Goal: Task Accomplishment & Management: Use online tool/utility

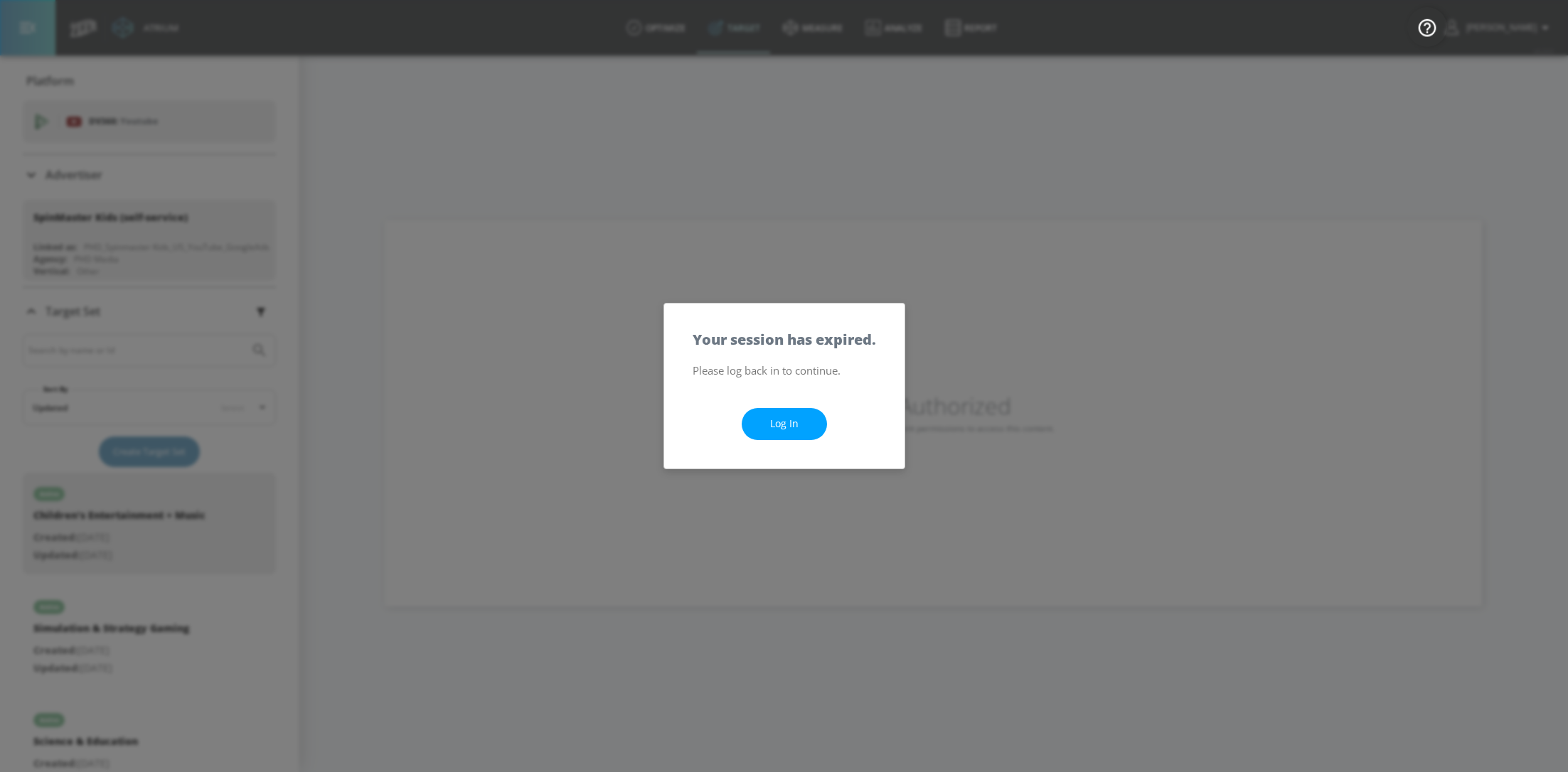
scroll to position [213, 0]
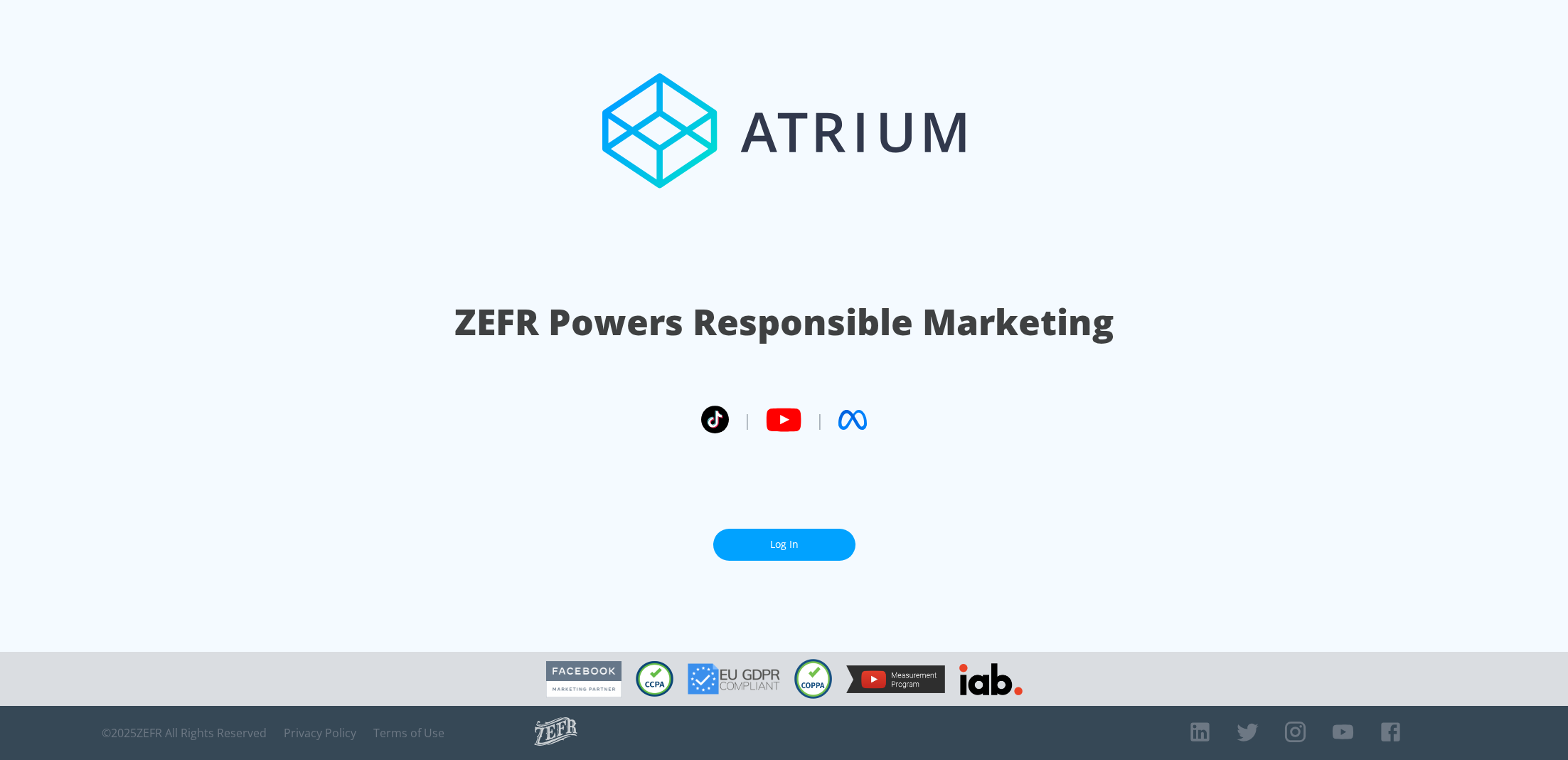
click at [817, 529] on link "Log In" at bounding box center [784, 544] width 143 height 32
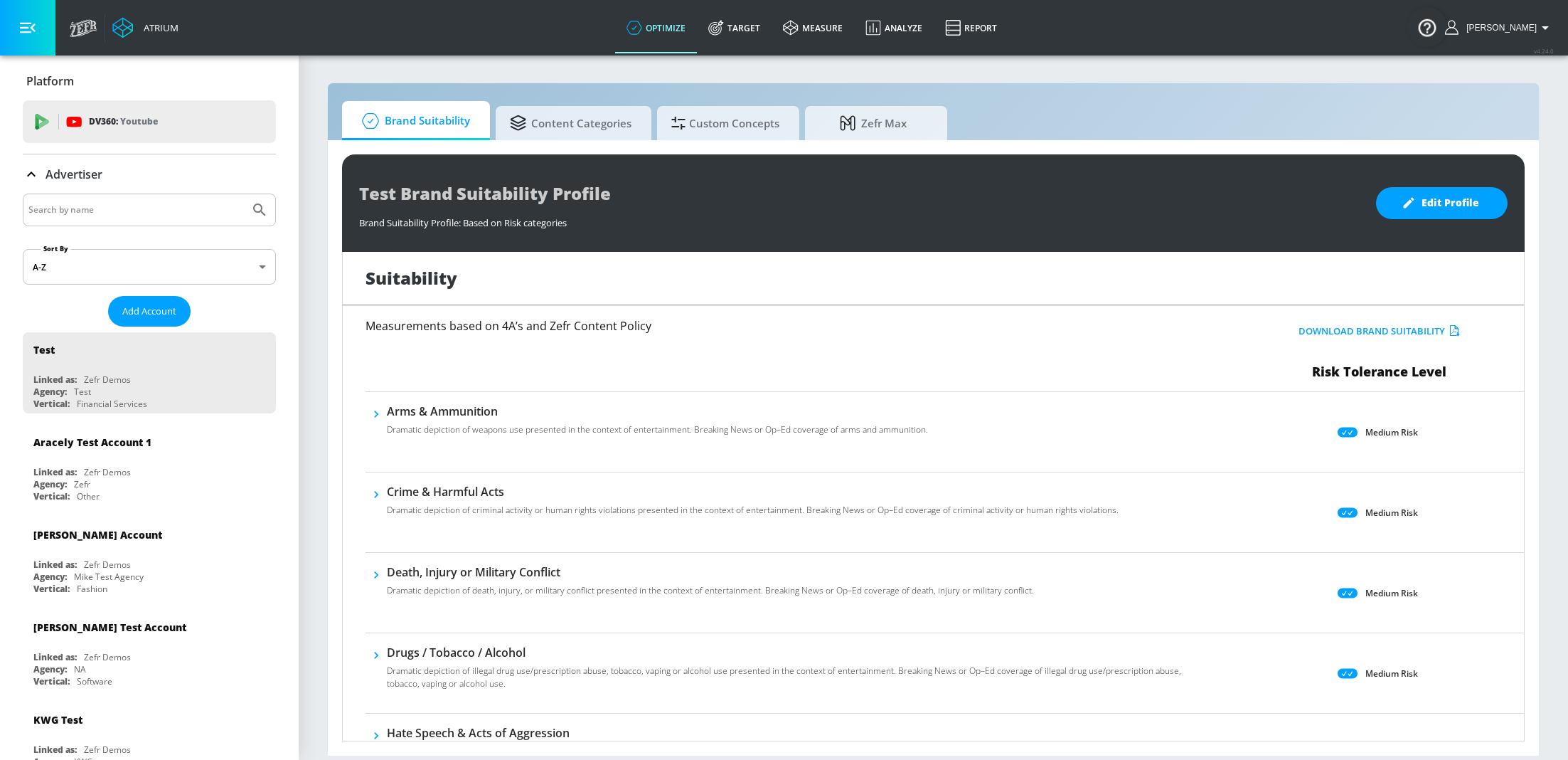
click at [87, 192] on div "Advertiser" at bounding box center [148, 174] width 253 height 40
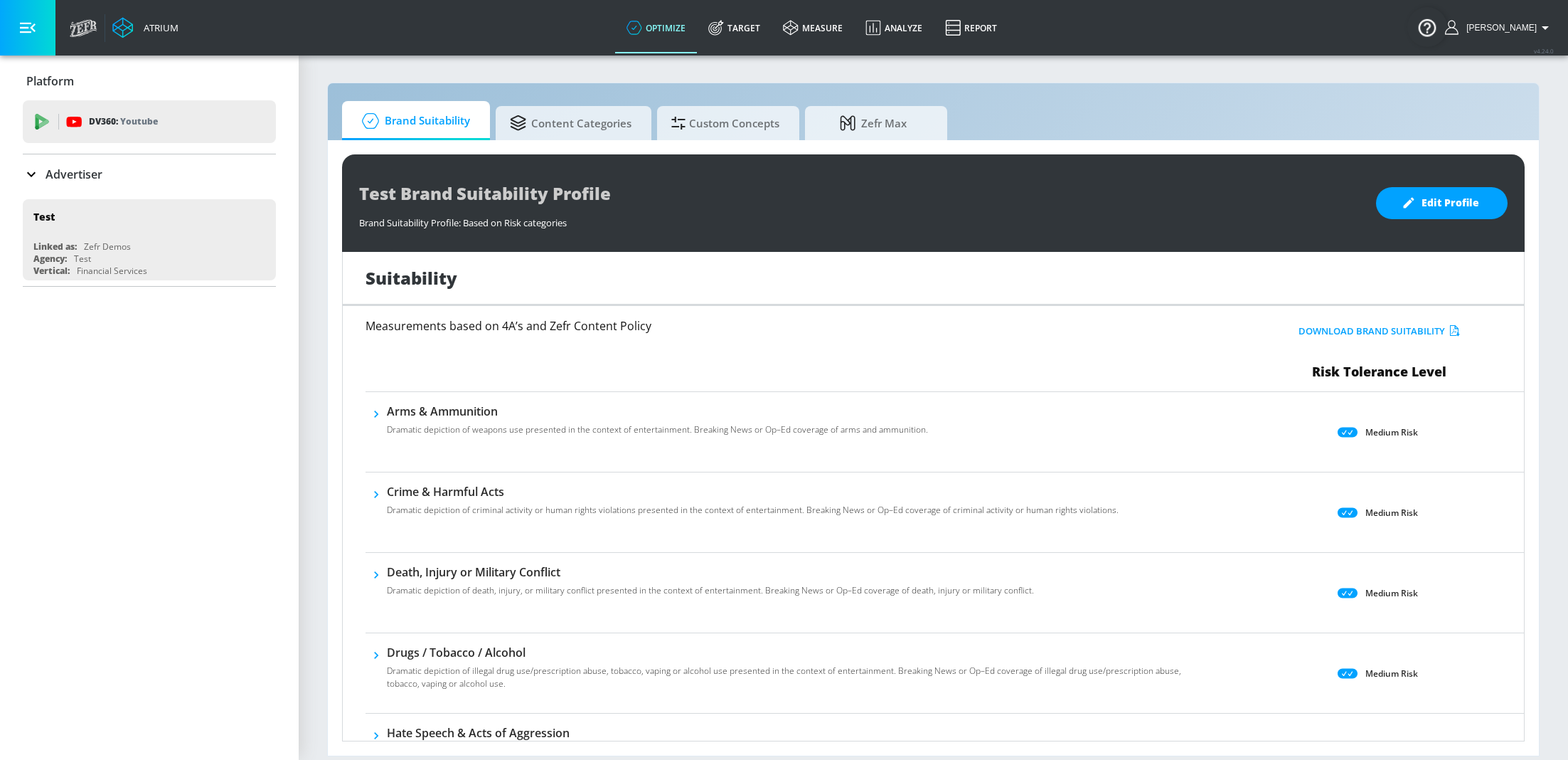
click at [107, 207] on input "Search by name" at bounding box center [136, 210] width 216 height 18
click at [59, 174] on p "Advertiser" at bounding box center [74, 174] width 57 height 16
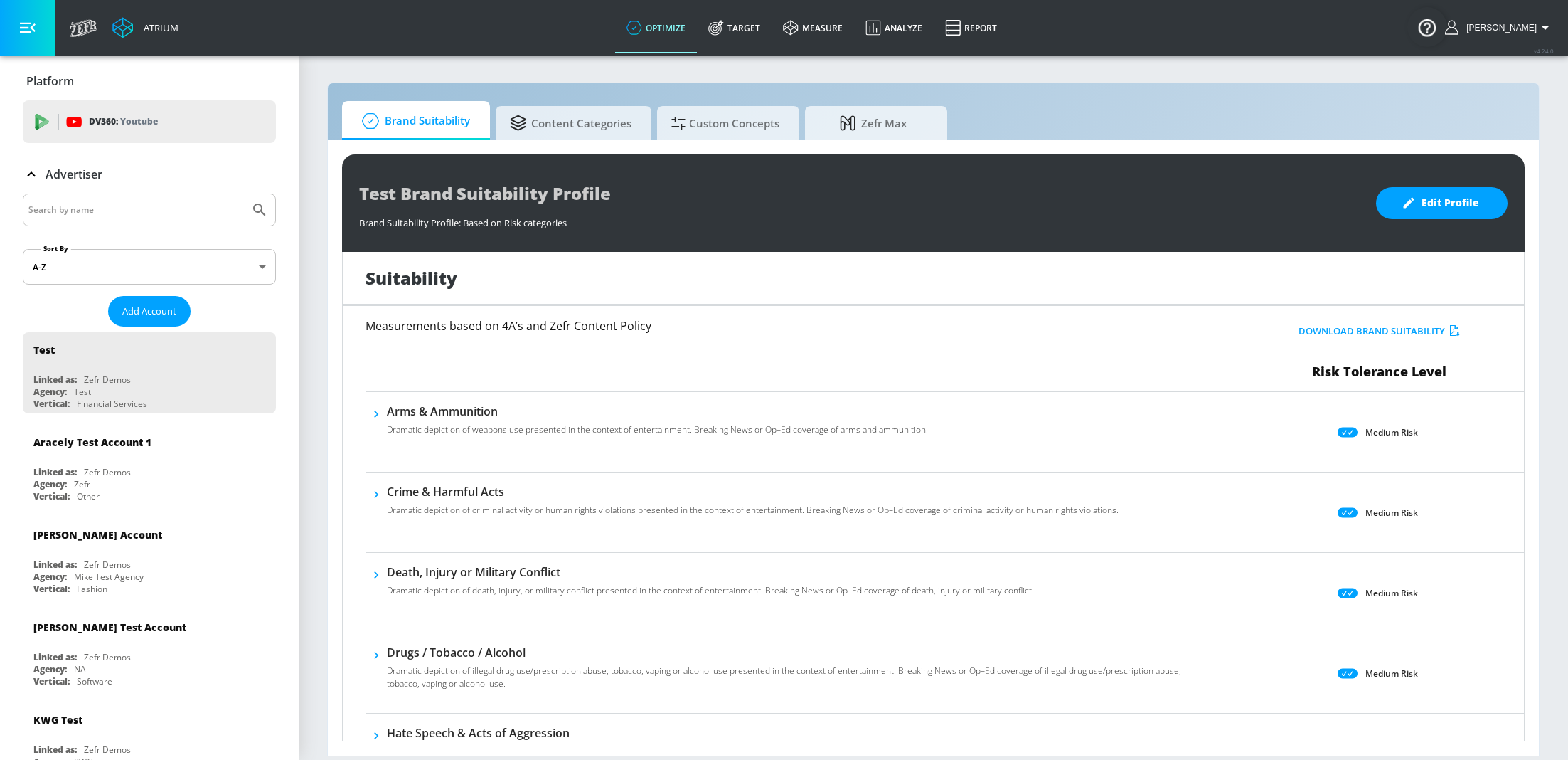
click at [83, 207] on input "Search by name" at bounding box center [136, 210] width 216 height 18
type input "haai"
click at [244, 194] on button "Submit Search" at bounding box center [260, 210] width 32 height 32
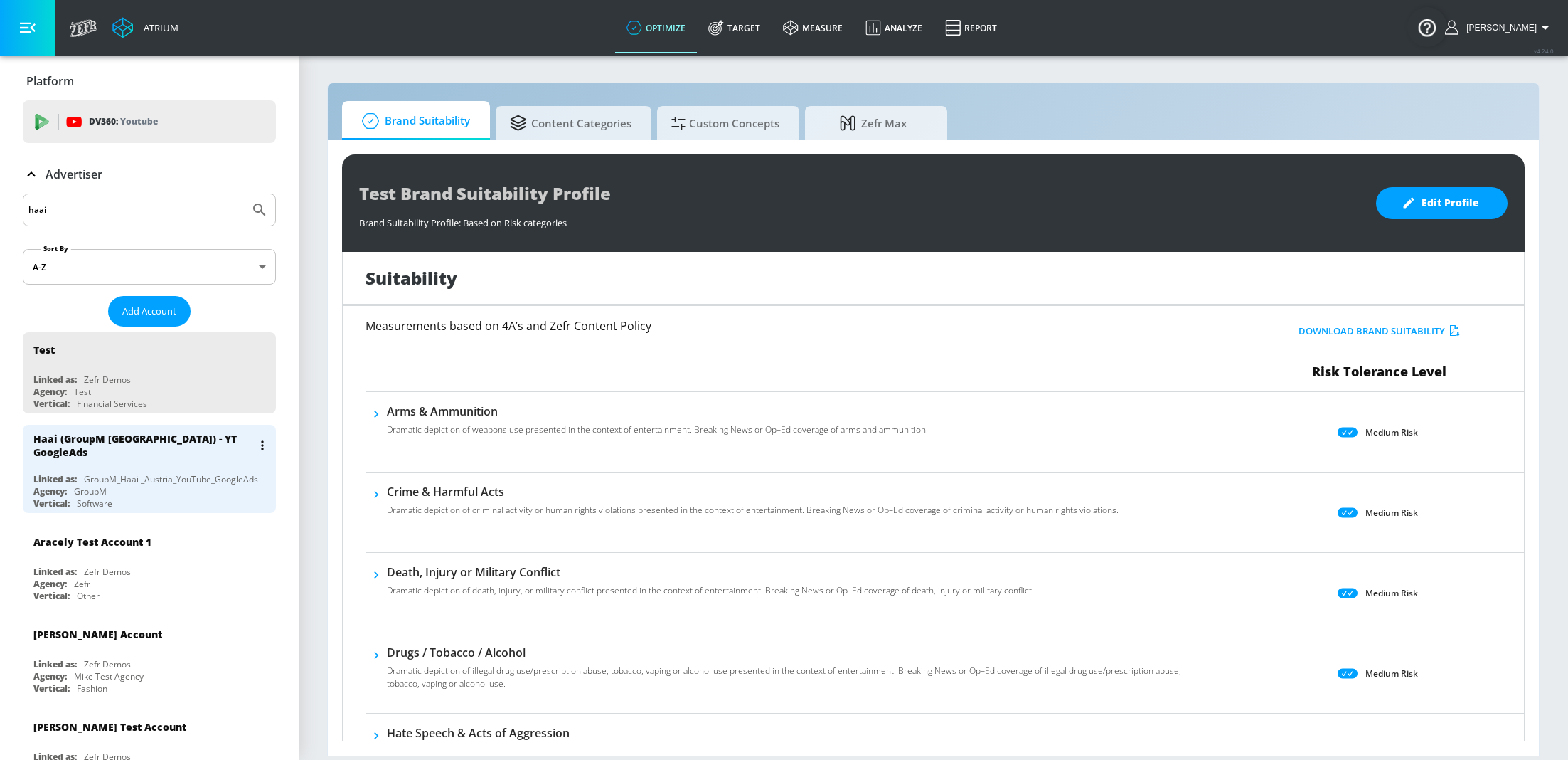
click at [114, 452] on div "Haai (GroupM Austria) - YT GoogleAds" at bounding box center [153, 446] width 239 height 41
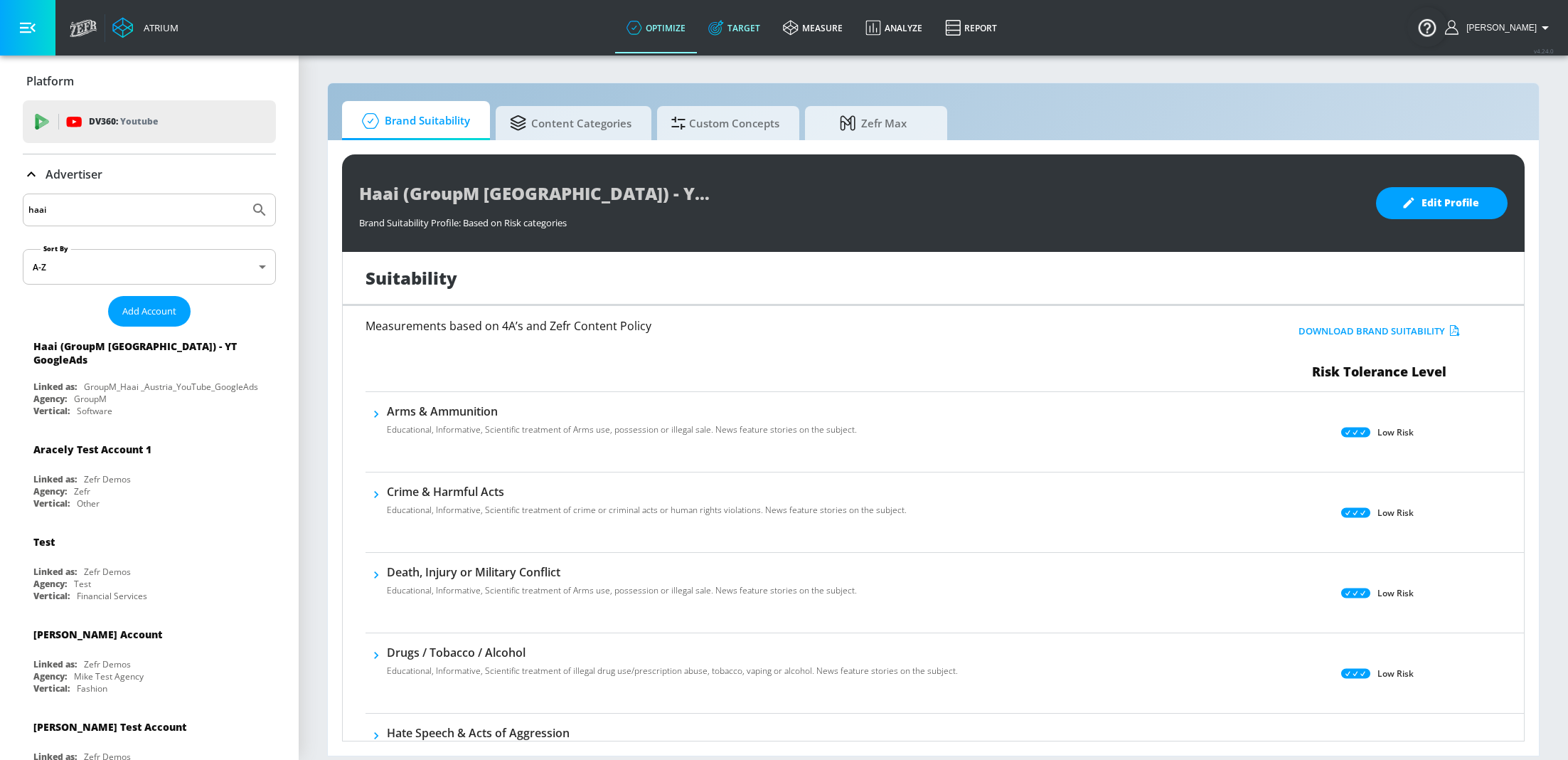
click at [742, 37] on link "Target" at bounding box center [735, 28] width 75 height 51
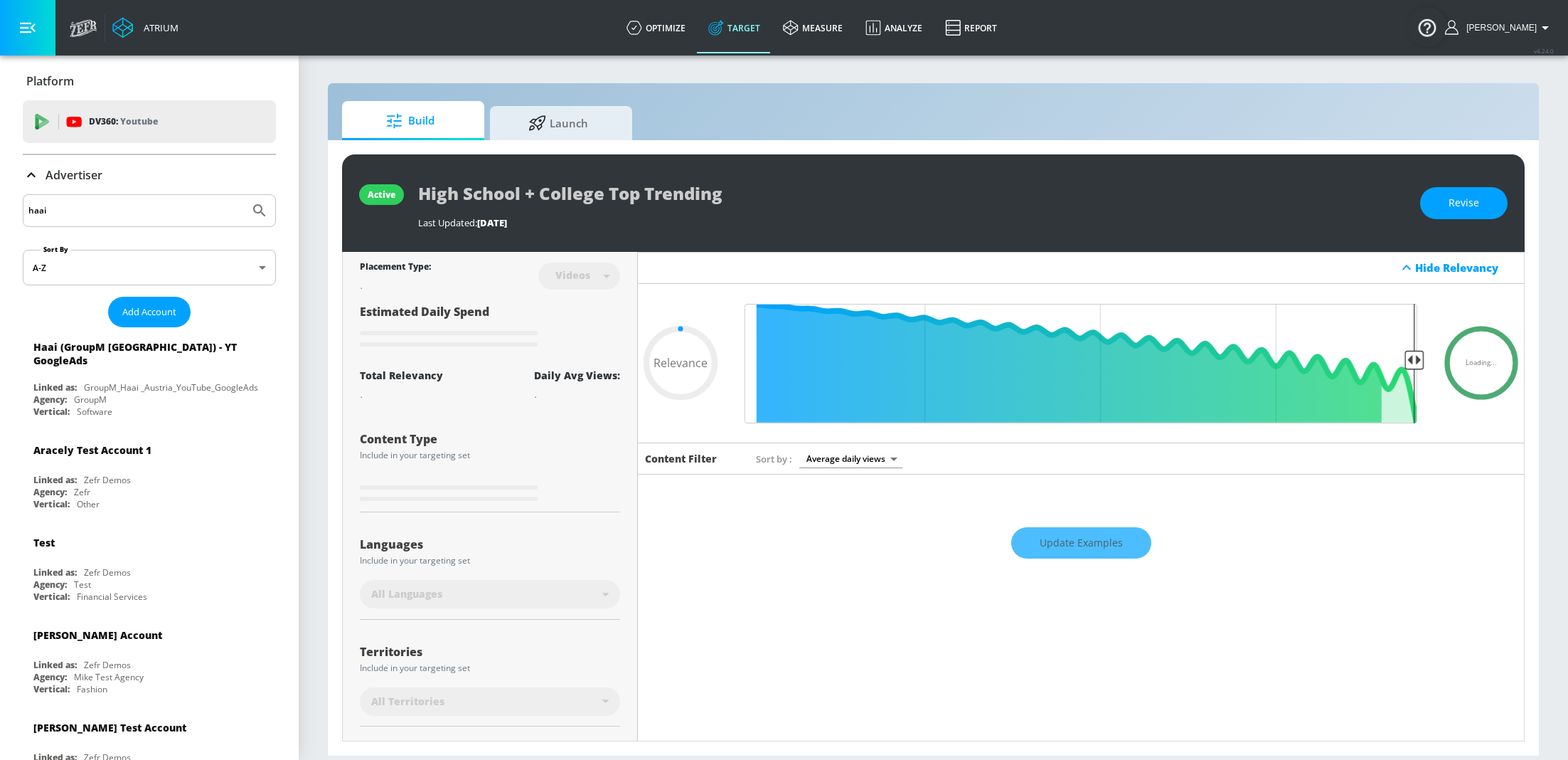
type input "0.05"
click at [536, 132] on span "Launch" at bounding box center [558, 120] width 108 height 34
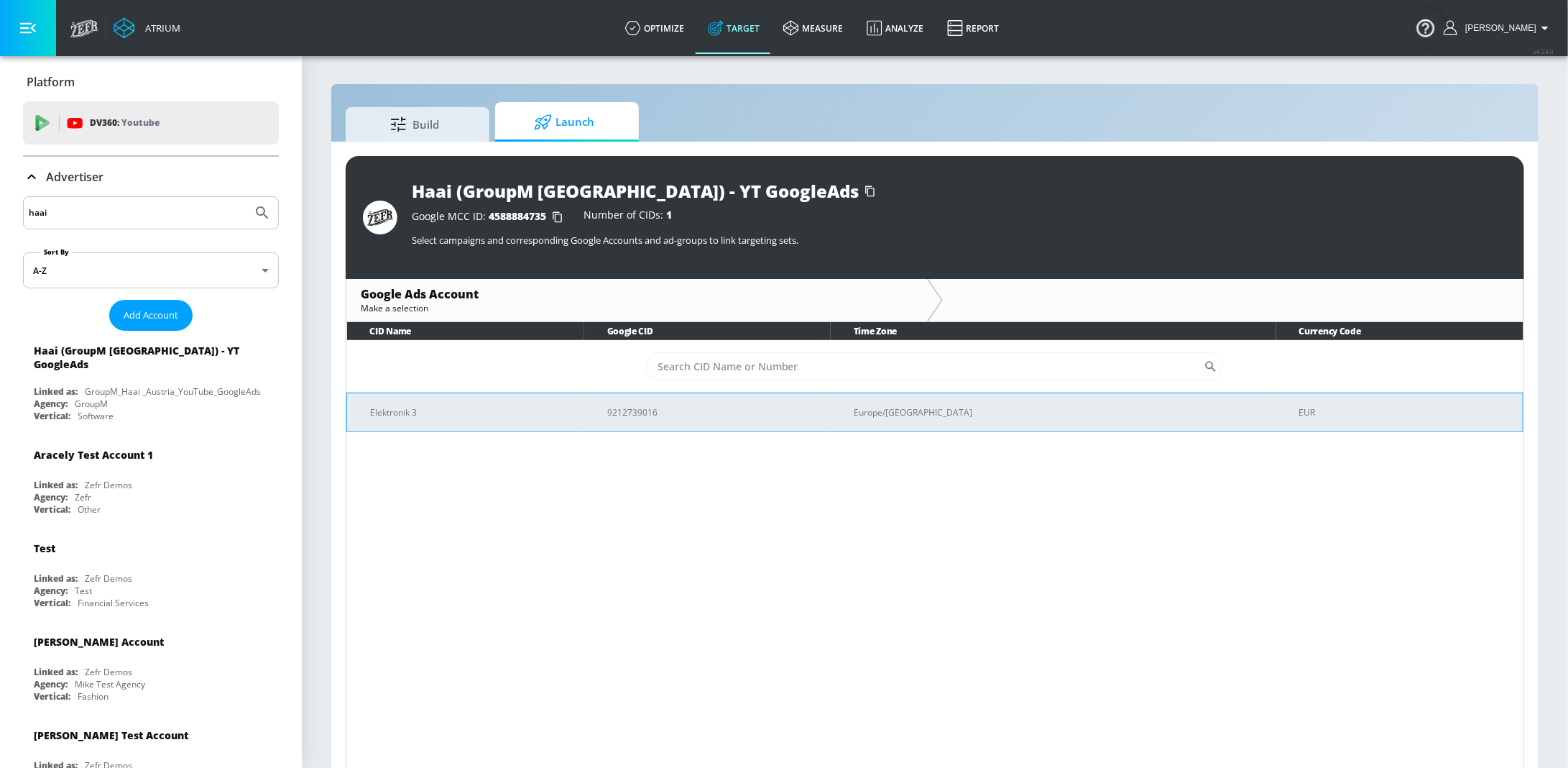
click at [578, 421] on td "Elektronik 3" at bounding box center [465, 412] width 237 height 39
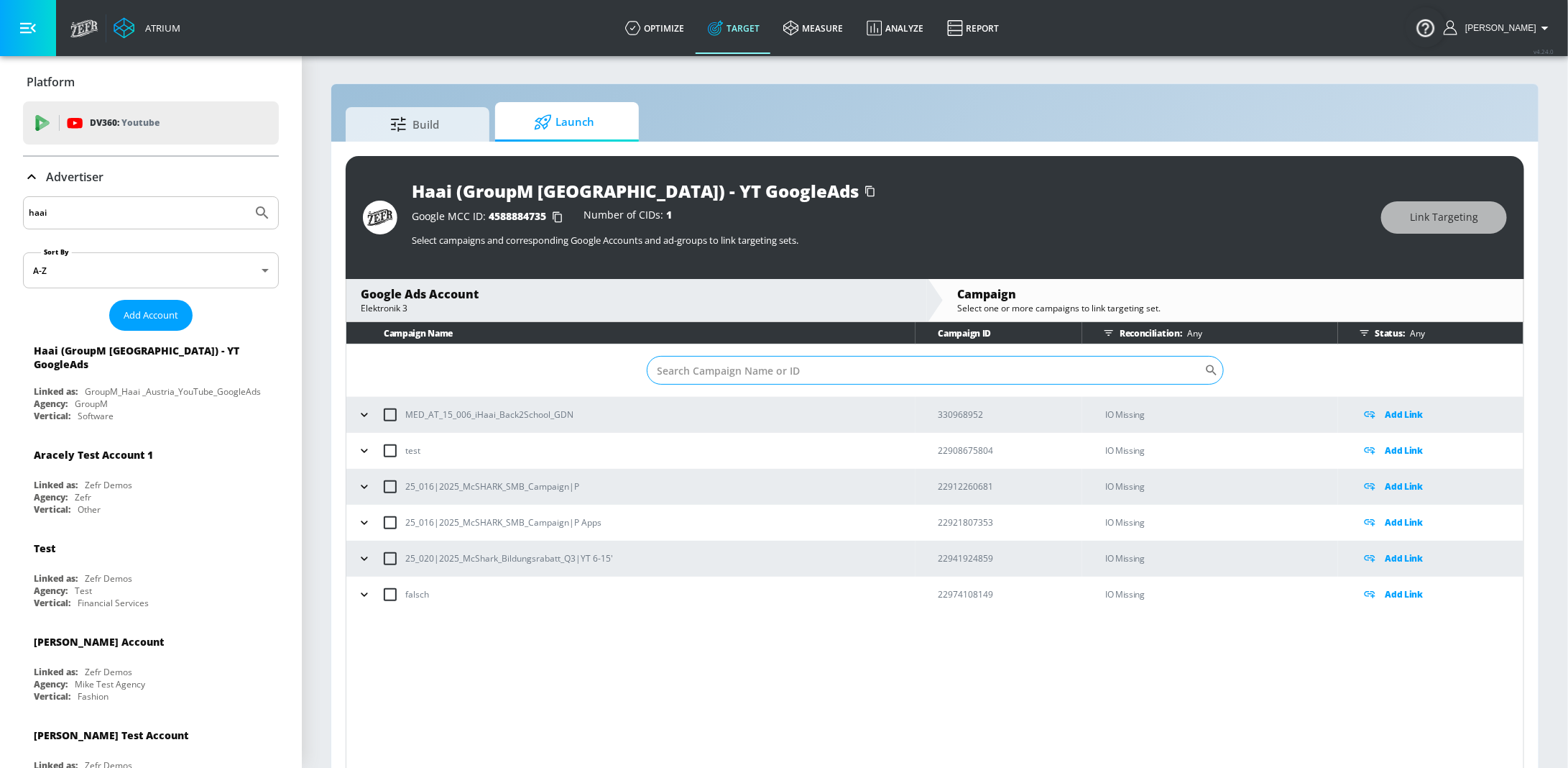
click at [789, 371] on input "Sort By" at bounding box center [926, 371] width 558 height 29
paste input "22890018624"
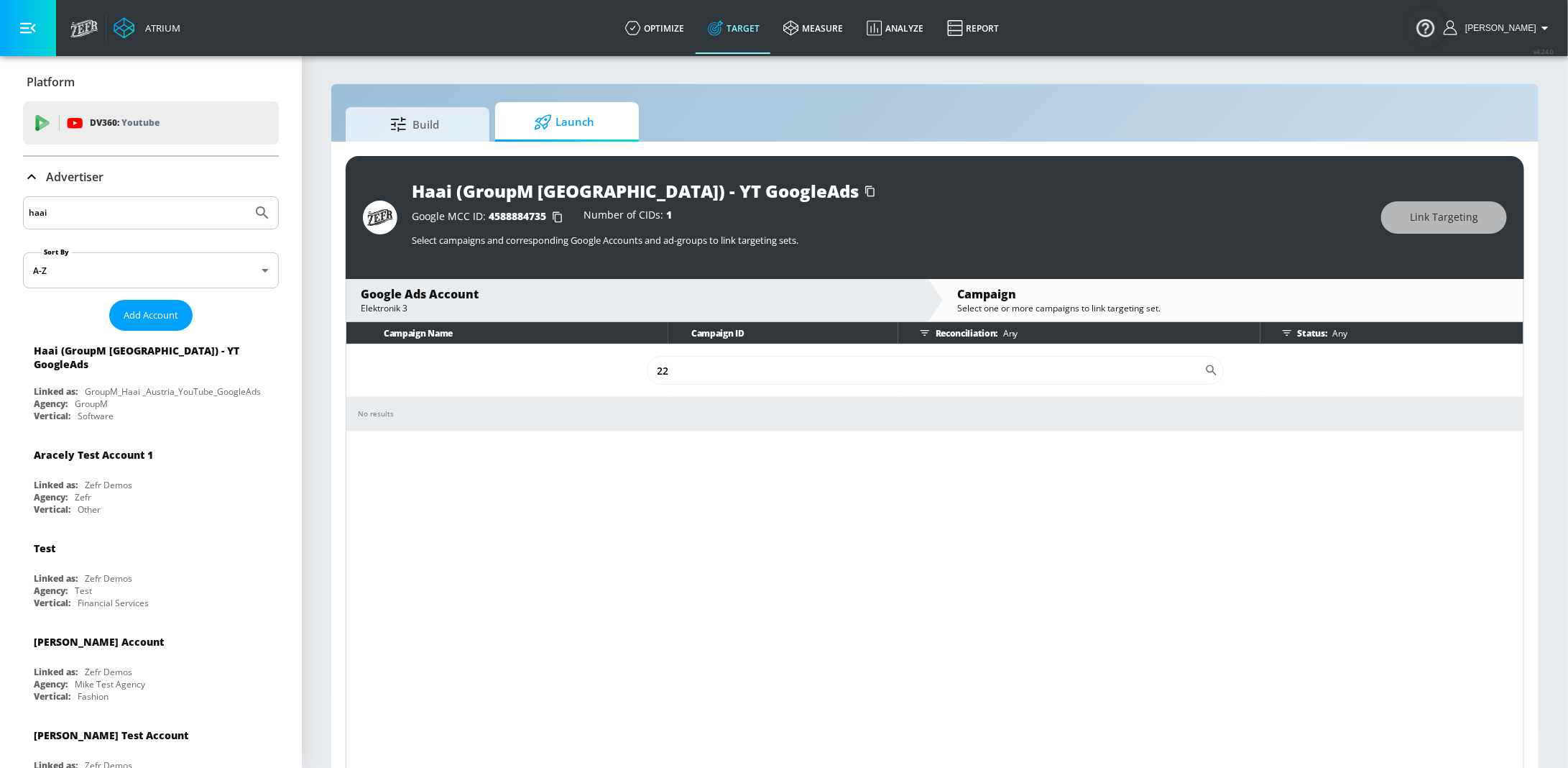
type input "2"
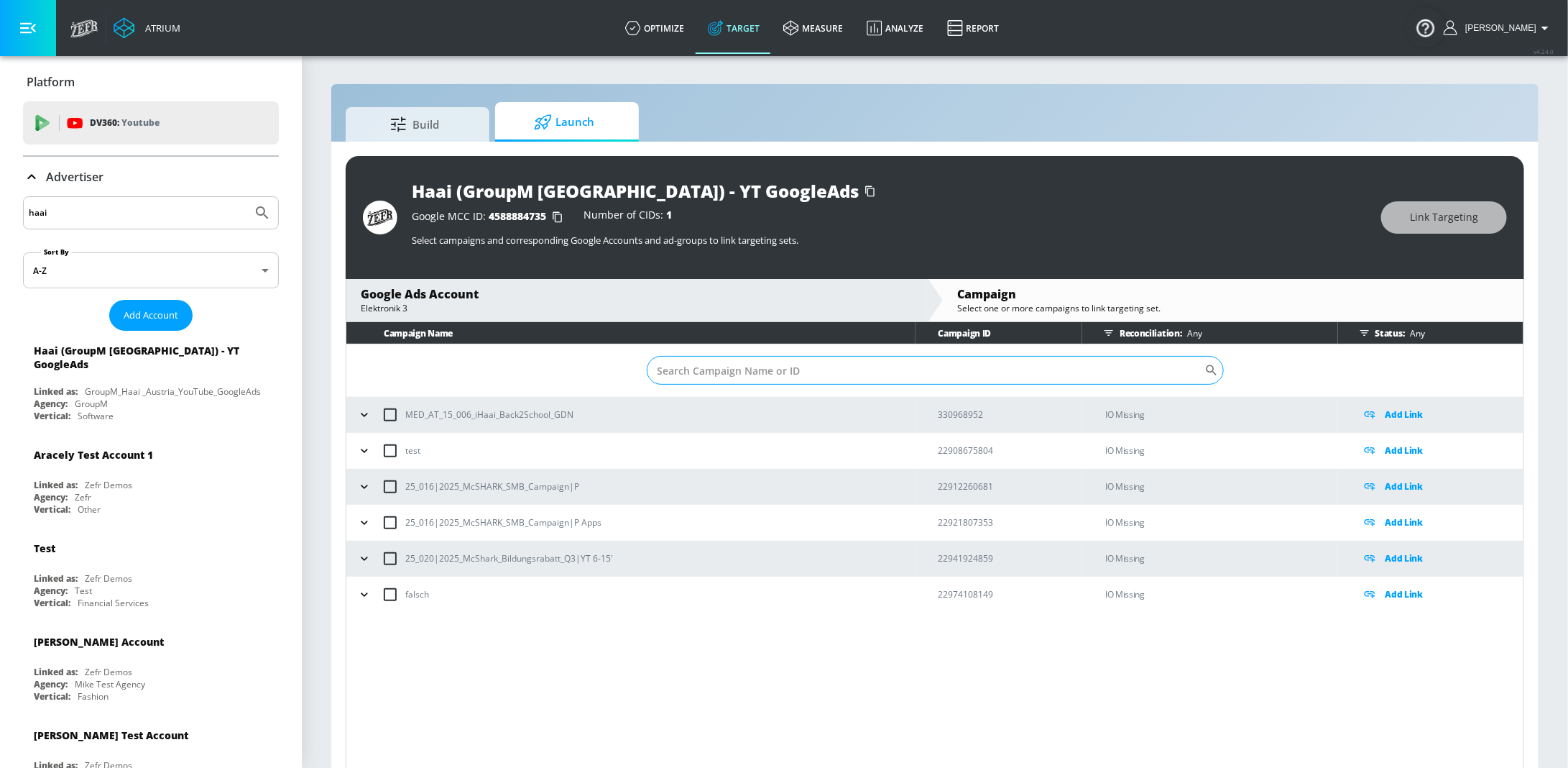
click at [749, 369] on input "Sort By" at bounding box center [926, 371] width 558 height 29
paste input "22941924859"
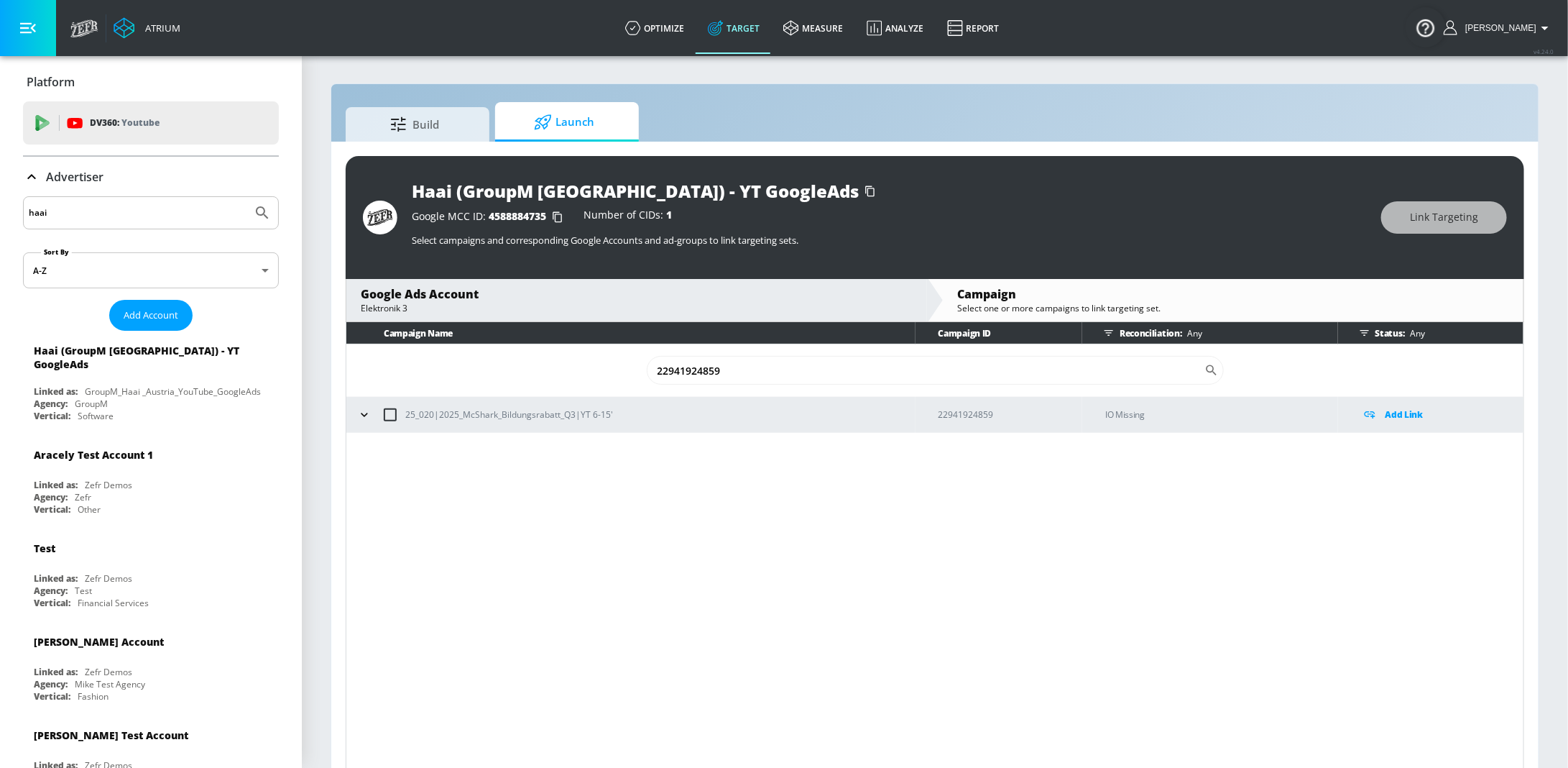
type input "22941924859"
click at [360, 417] on icon "button" at bounding box center [364, 414] width 14 height 14
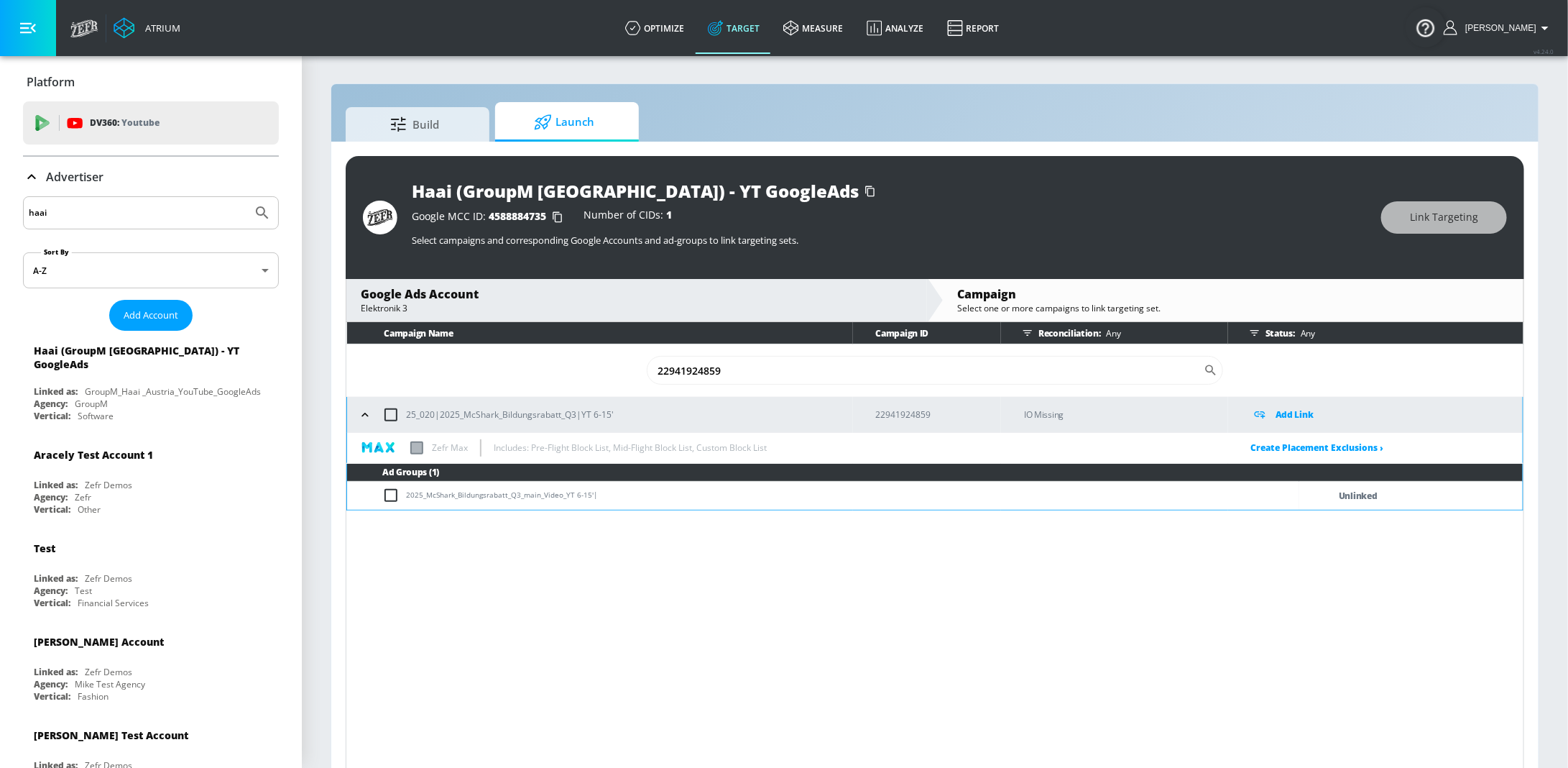
click at [392, 494] on input "checkbox" at bounding box center [394, 496] width 23 height 18
checkbox input "true"
click at [1434, 227] on button "Link Targeting" at bounding box center [1444, 217] width 126 height 33
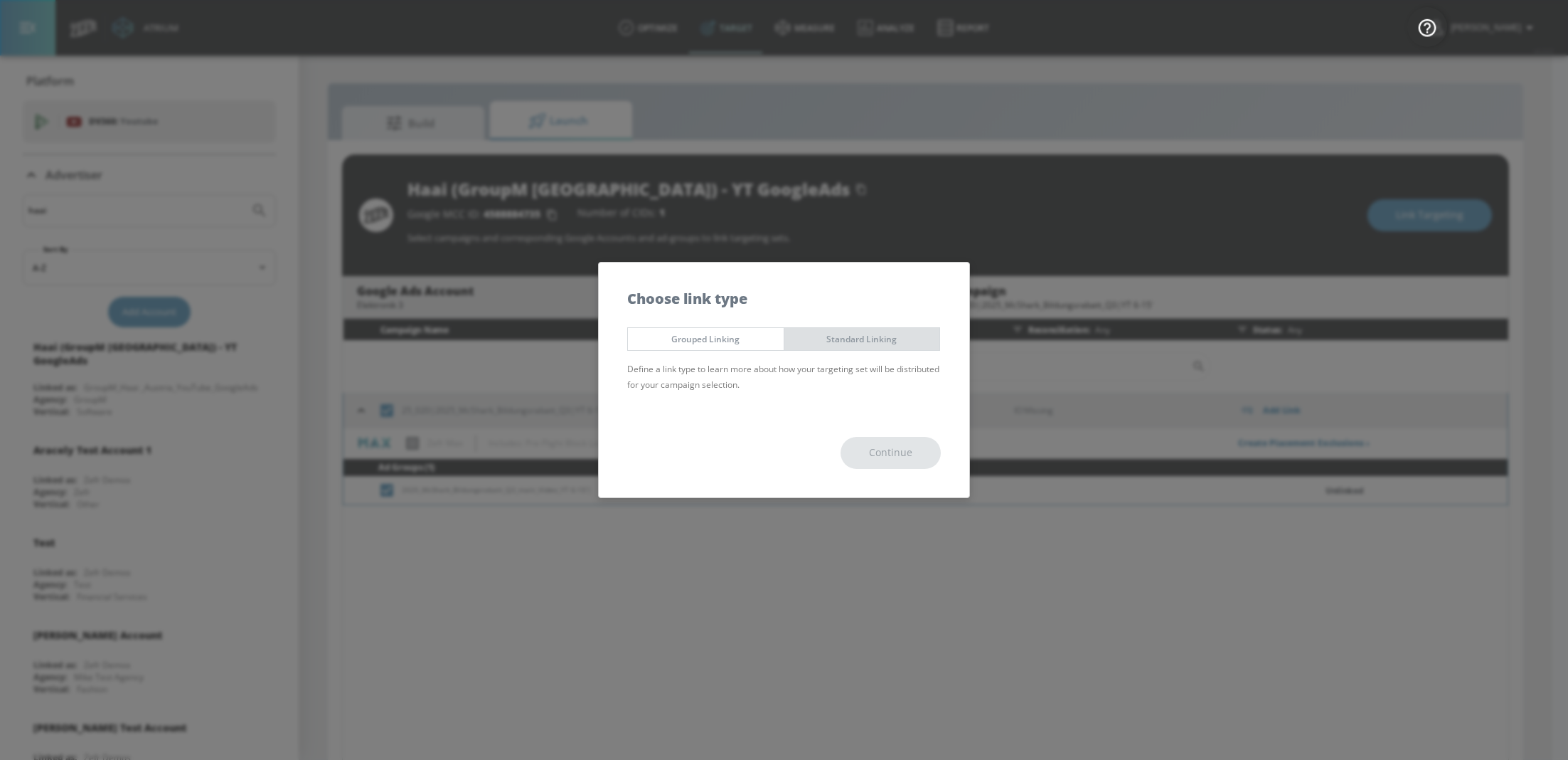
click at [863, 348] on button "Standard Linking" at bounding box center [862, 339] width 158 height 23
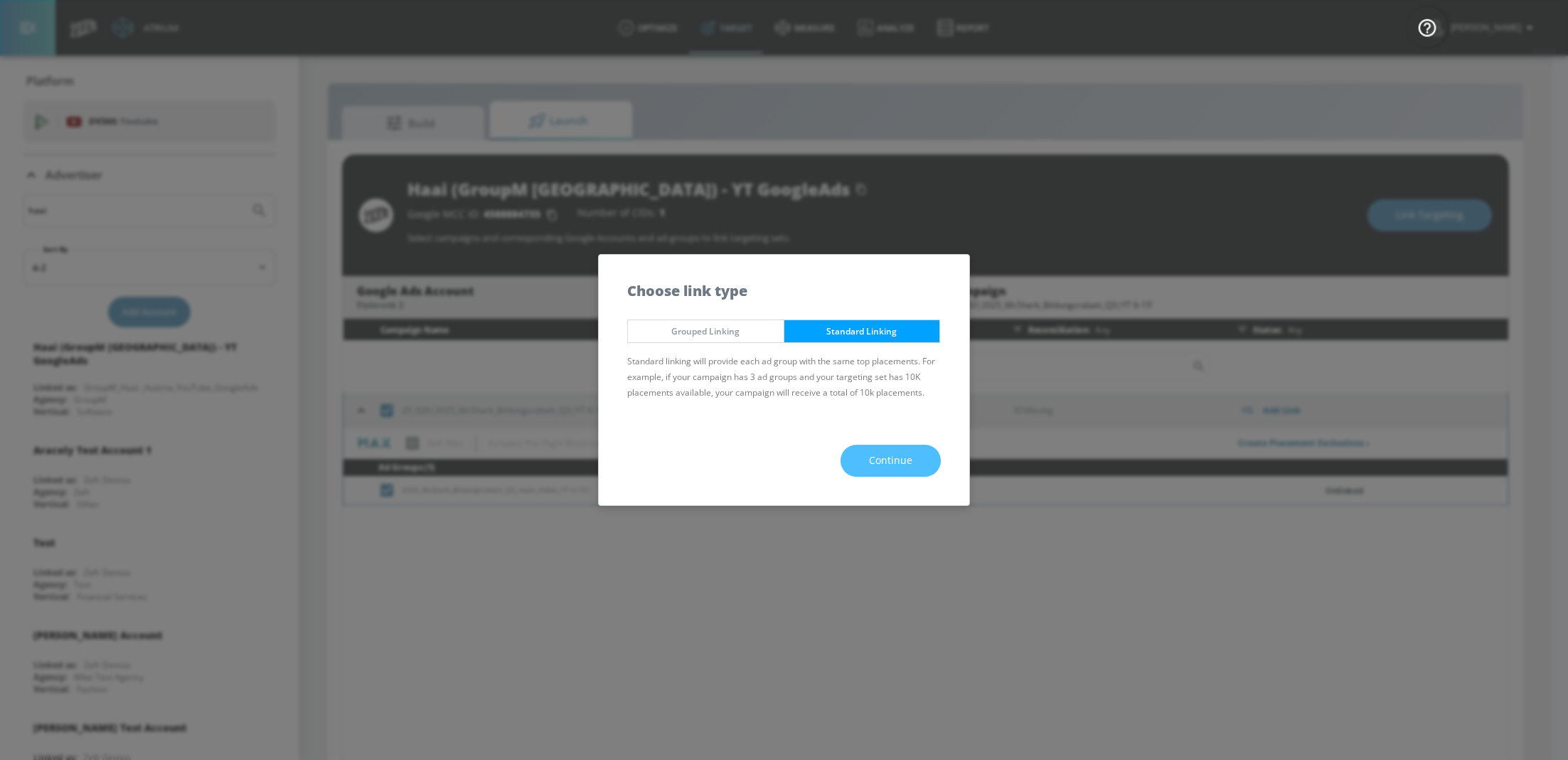
click at [886, 450] on button "Continue" at bounding box center [891, 460] width 100 height 32
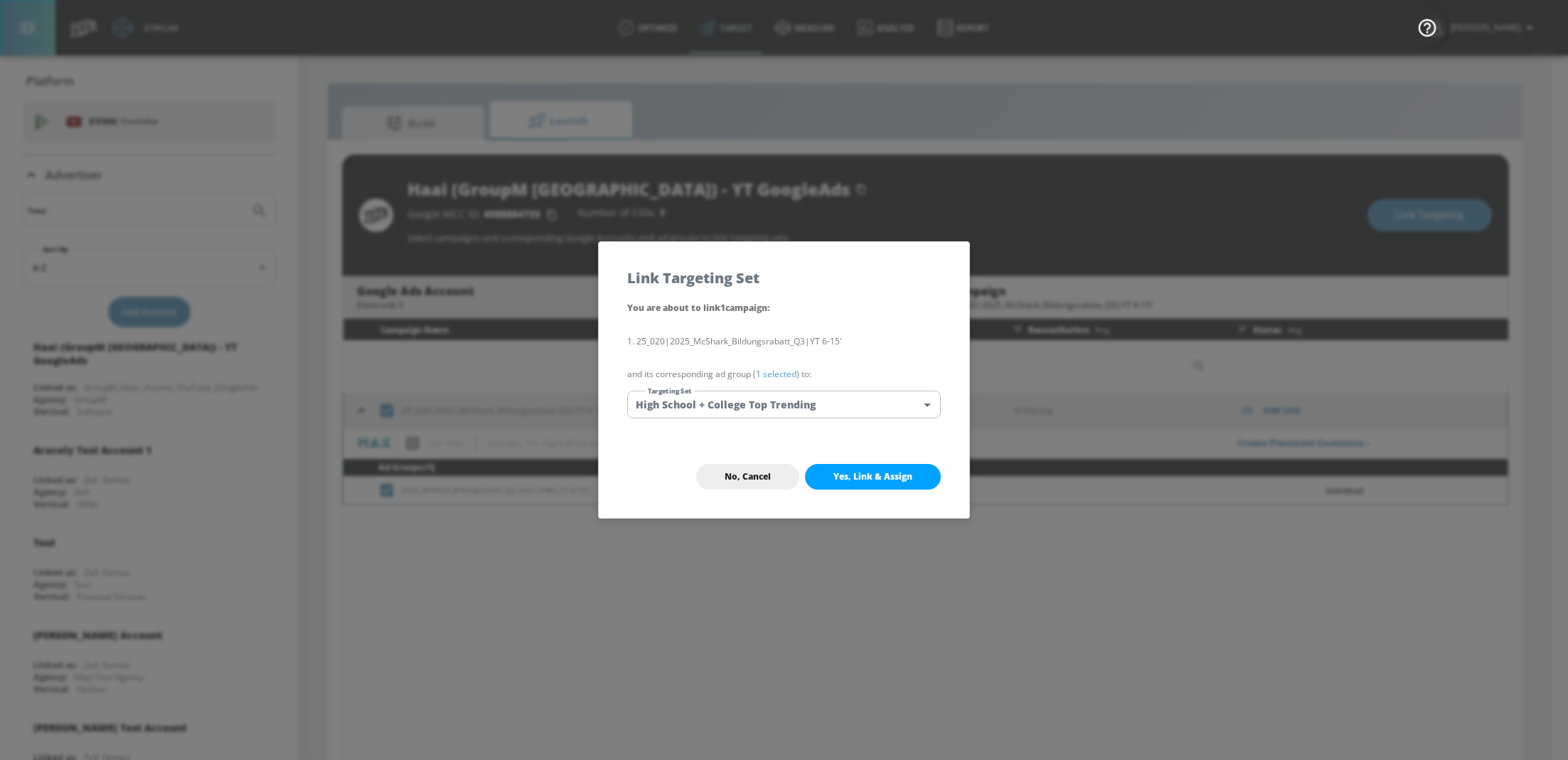
click at [872, 472] on span "Yes, Link & Assign" at bounding box center [872, 477] width 79 height 12
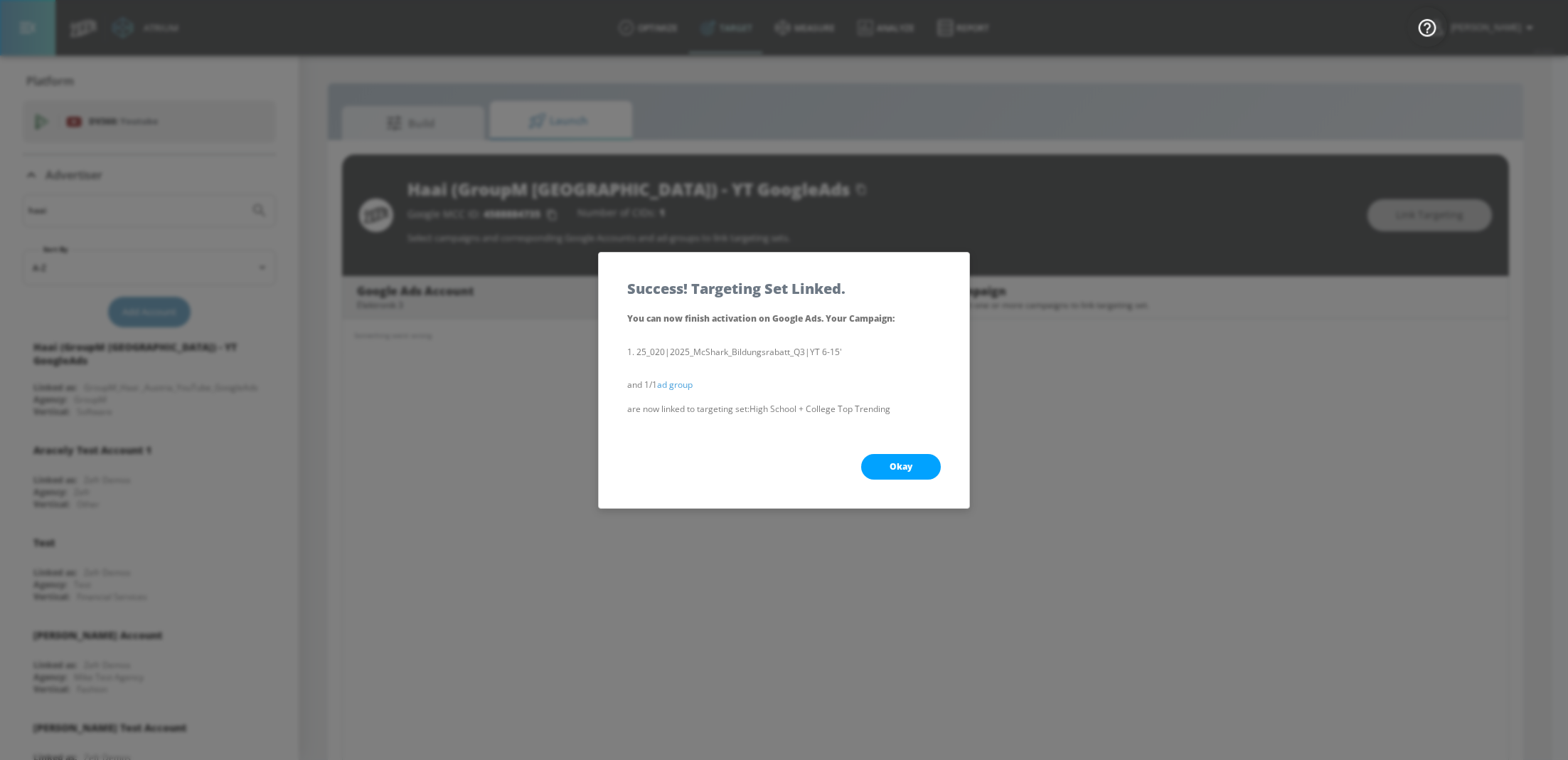
click at [907, 462] on span "Okay" at bounding box center [901, 467] width 22 height 12
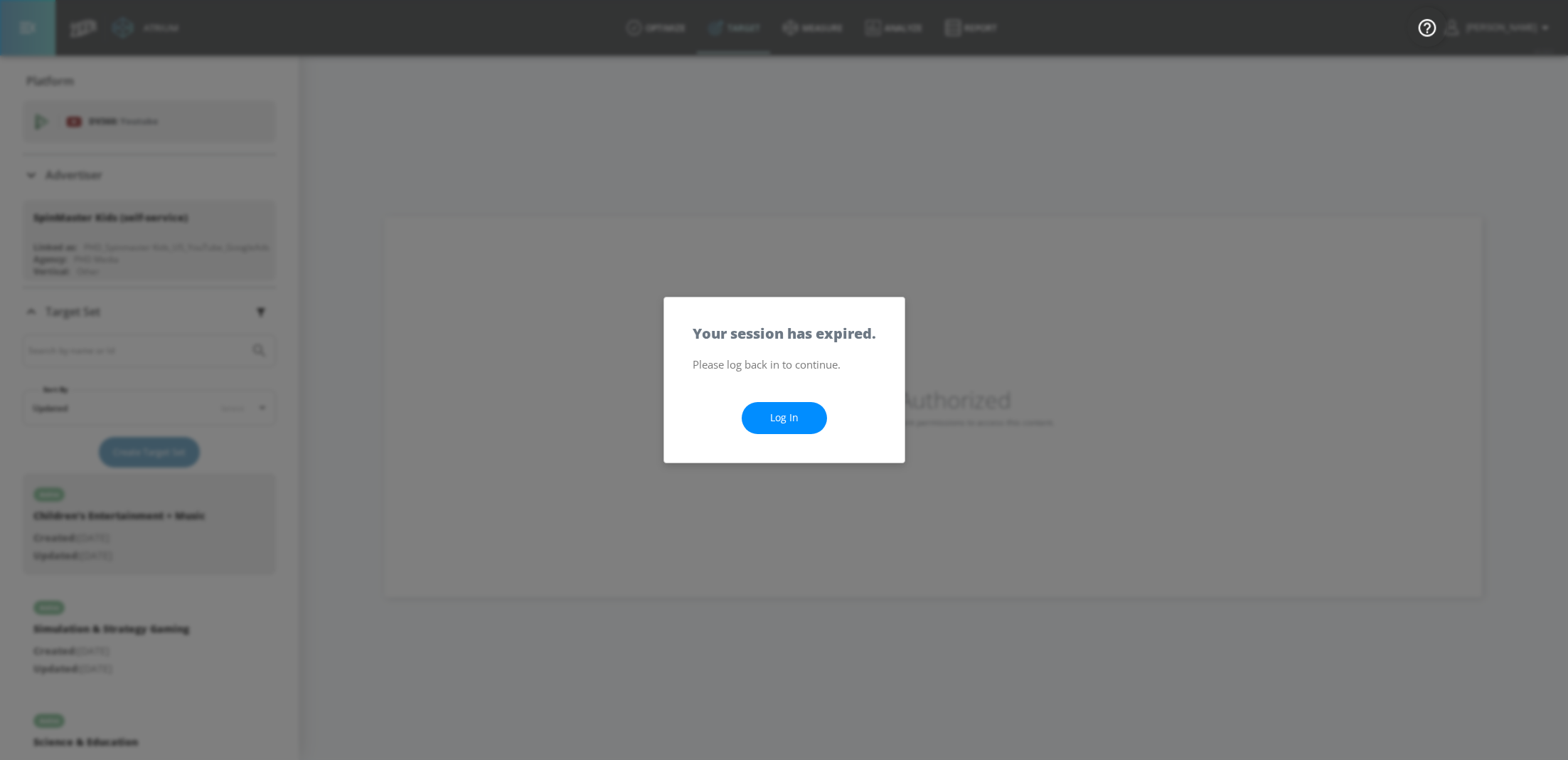
scroll to position [214, 0]
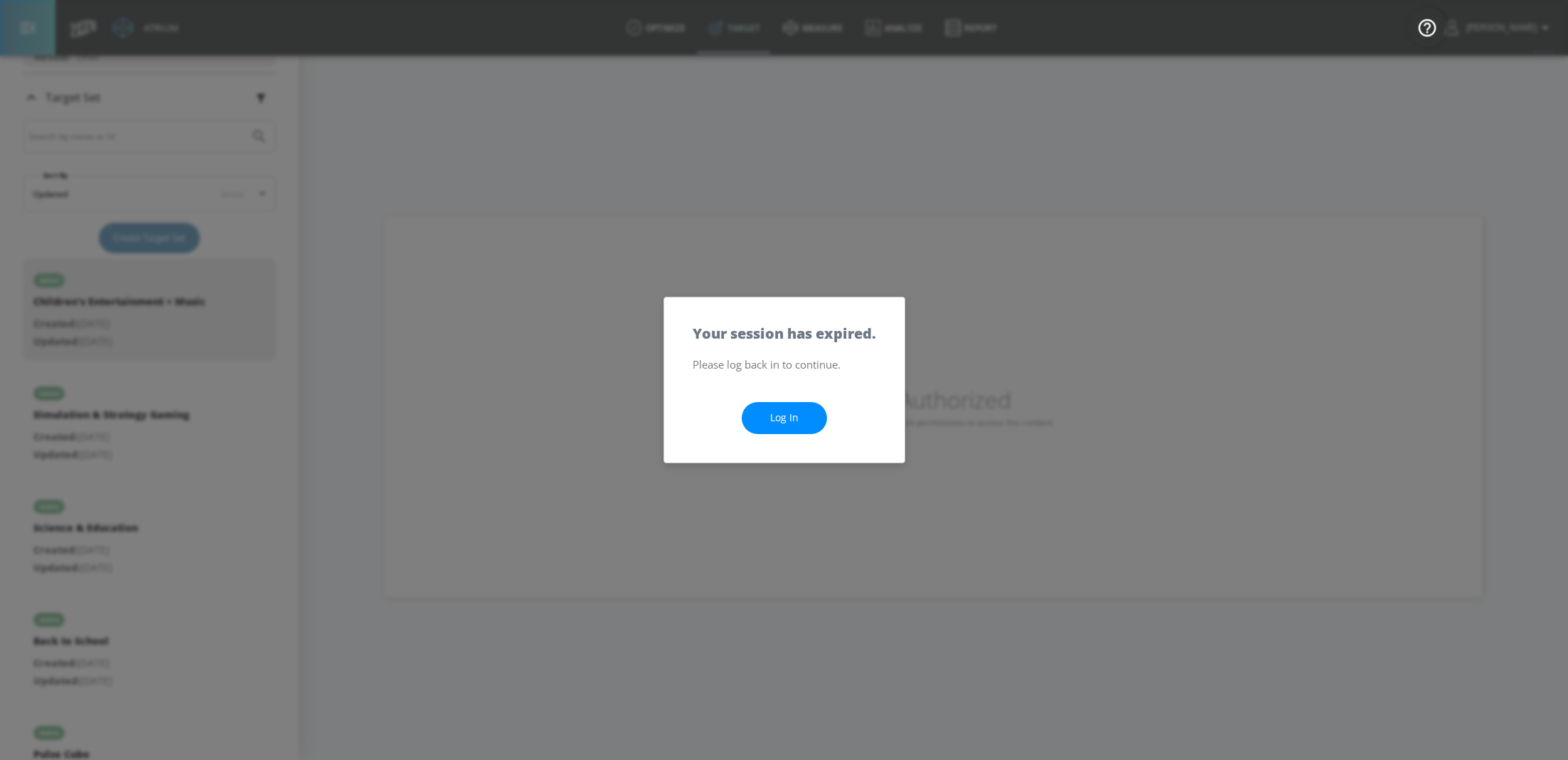
click at [763, 417] on link "Log In" at bounding box center [784, 418] width 85 height 32
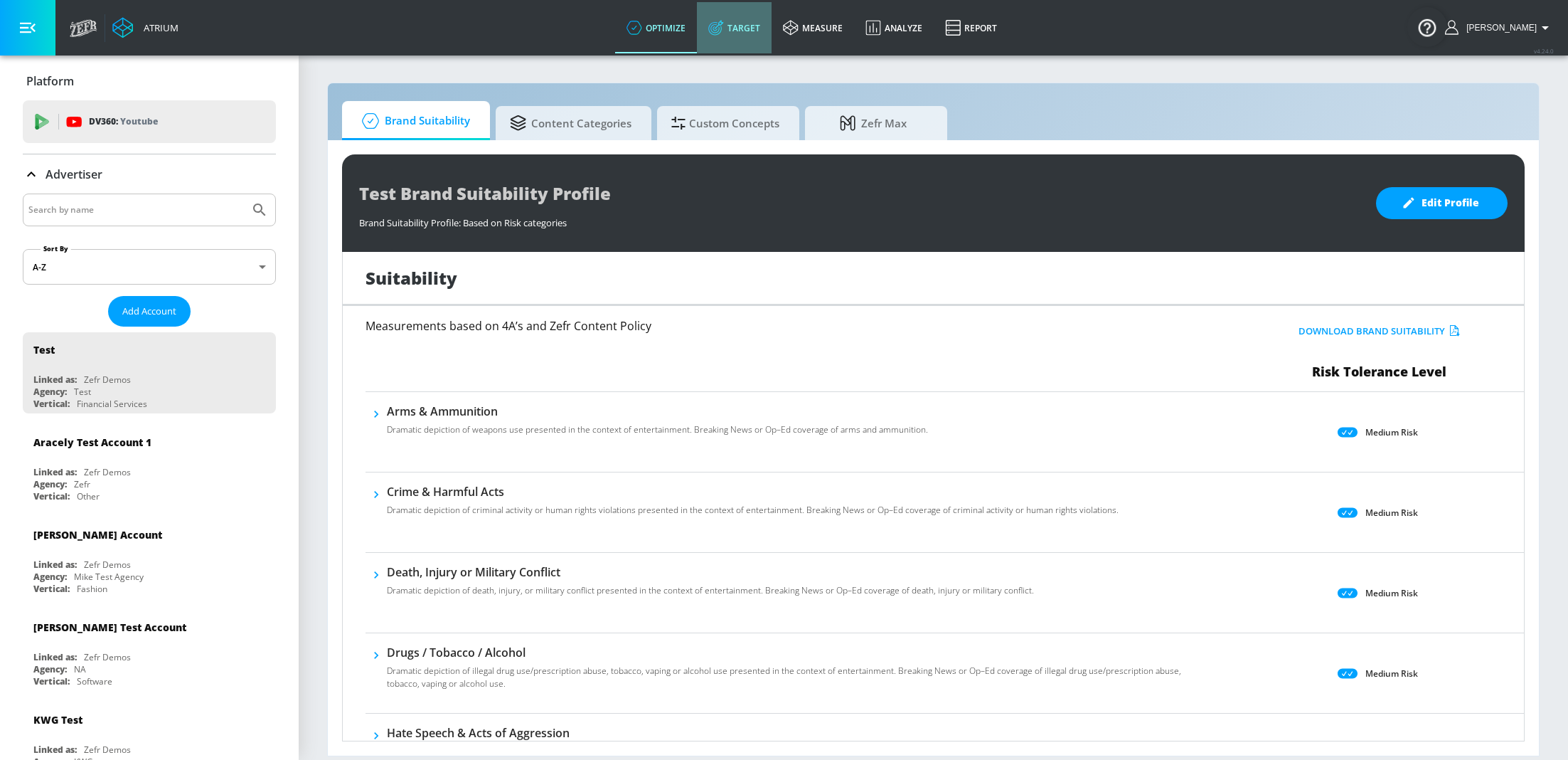
click at [752, 27] on link "Target" at bounding box center [735, 28] width 75 height 51
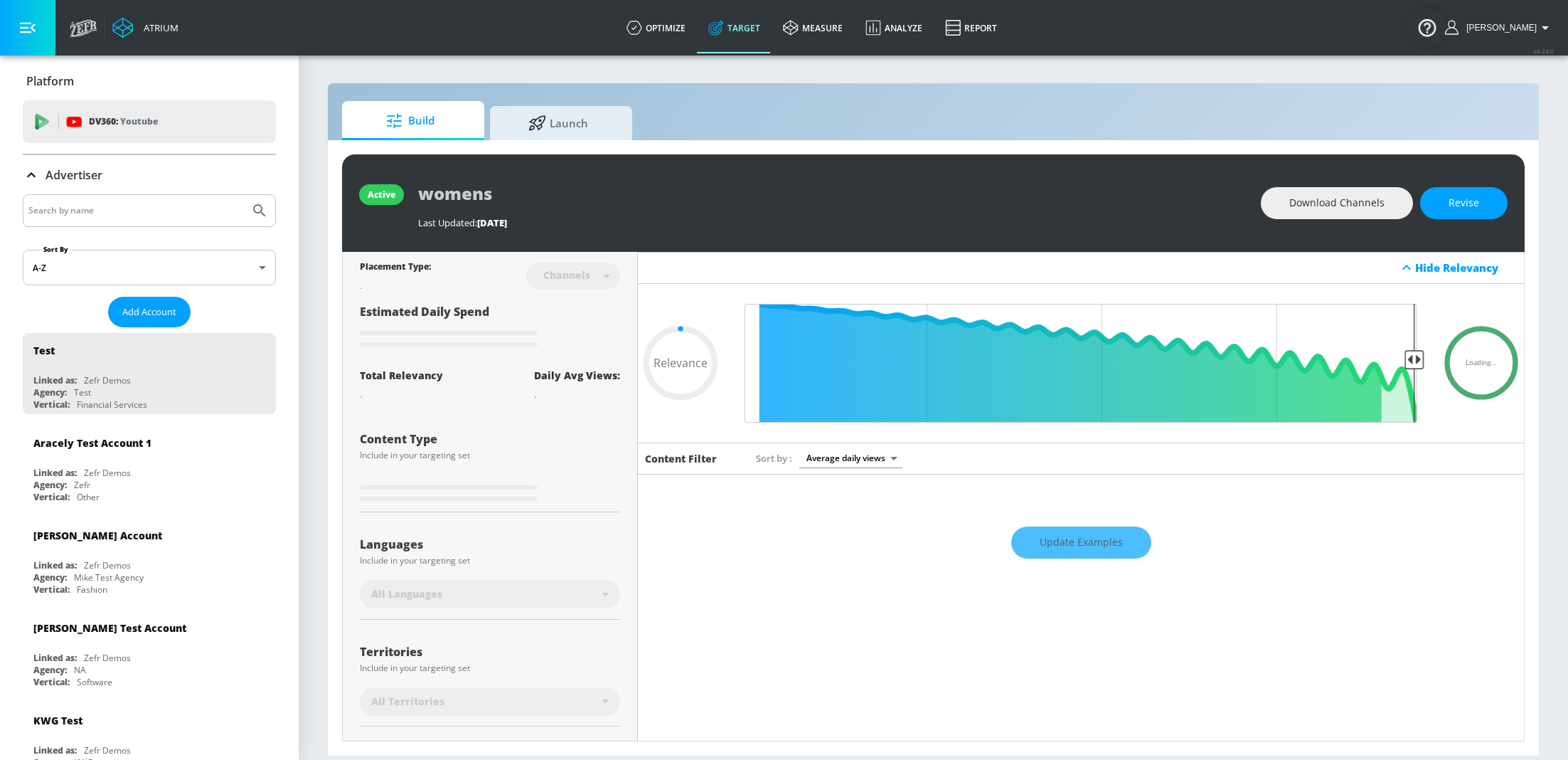
type input "0.05"
click at [836, 27] on link "measure" at bounding box center [813, 28] width 82 height 51
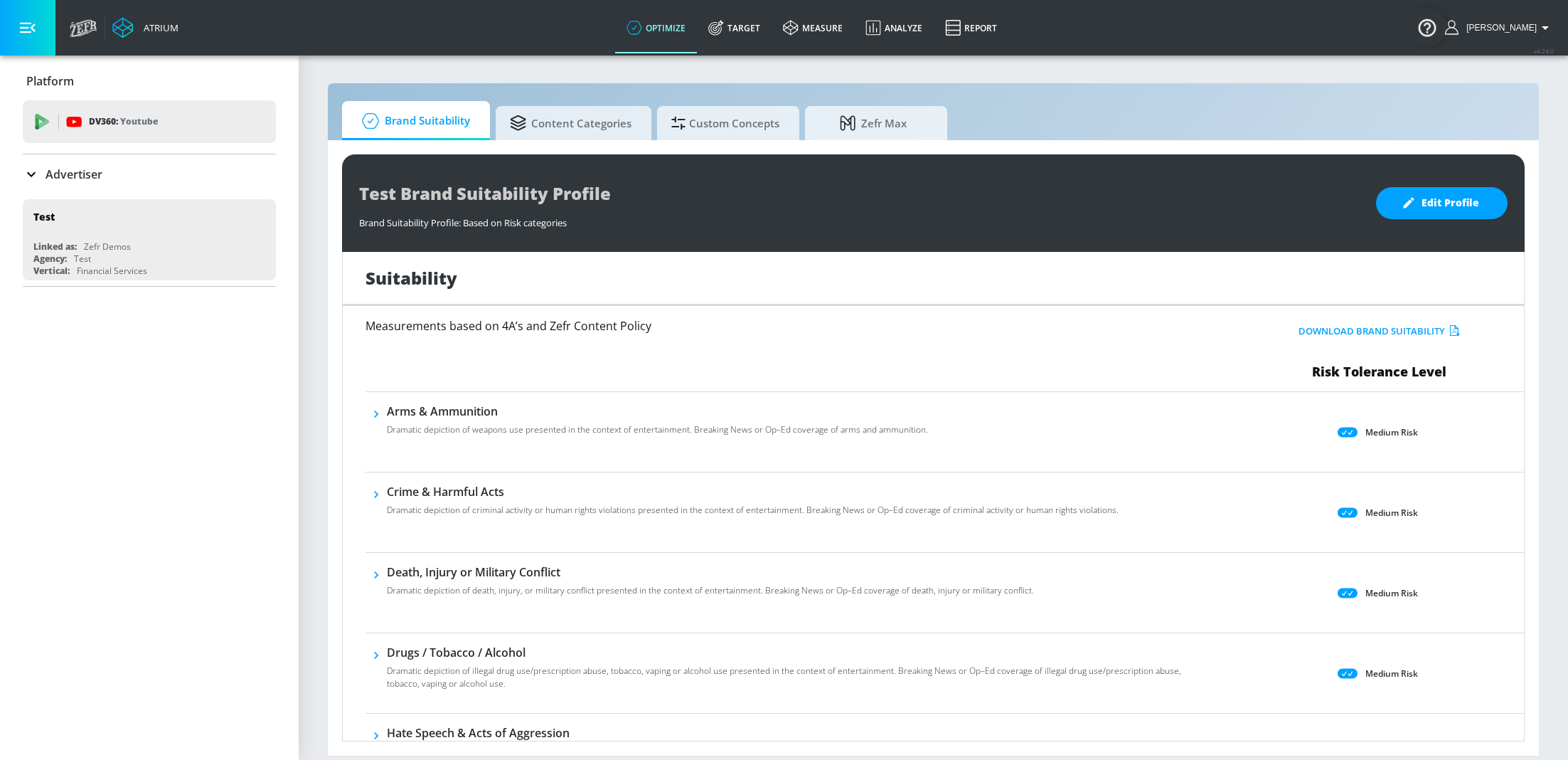
click at [63, 178] on p "Advertiser" at bounding box center [74, 174] width 57 height 16
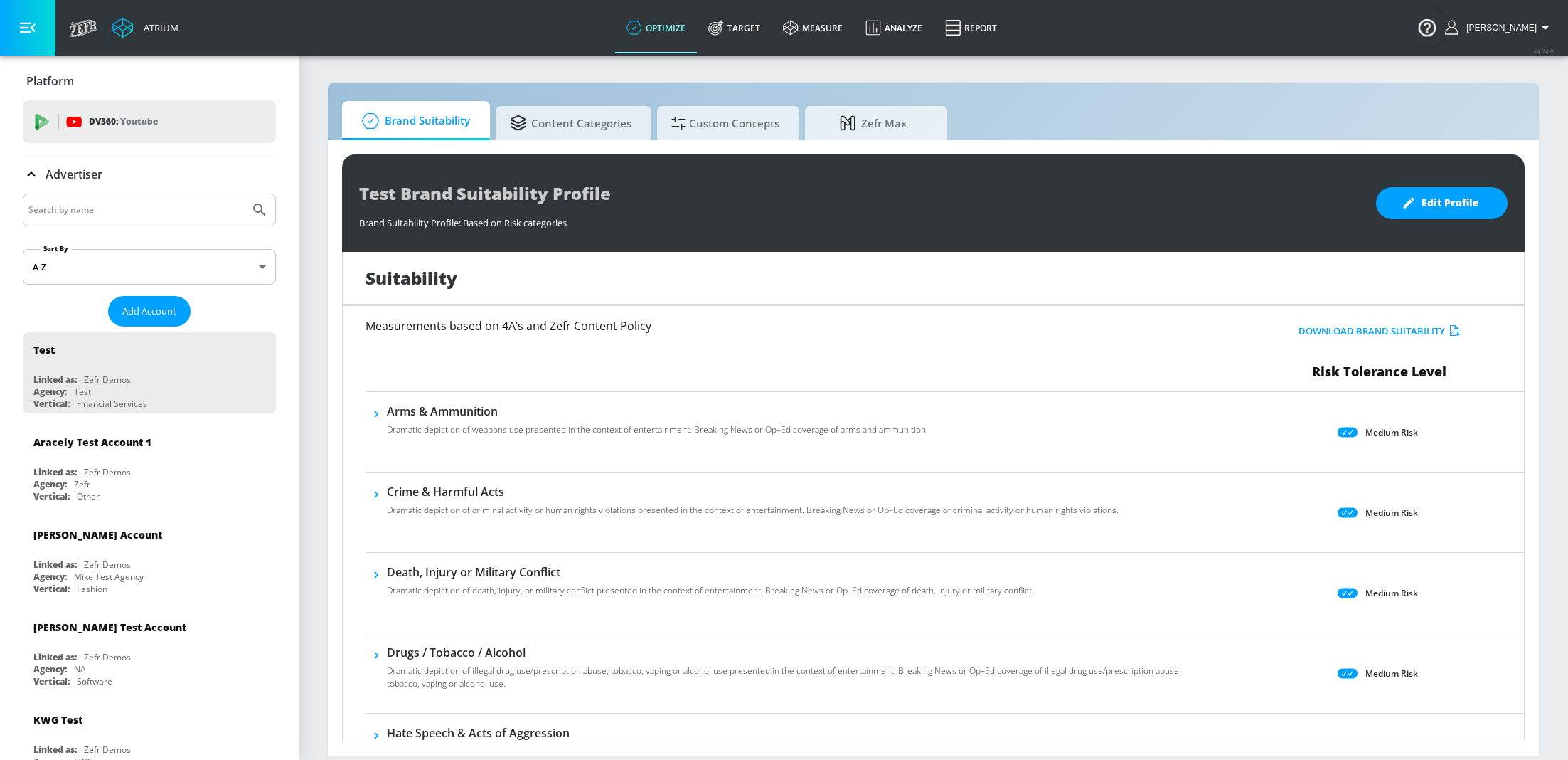
click at [96, 217] on input "Search by name" at bounding box center [136, 210] width 216 height 18
type input "spin"
click at [244, 194] on button "Submit Search" at bounding box center [260, 210] width 32 height 32
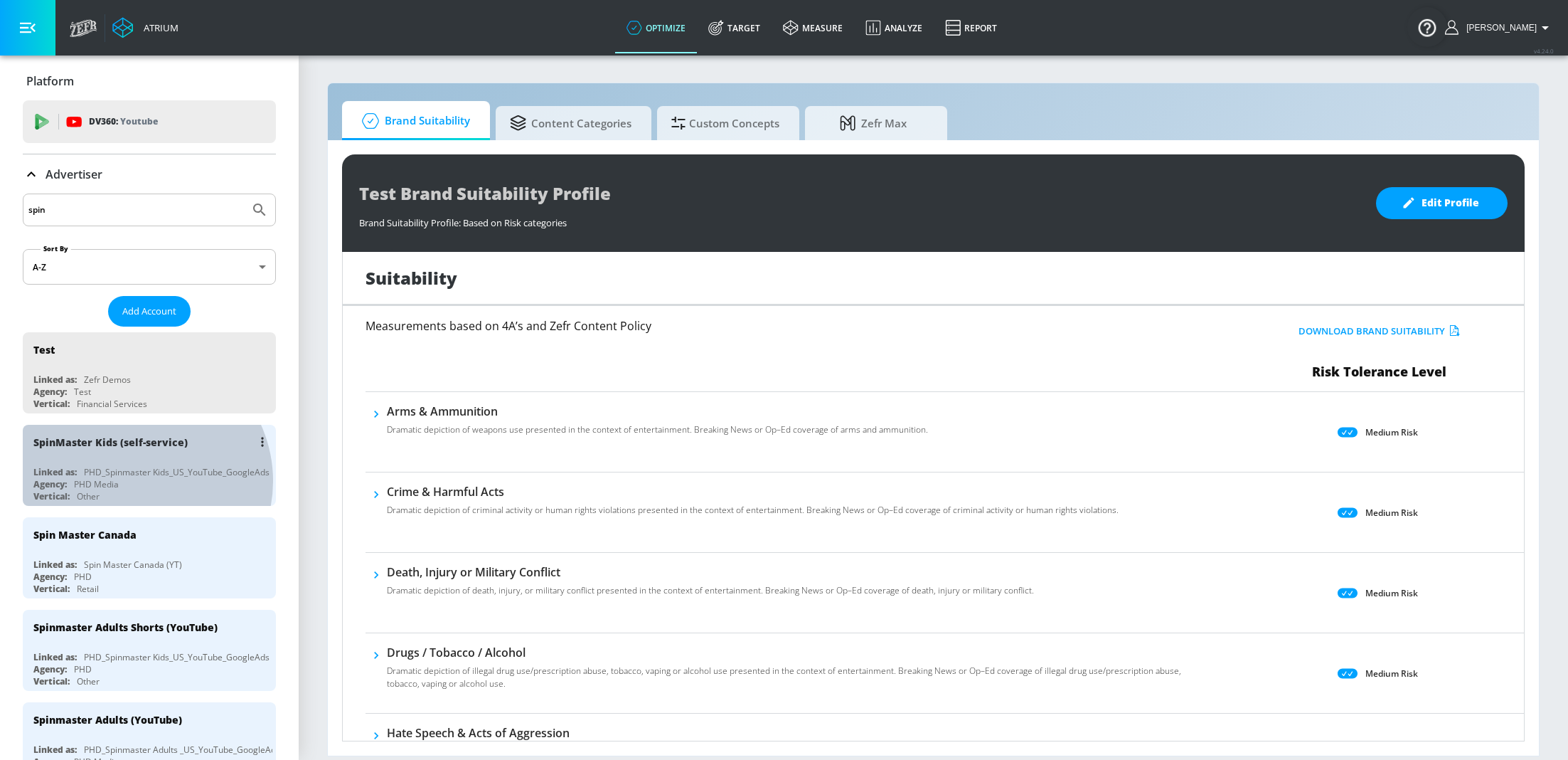
click at [137, 481] on div "Agency: PHD Media" at bounding box center [153, 484] width 239 height 12
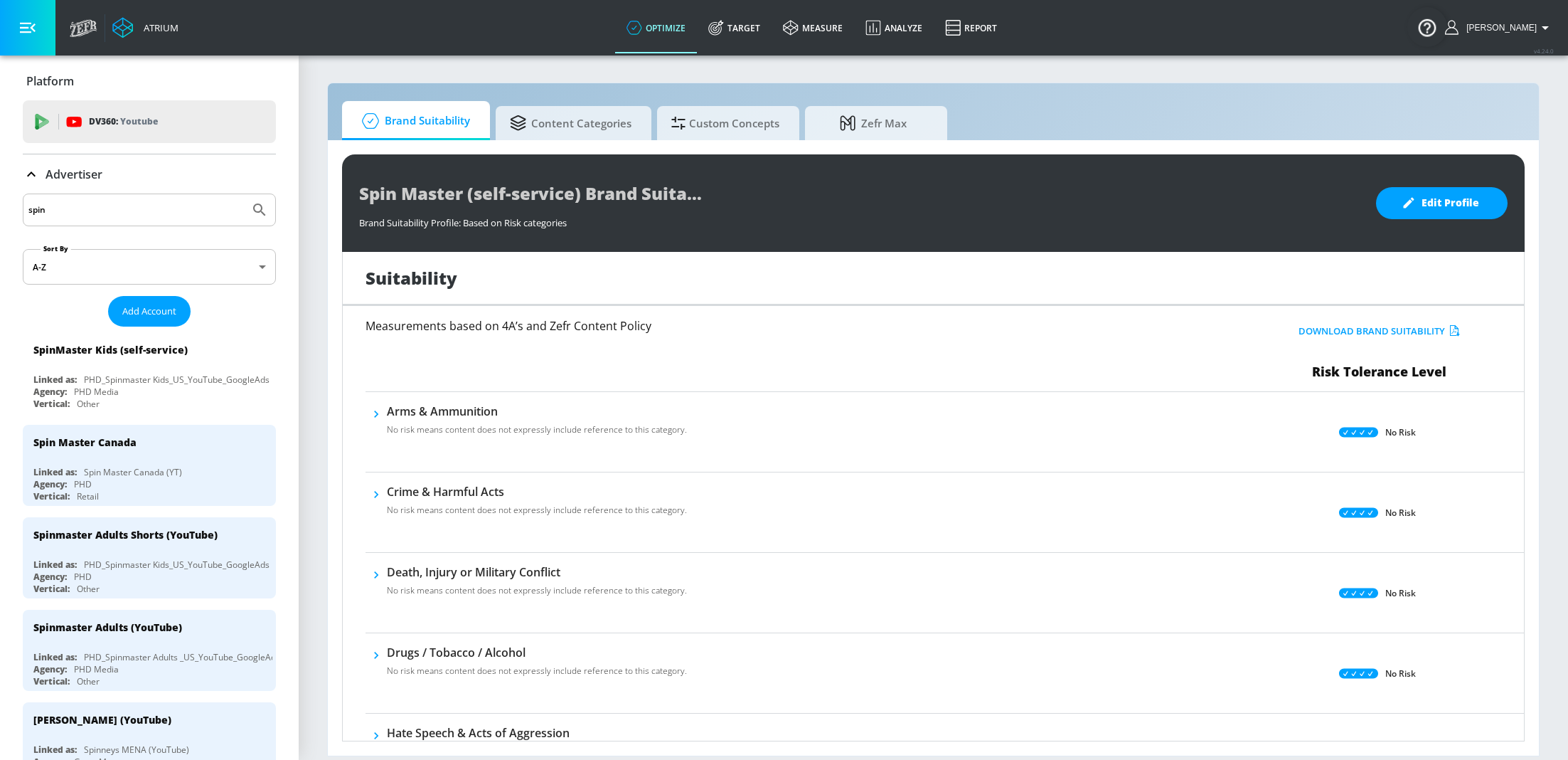
drag, startPoint x: 749, startPoint y: 32, endPoint x: 314, endPoint y: 550, distance: 676.4
click at [748, 32] on link "Target" at bounding box center [735, 28] width 75 height 51
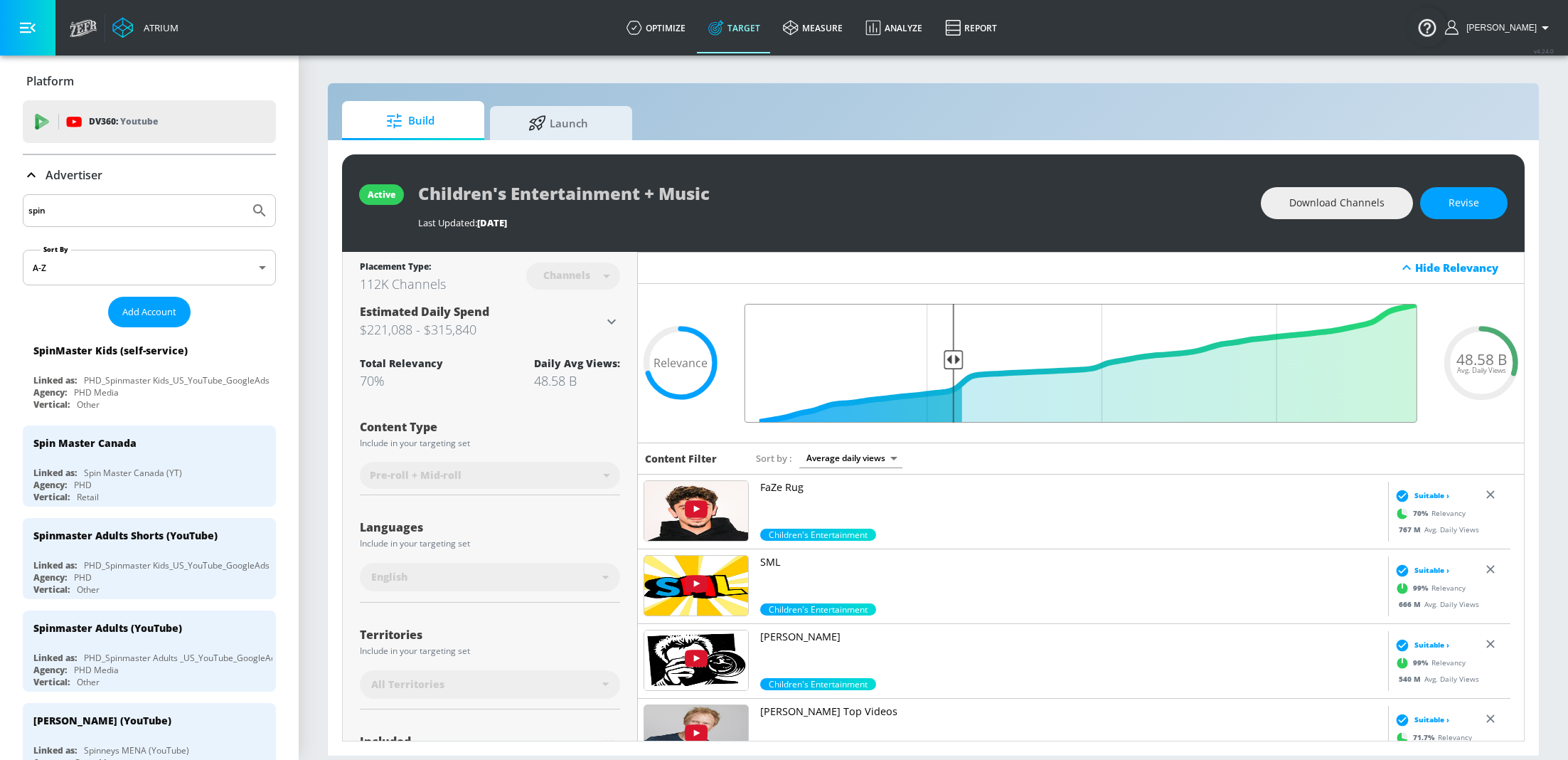
drag, startPoint x: 944, startPoint y: 359, endPoint x: 953, endPoint y: 358, distance: 9.1
click at [953, 358] on input "Final Threshold" at bounding box center [1080, 363] width 687 height 119
drag, startPoint x: 947, startPoint y: 360, endPoint x: 974, endPoint y: 363, distance: 27.2
click at [974, 363] on input "Final Threshold" at bounding box center [1080, 363] width 687 height 119
click at [1475, 191] on button "Revise" at bounding box center [1464, 203] width 87 height 32
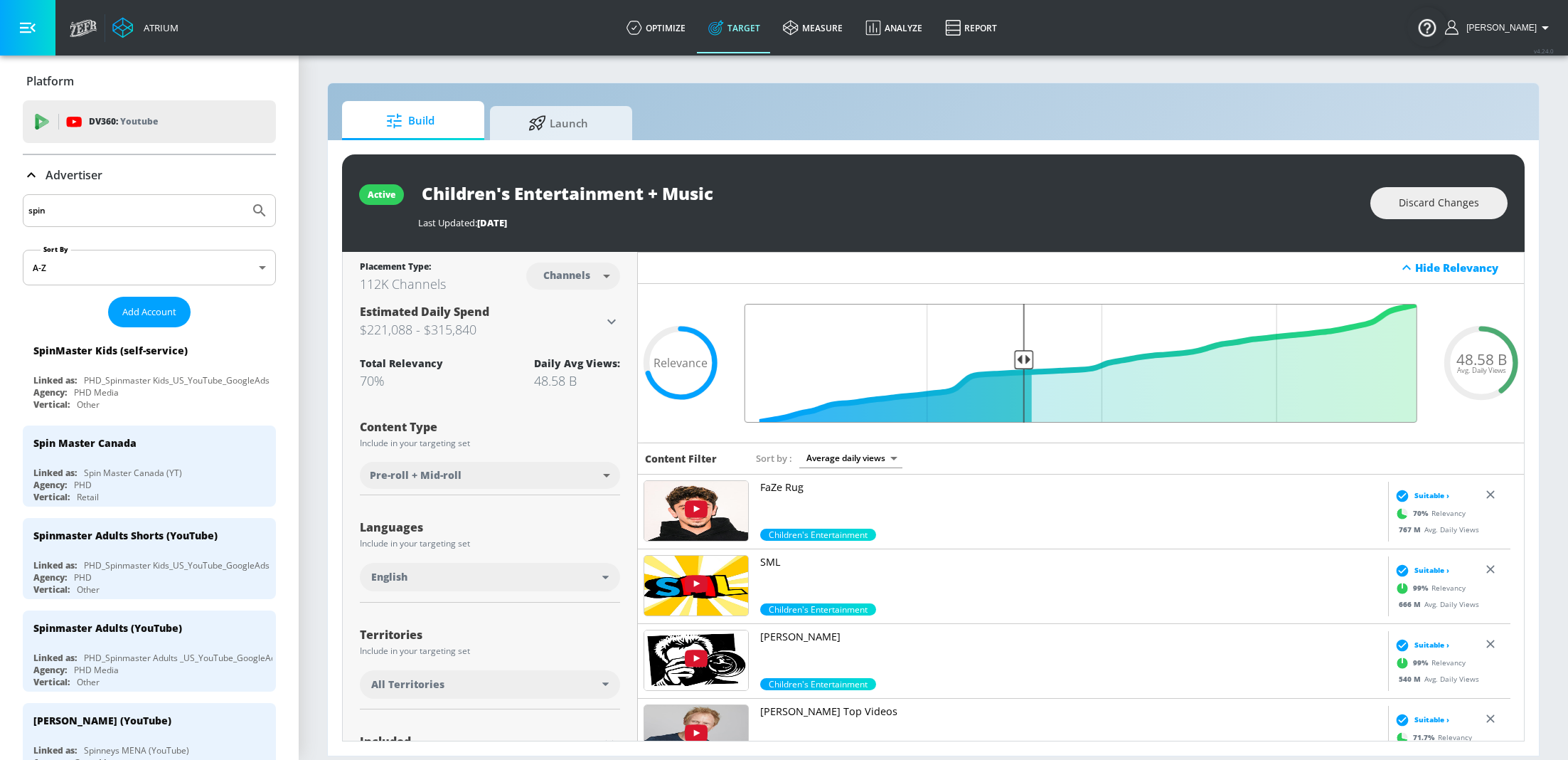
drag, startPoint x: 948, startPoint y: 358, endPoint x: 1012, endPoint y: 358, distance: 64.0
type input "0.6"
click at [1012, 358] on input "Final Threshold" at bounding box center [1080, 363] width 687 height 119
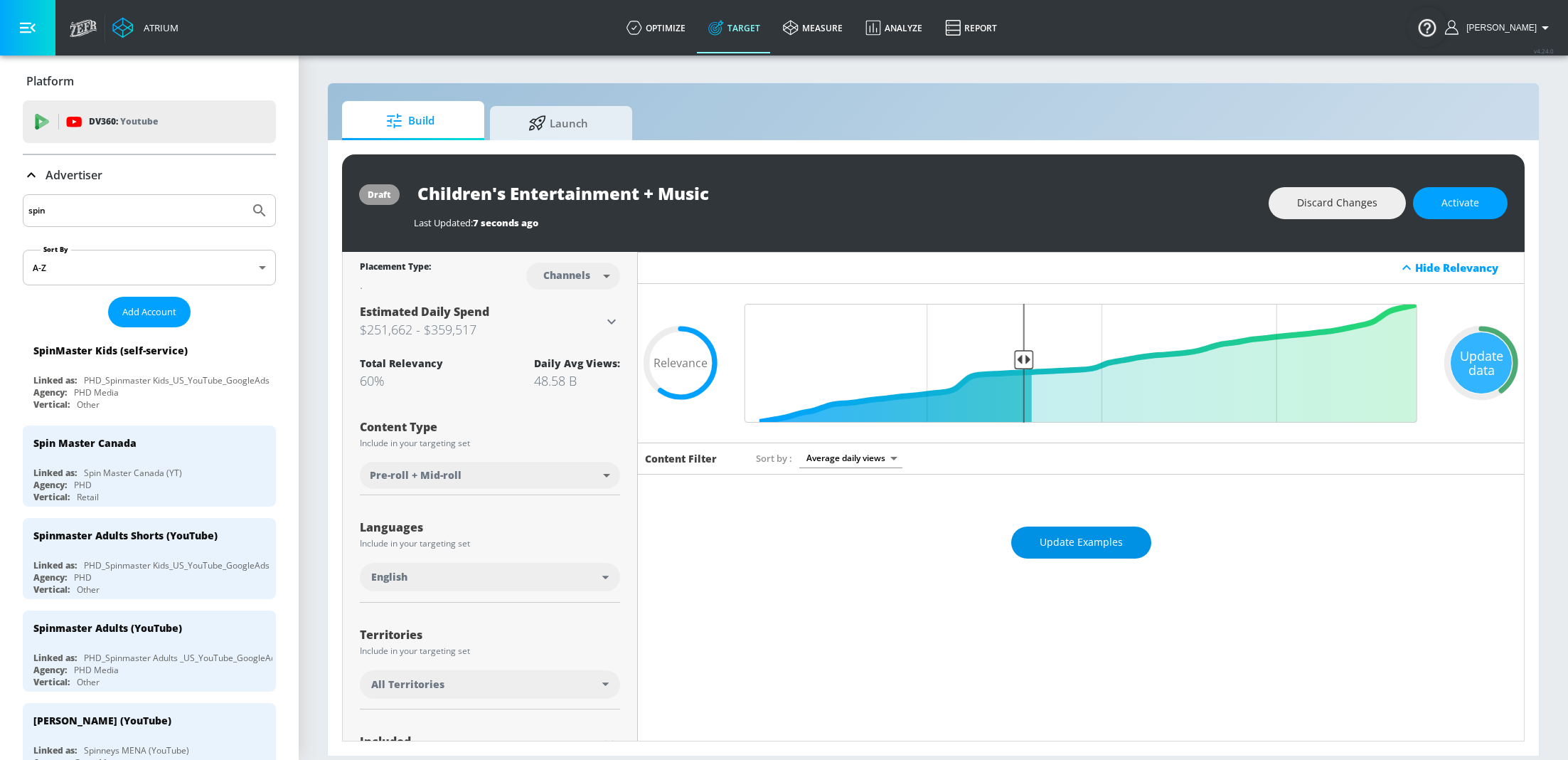
click at [1025, 538] on button "Update Examples" at bounding box center [1081, 543] width 140 height 32
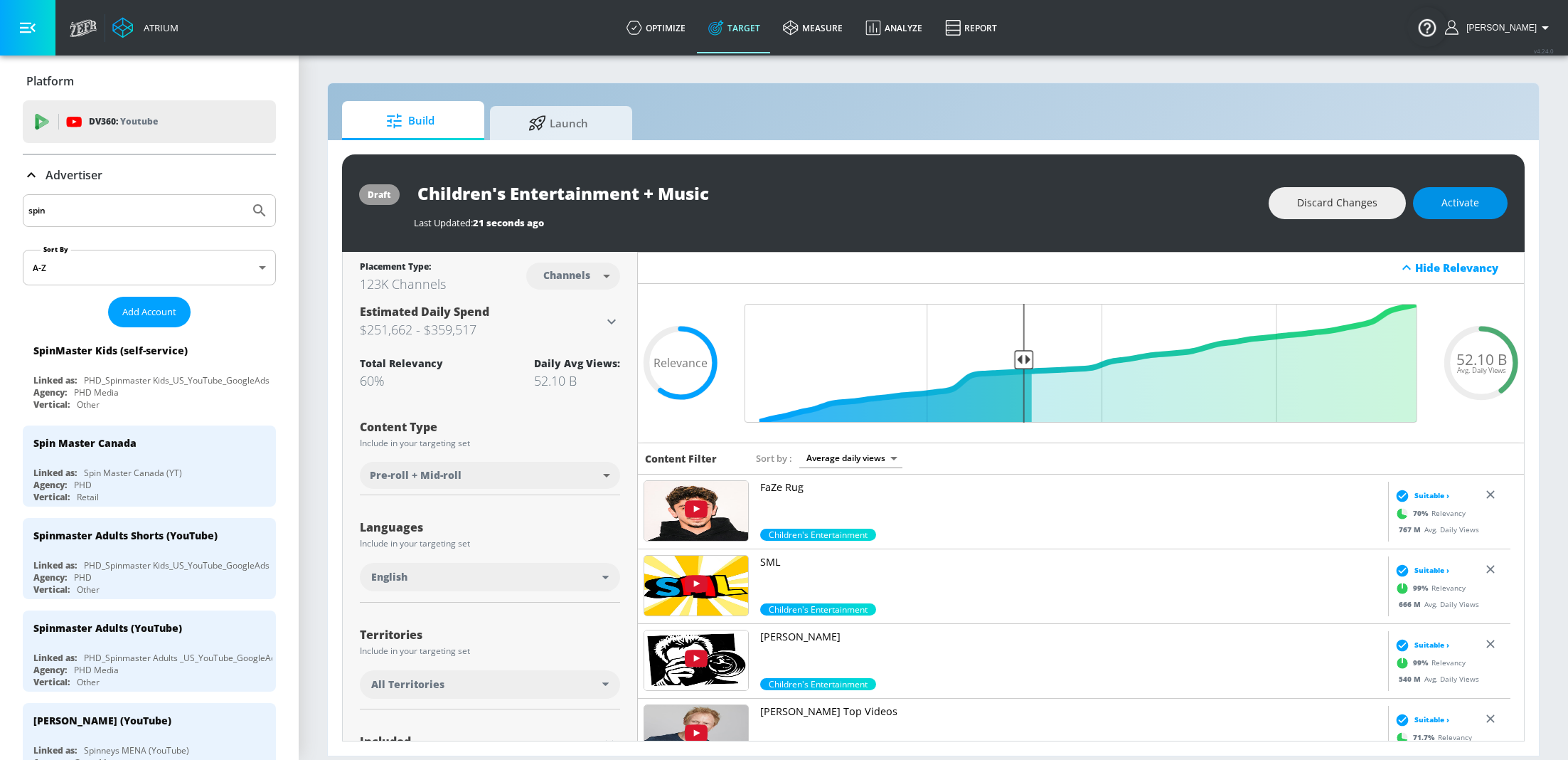
click at [1460, 213] on button "Activate" at bounding box center [1460, 203] width 95 height 32
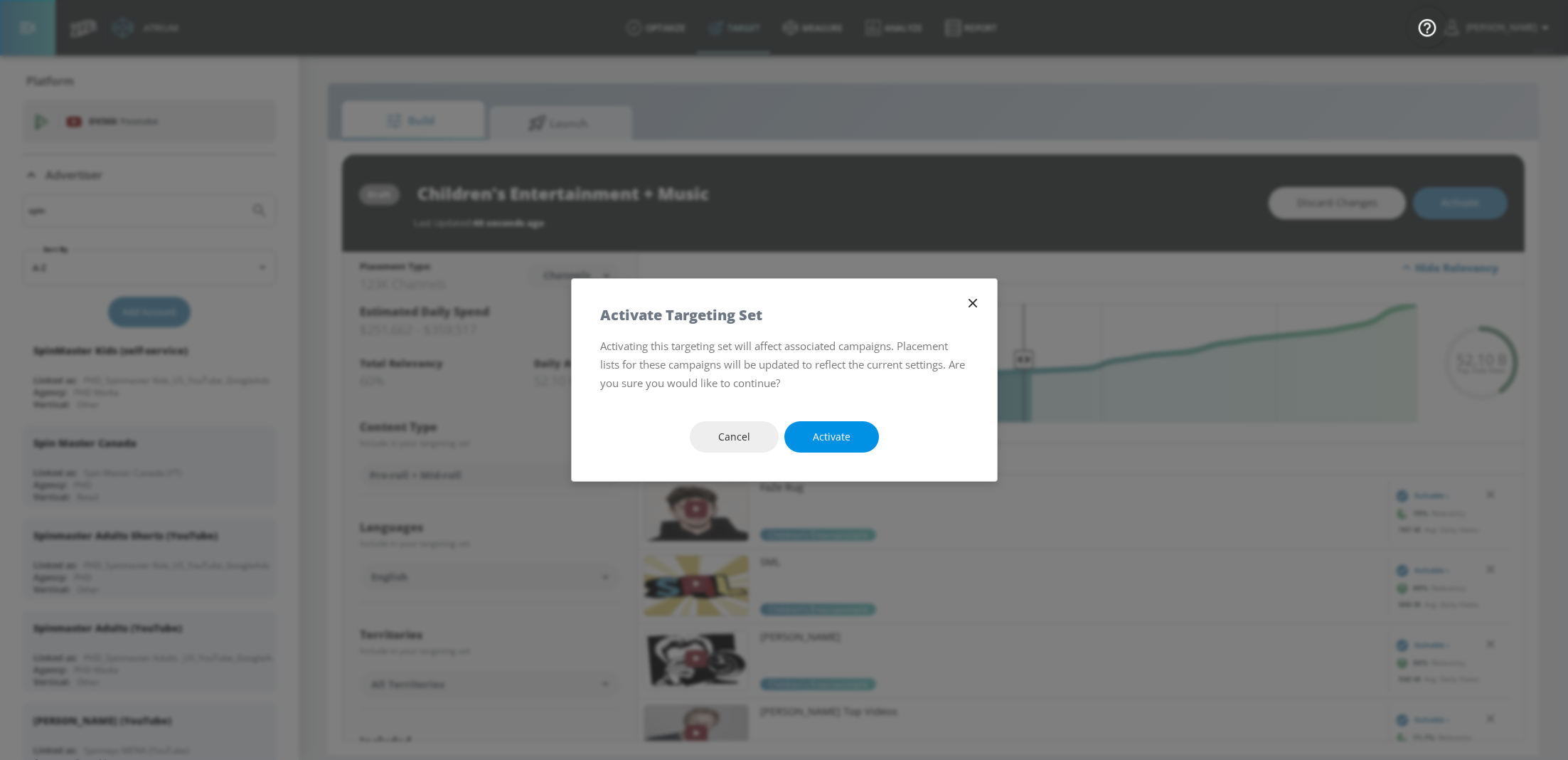
click at [824, 438] on span "Activate" at bounding box center [831, 436] width 37 height 17
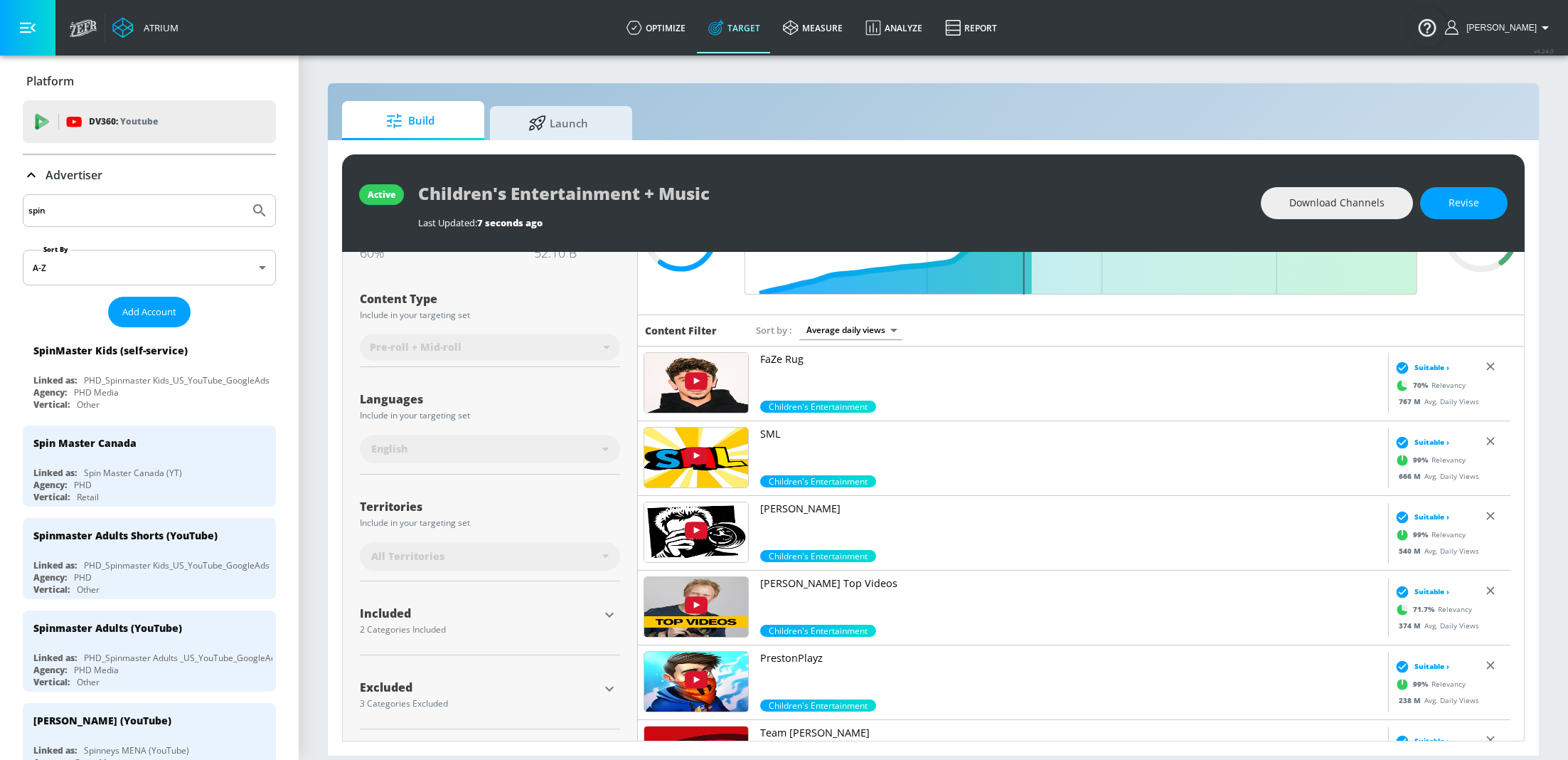
scroll to position [131, 0]
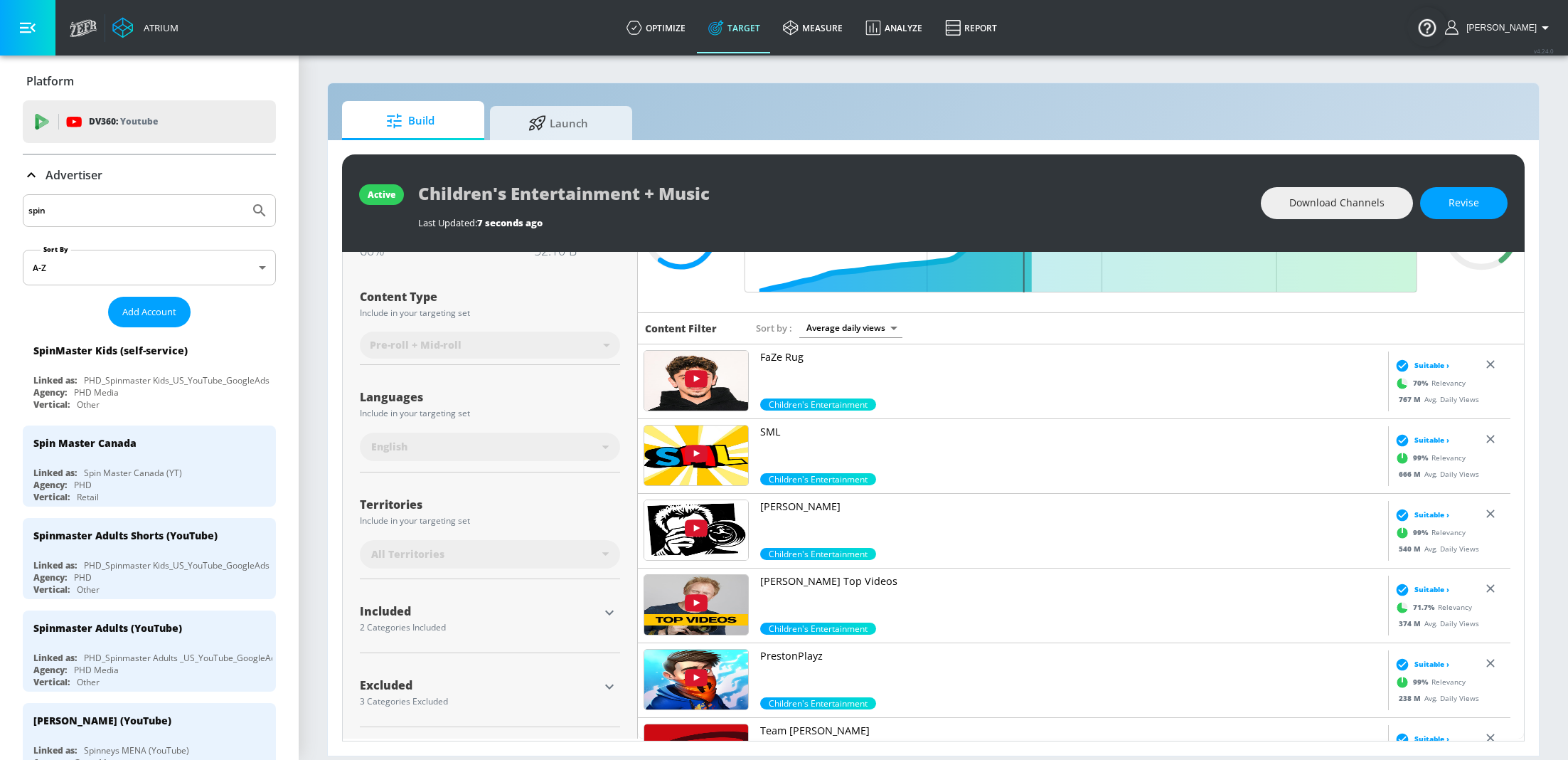
click at [609, 698] on button "button" at bounding box center [609, 687] width 22 height 22
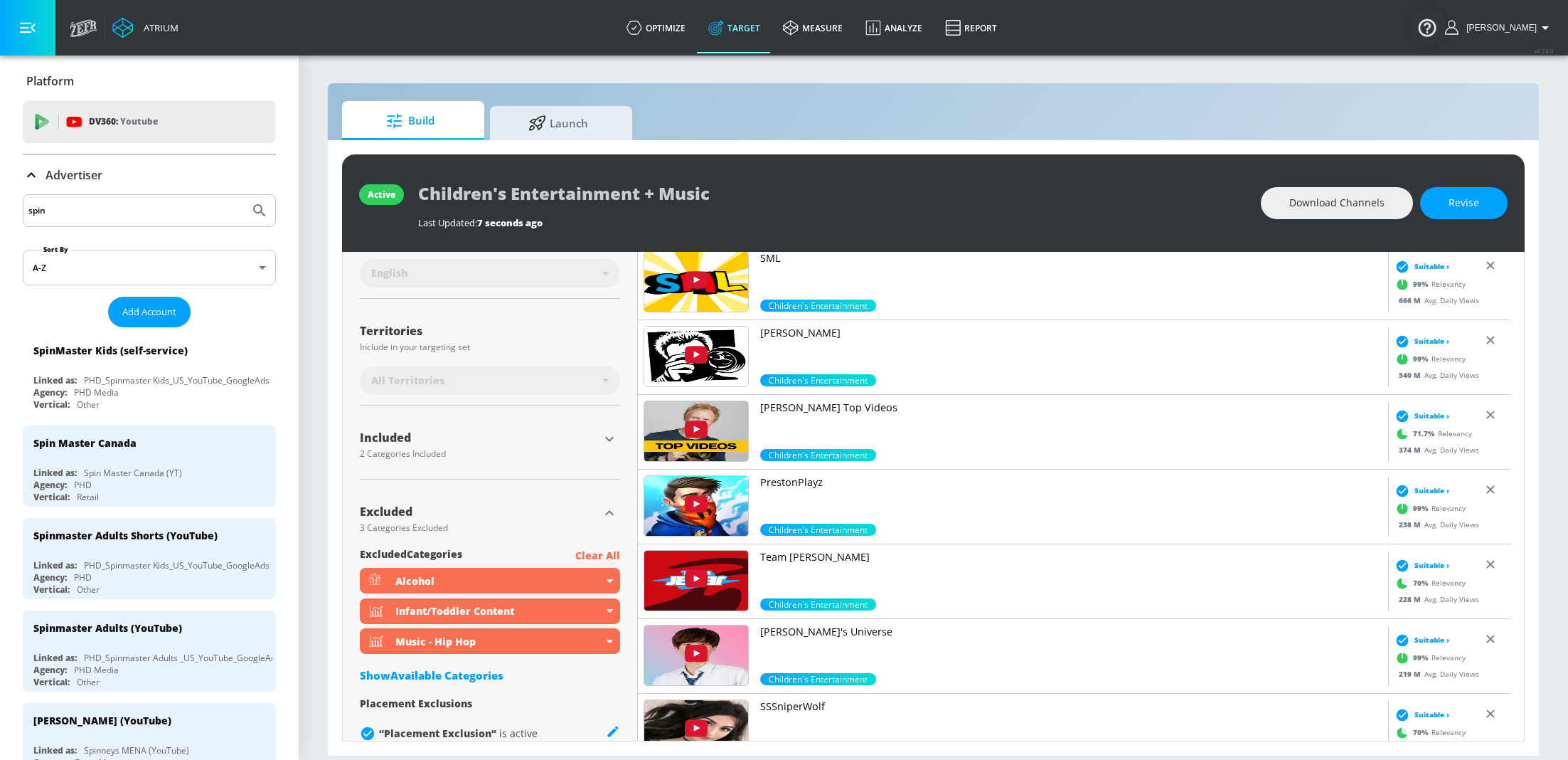
scroll to position [334, 0]
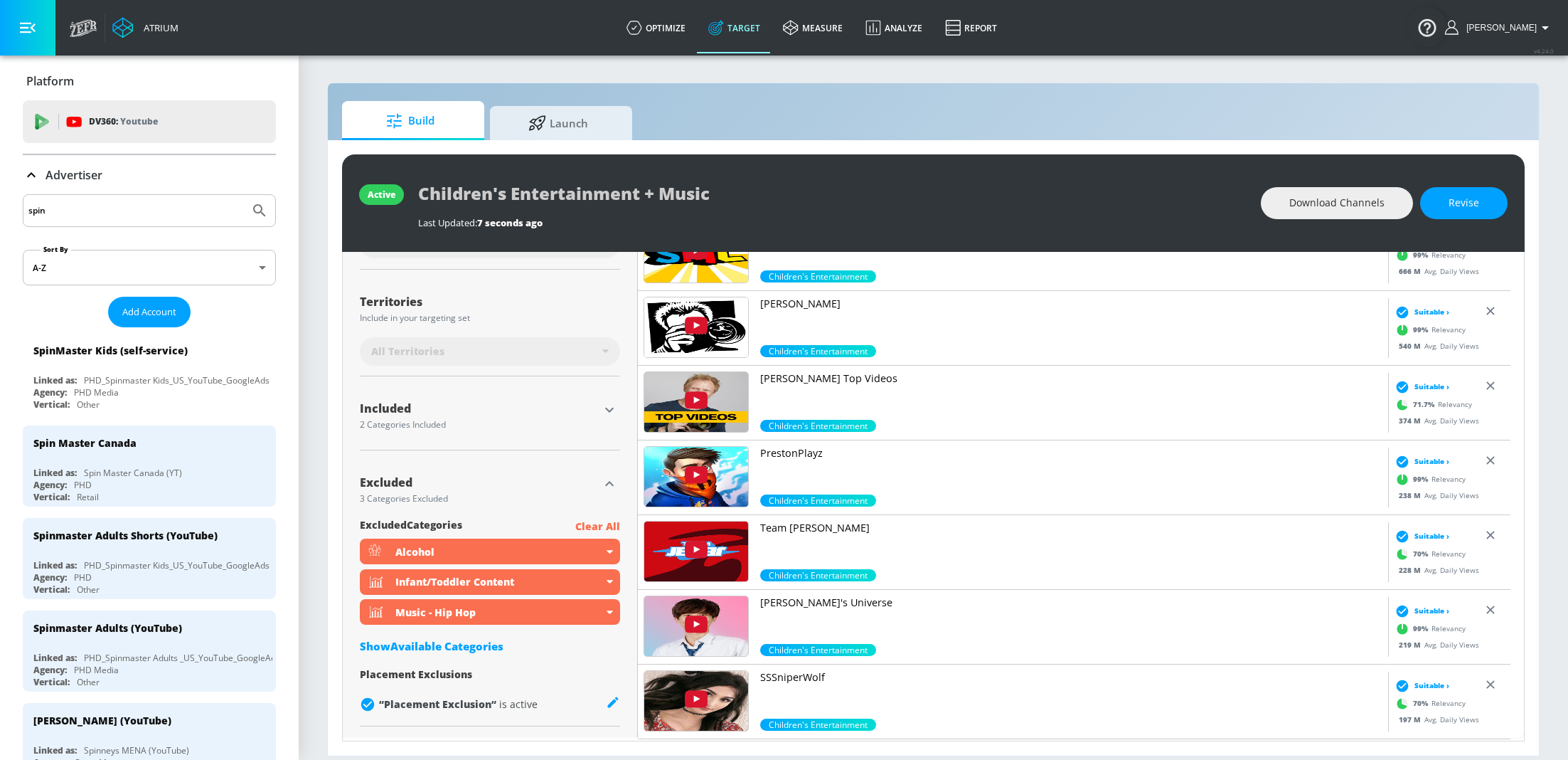
click at [32, 167] on icon at bounding box center [31, 175] width 17 height 17
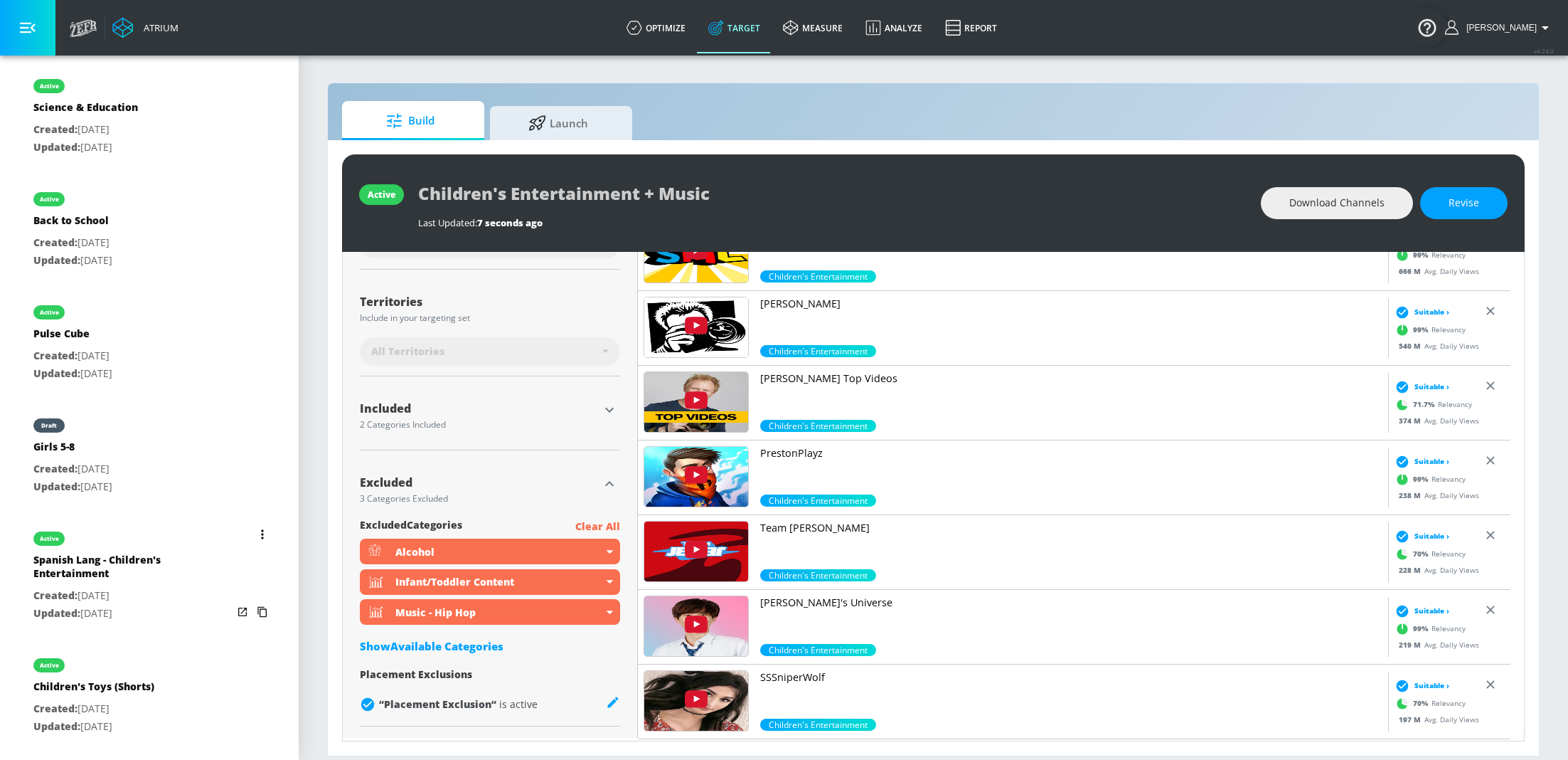
scroll to position [947, 0]
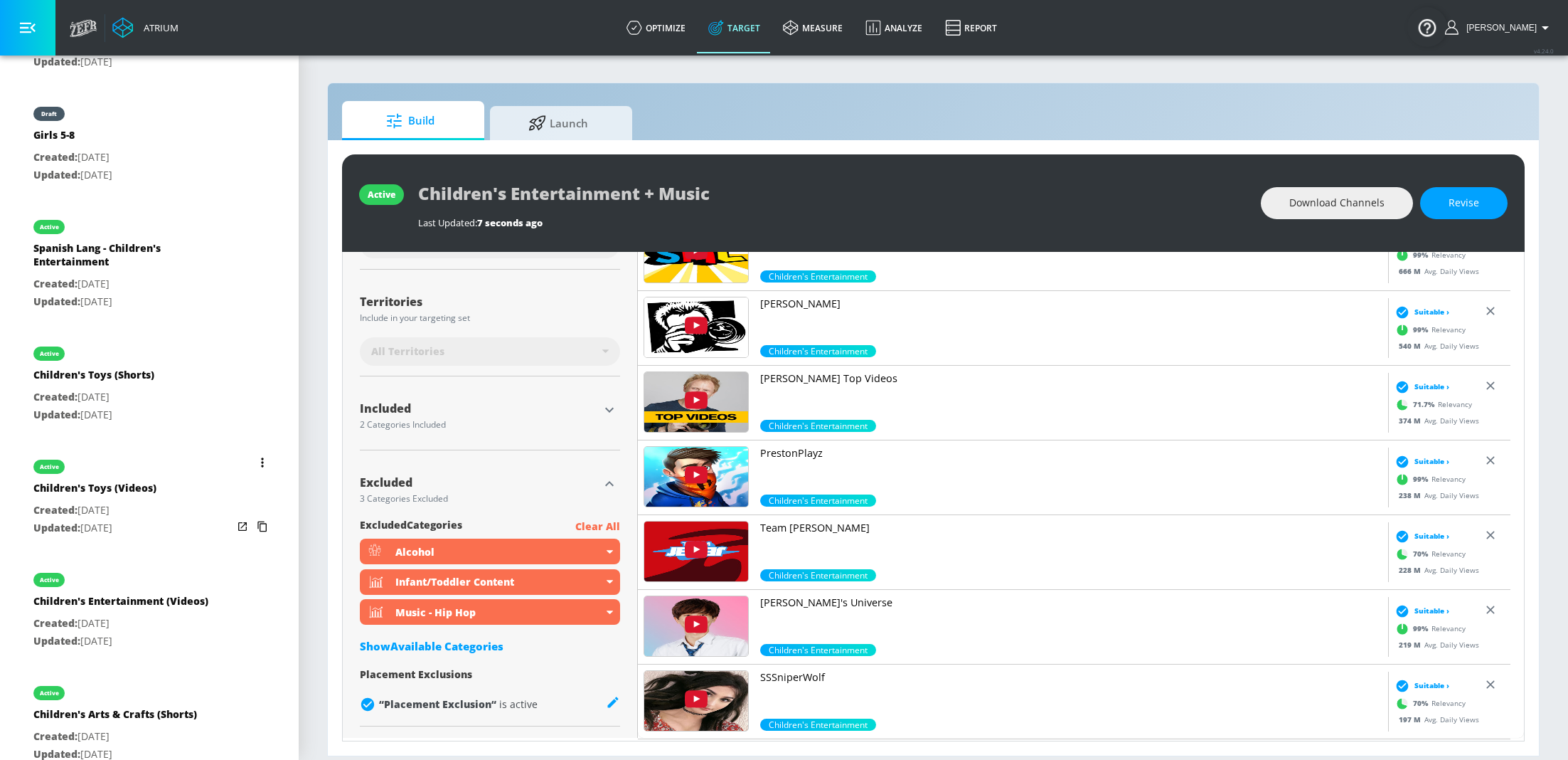
click at [154, 629] on p "Created: [DATE]" at bounding box center [120, 623] width 175 height 17
type input "Children's Entertainment (Videos)"
type input "videos"
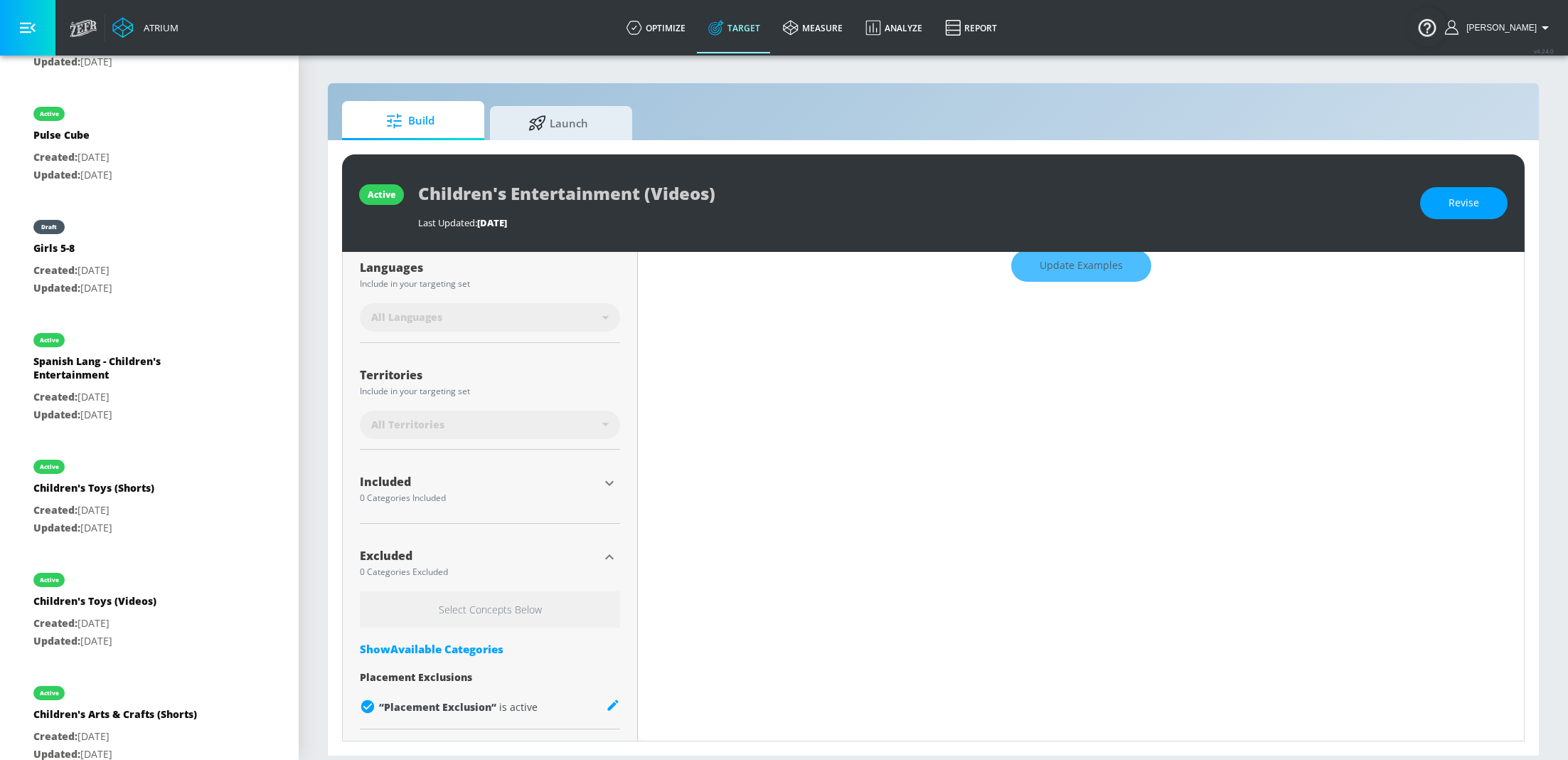
scroll to position [280, 0]
type input "0.71"
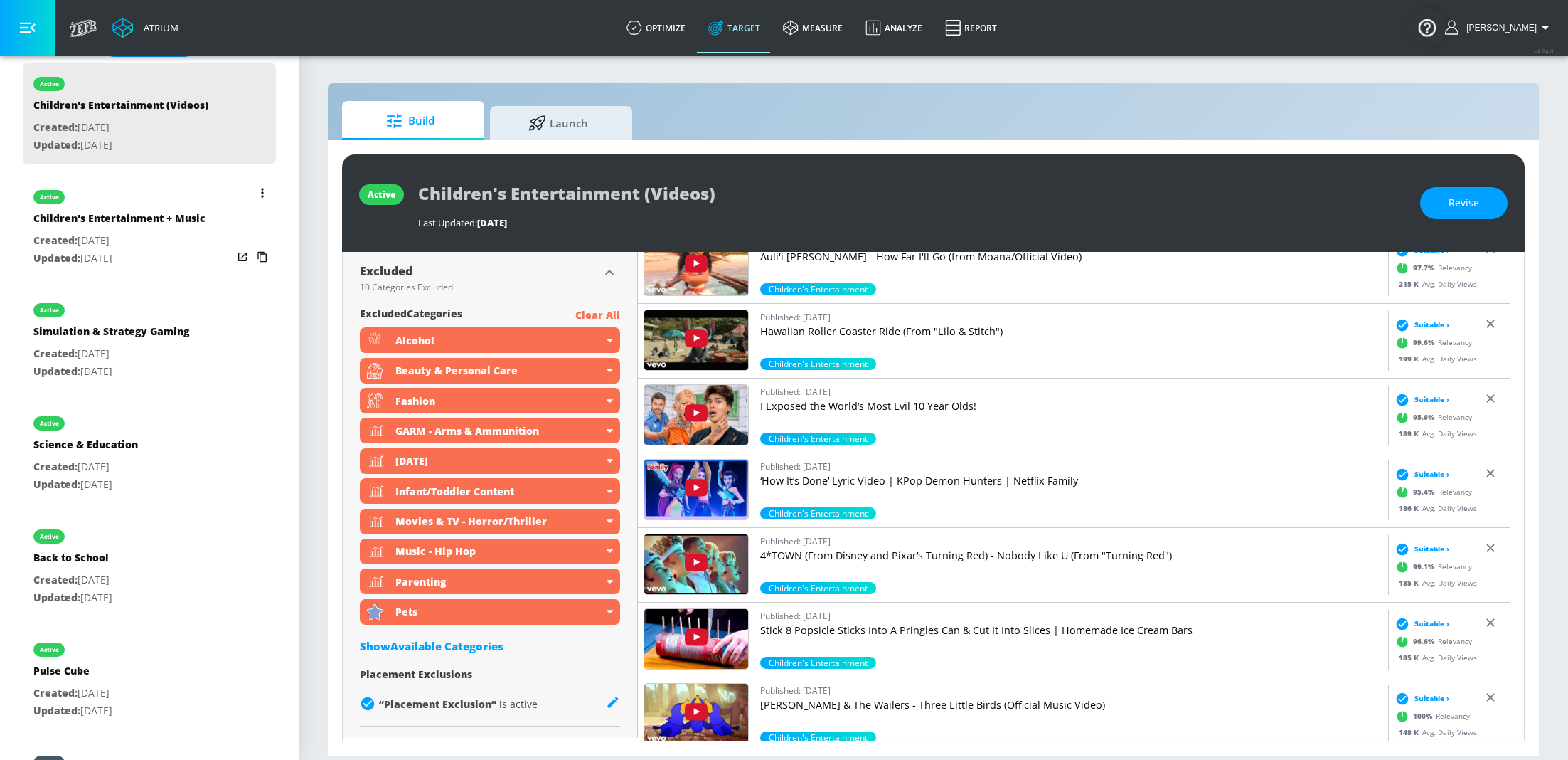
scroll to position [290, 0]
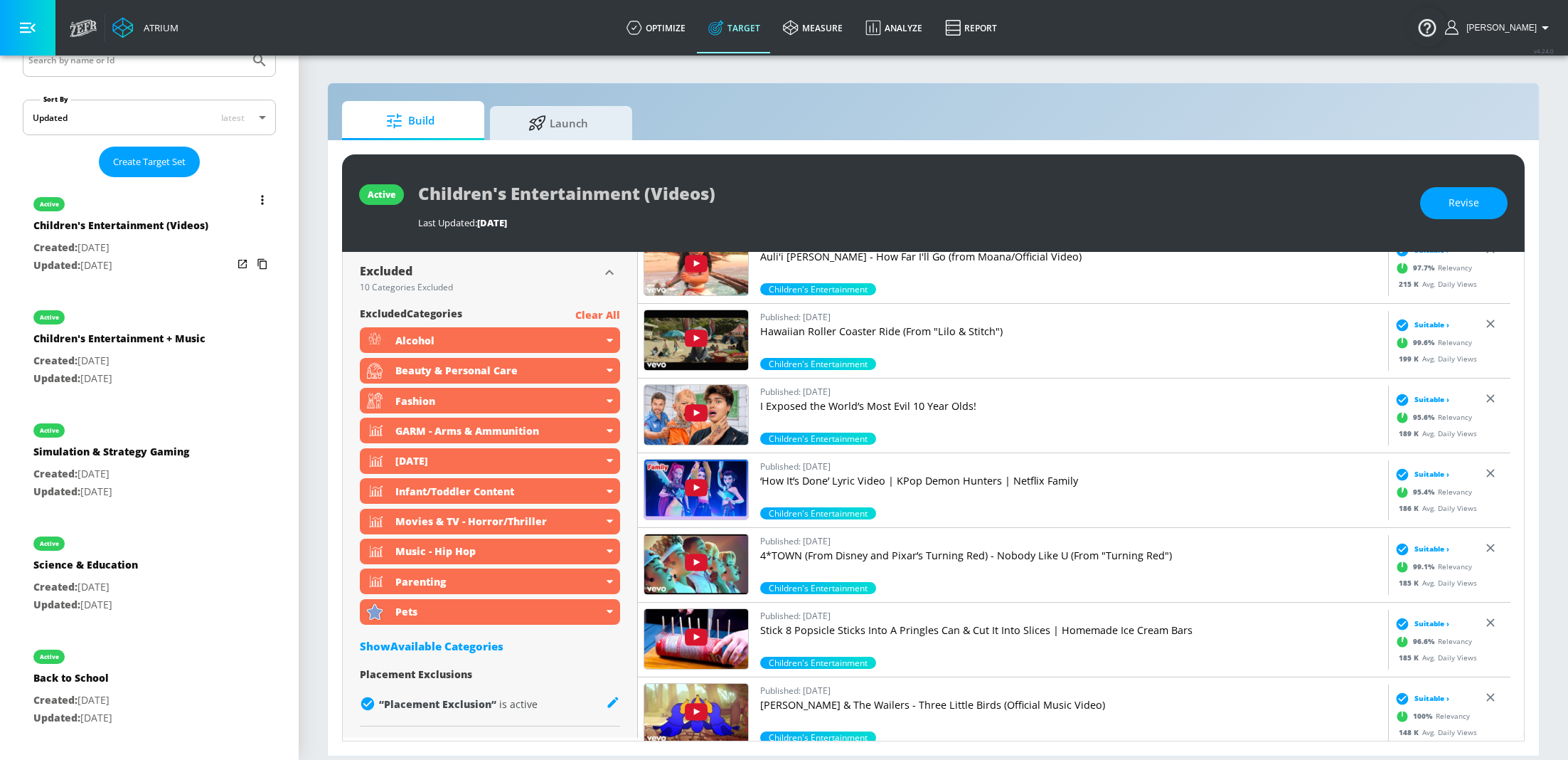
click at [112, 241] on p "Created: [DATE]" at bounding box center [120, 247] width 175 height 17
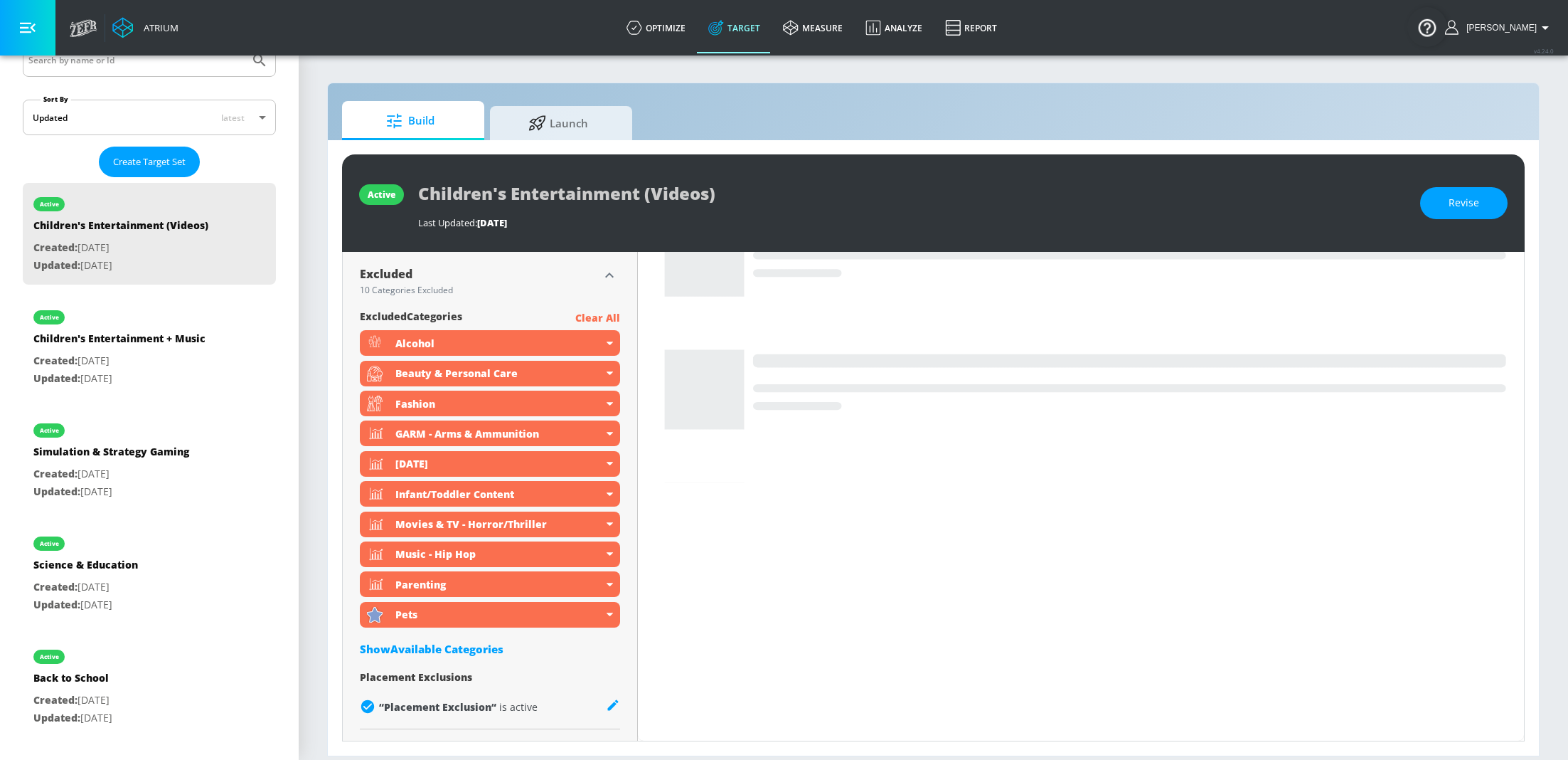
drag, startPoint x: 150, startPoint y: 345, endPoint x: 534, endPoint y: 448, distance: 397.6
click at [148, 348] on div "Children's Entertainment + Music" at bounding box center [119, 342] width 172 height 21
type input "Children's Entertainment + Music"
type input "channels"
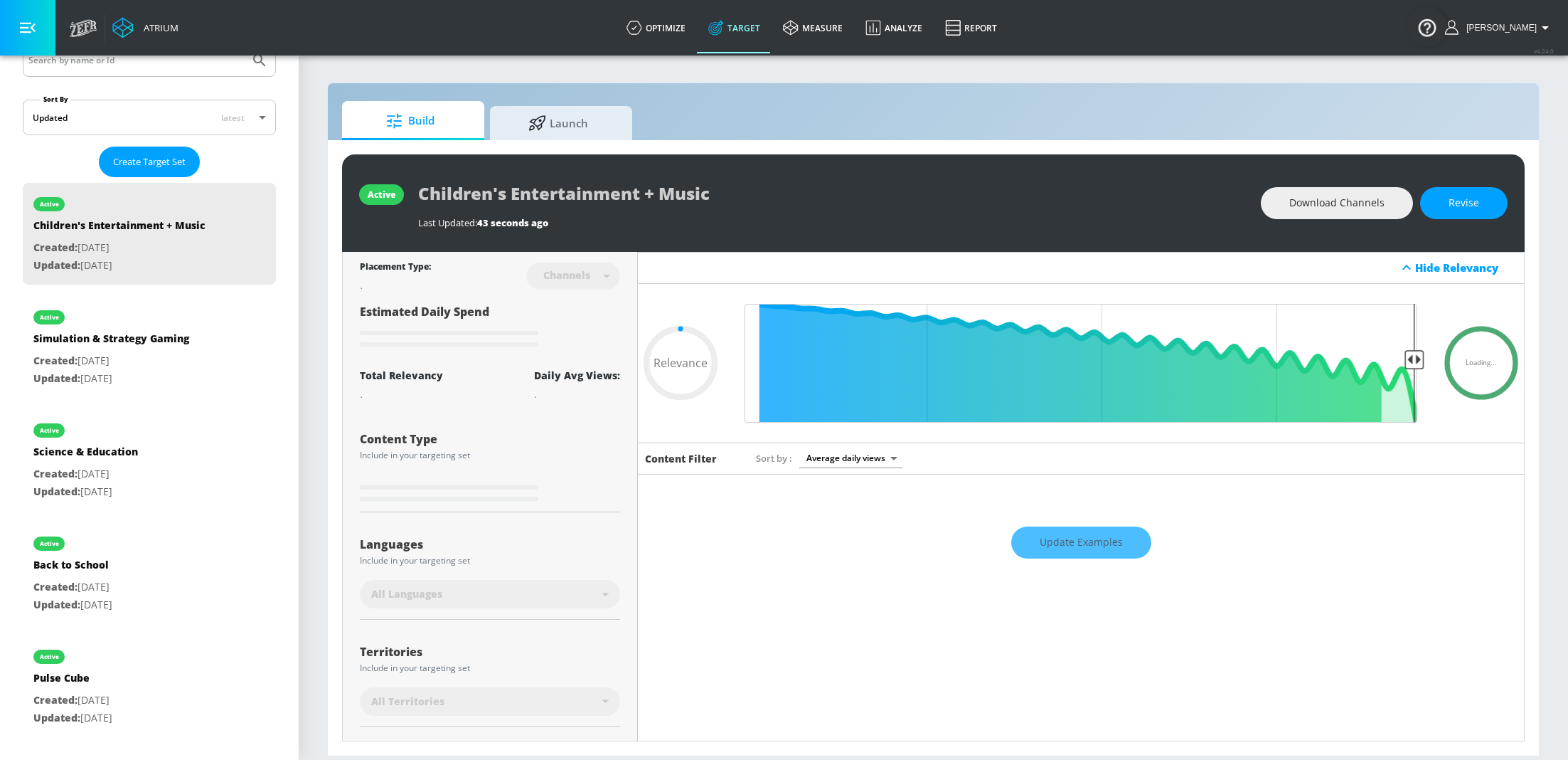
type input "0.6"
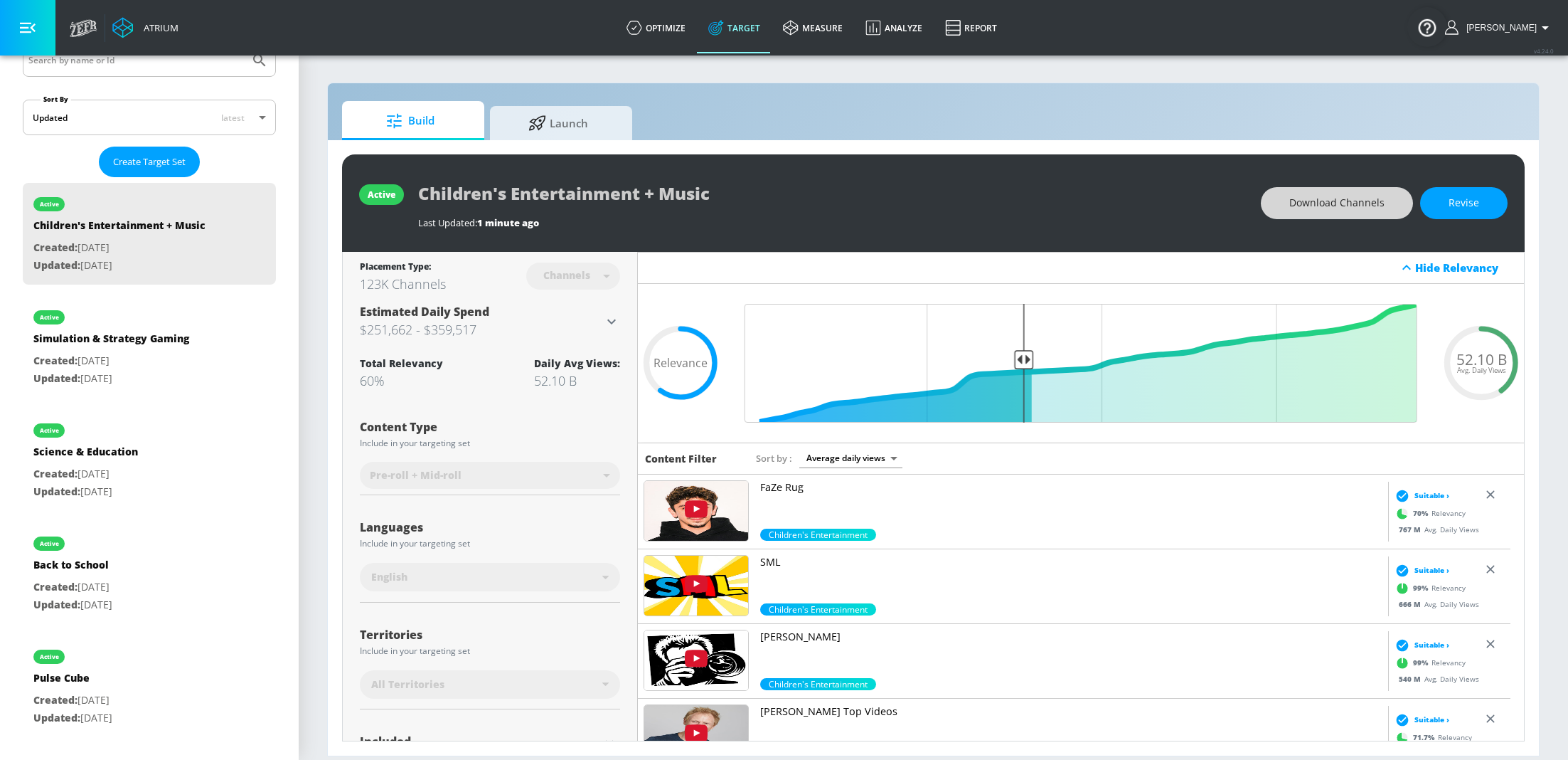
click at [1336, 207] on span "Download Channels" at bounding box center [1337, 202] width 95 height 17
click at [1342, 207] on span "Download Channels" at bounding box center [1337, 202] width 95 height 17
click at [489, 524] on div "Languages" at bounding box center [490, 528] width 260 height 12
click at [1486, 211] on button "Revise" at bounding box center [1464, 203] width 87 height 32
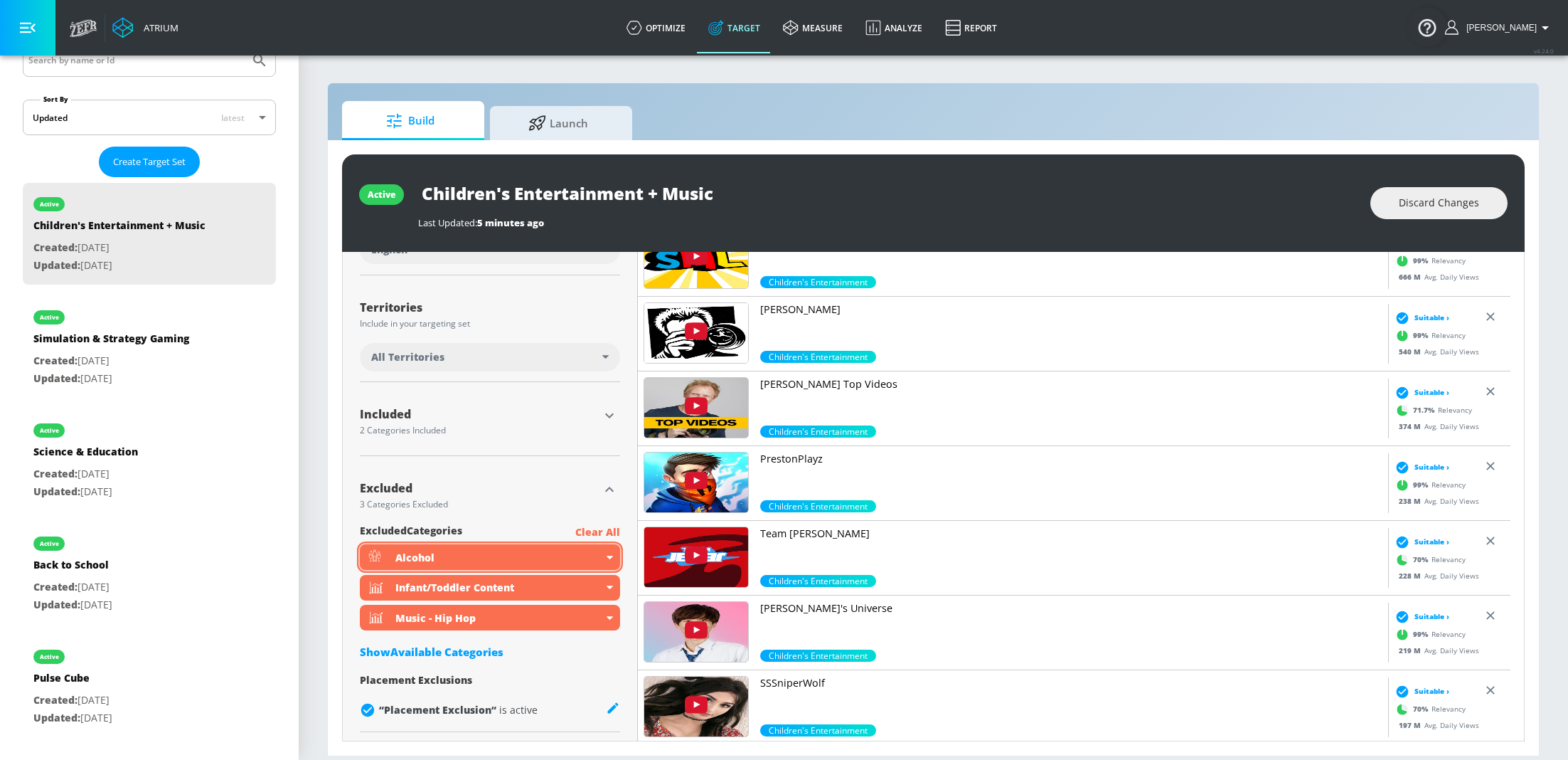
scroll to position [334, 0]
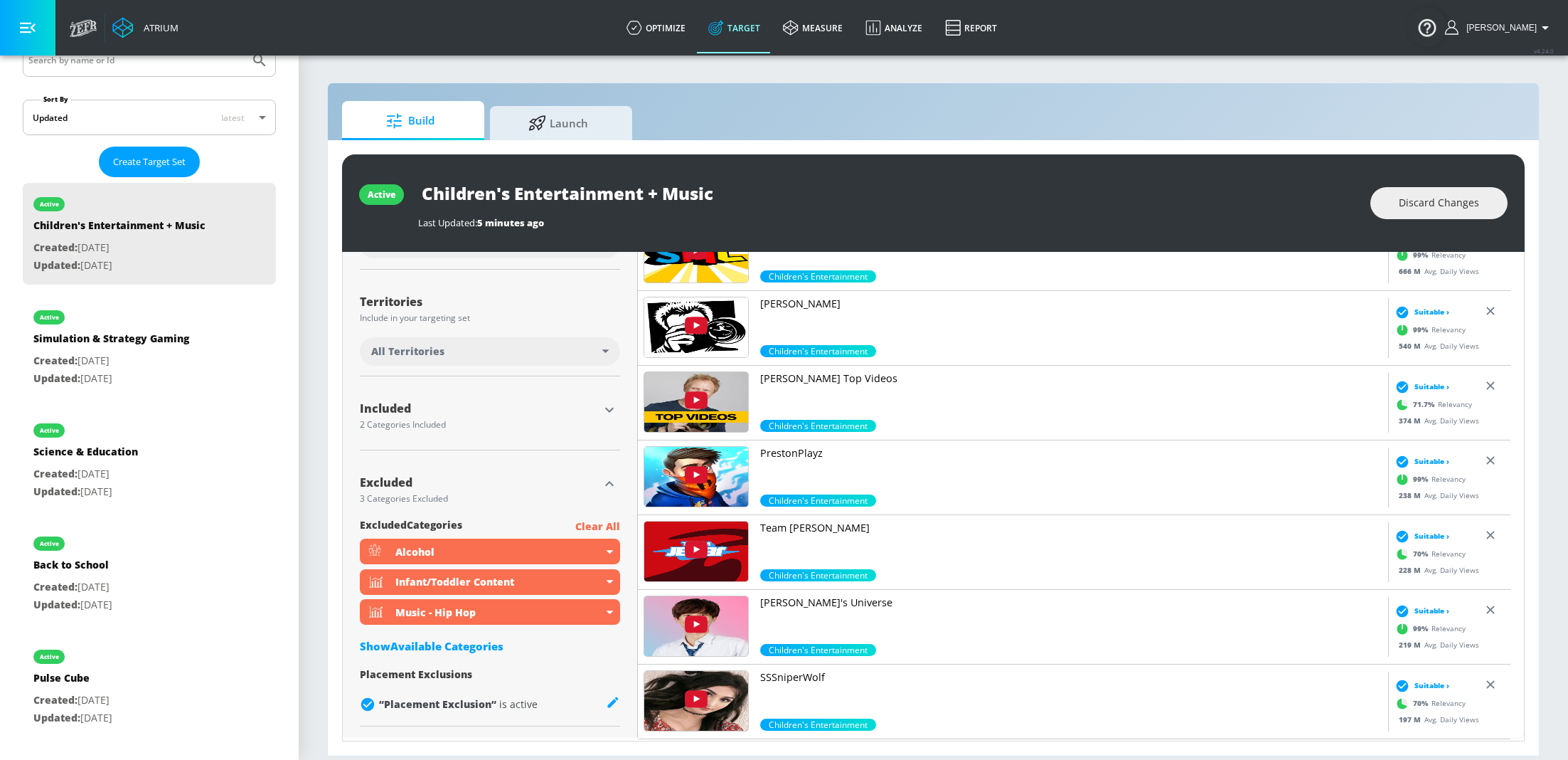
click at [425, 652] on div "Show Available Categories" at bounding box center [490, 646] width 260 height 14
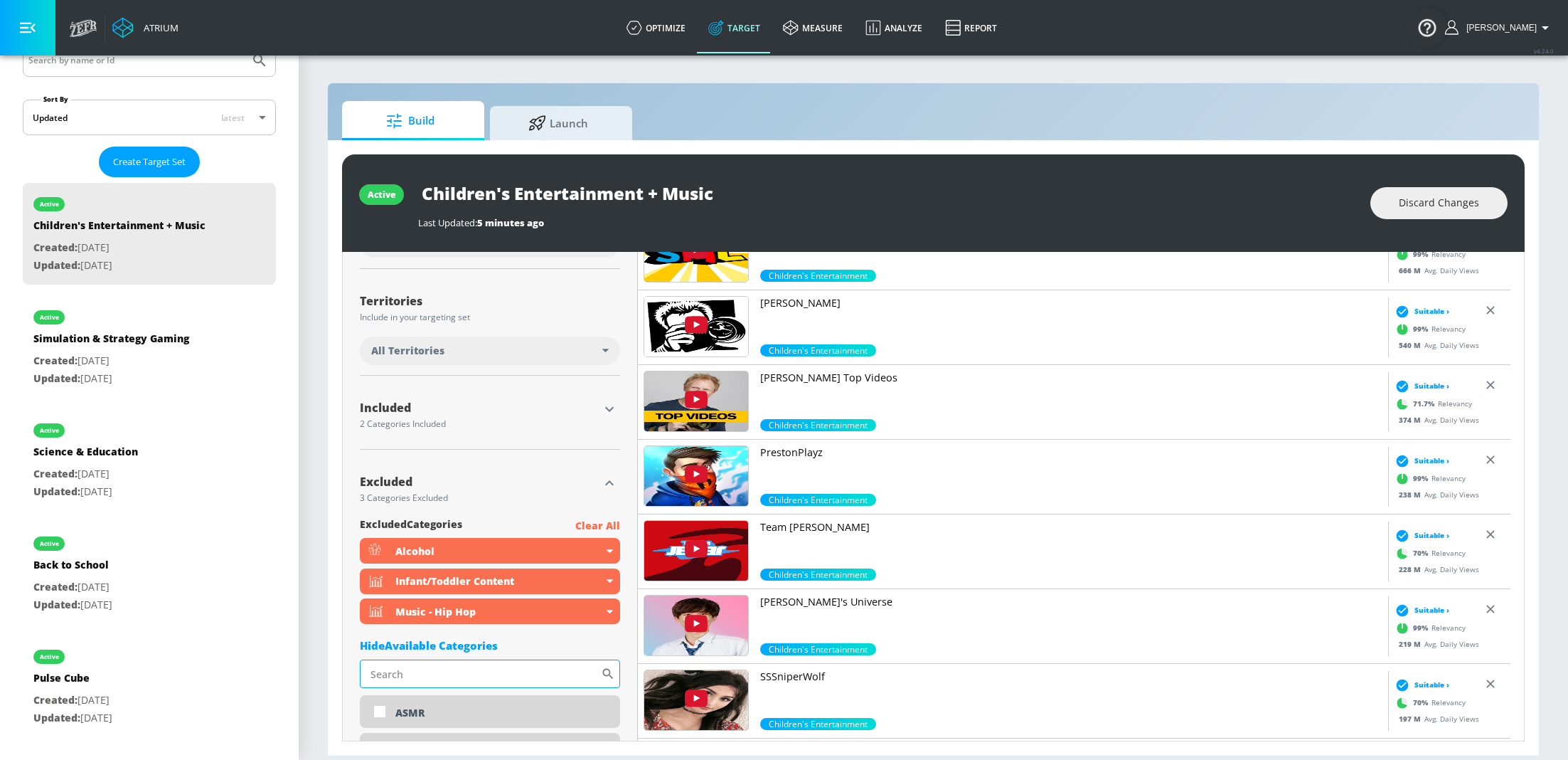
click at [504, 675] on input "Sort By" at bounding box center [480, 674] width 241 height 28
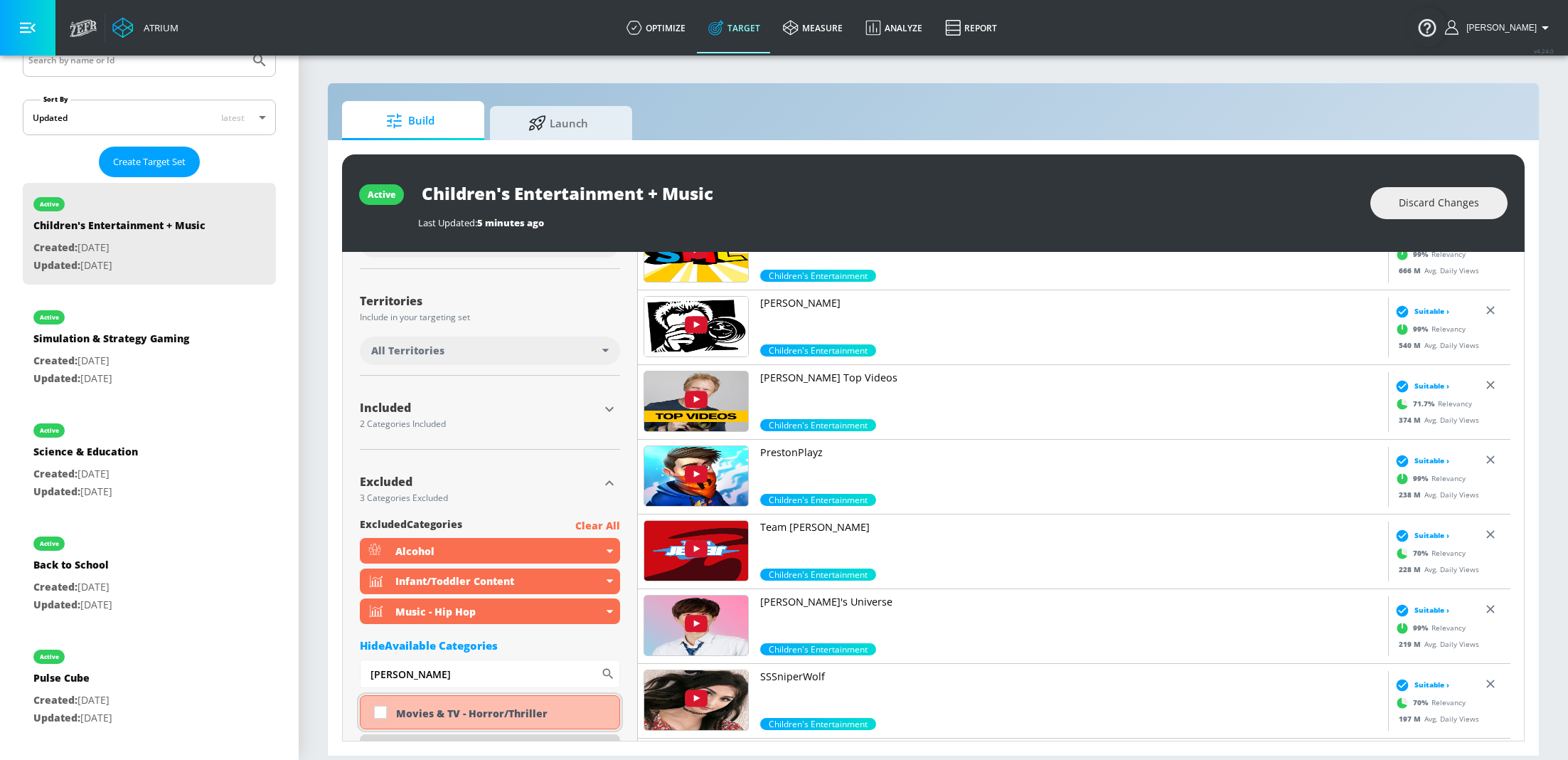
type input "[PERSON_NAME]"
click at [382, 712] on input "checkbox" at bounding box center [380, 712] width 26 height 26
checkbox input "true"
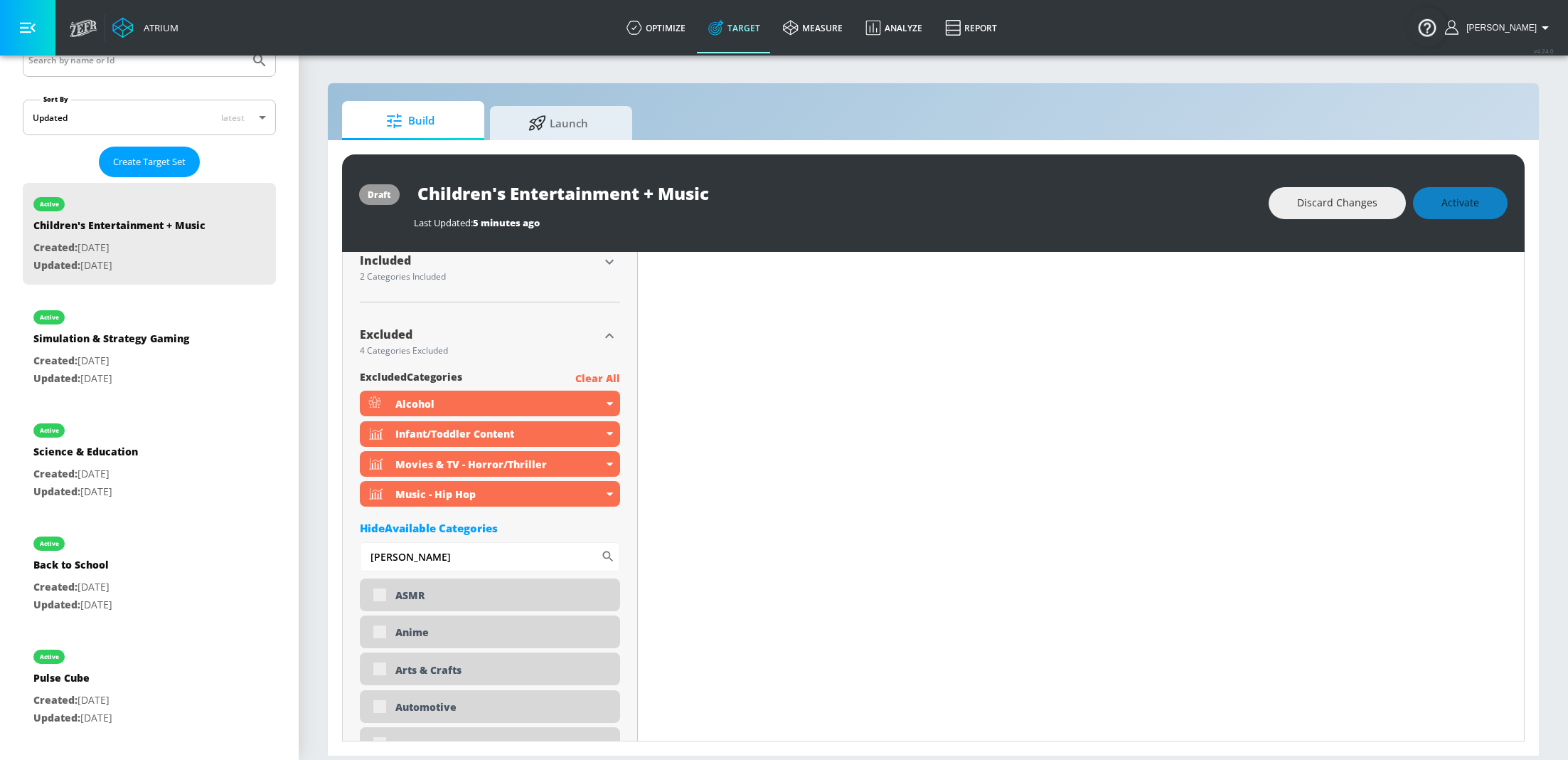
scroll to position [504, 0]
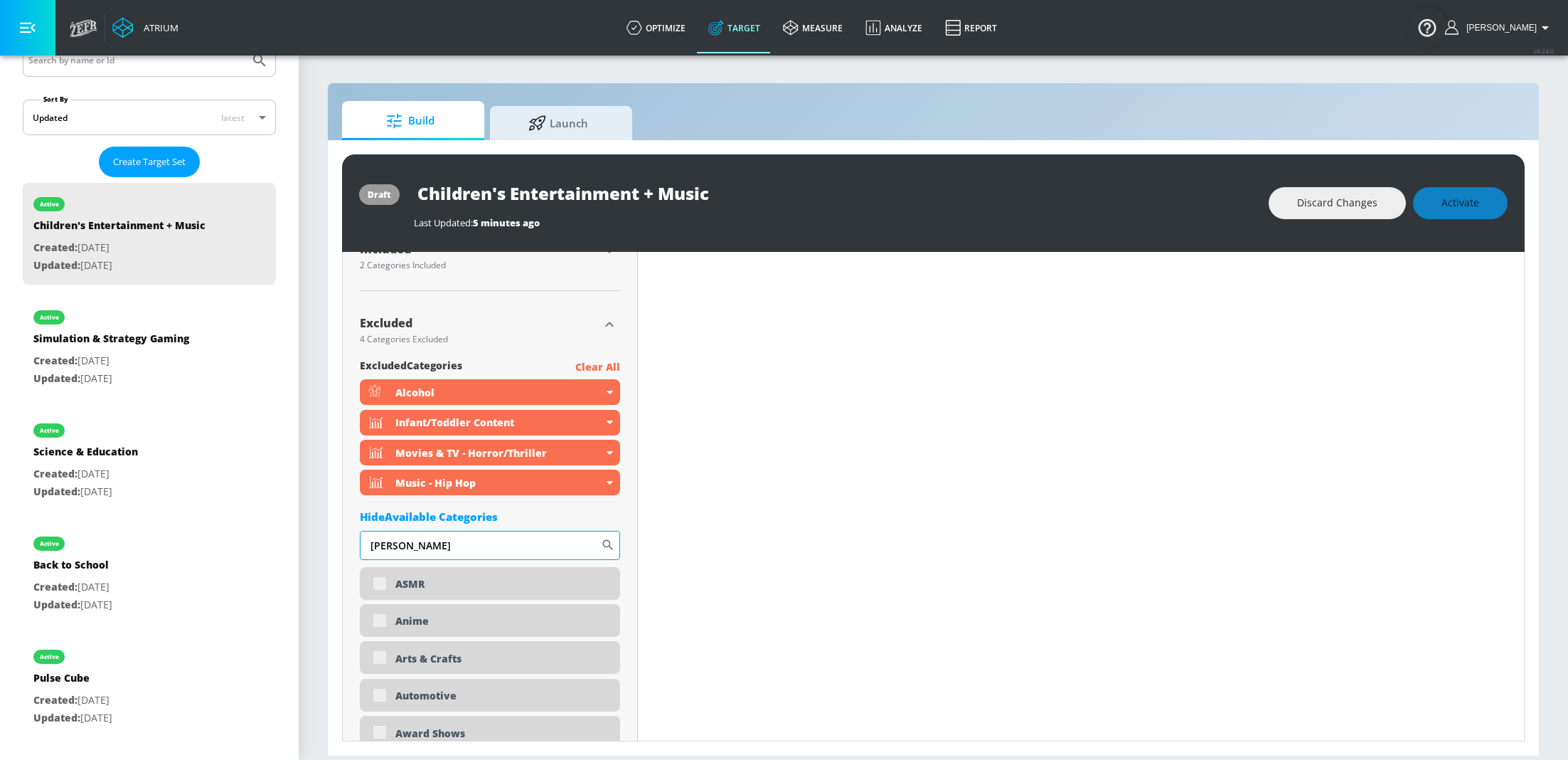
click at [449, 543] on input "[PERSON_NAME]" at bounding box center [480, 545] width 241 height 28
click at [448, 544] on input "[PERSON_NAME]" at bounding box center [480, 545] width 241 height 28
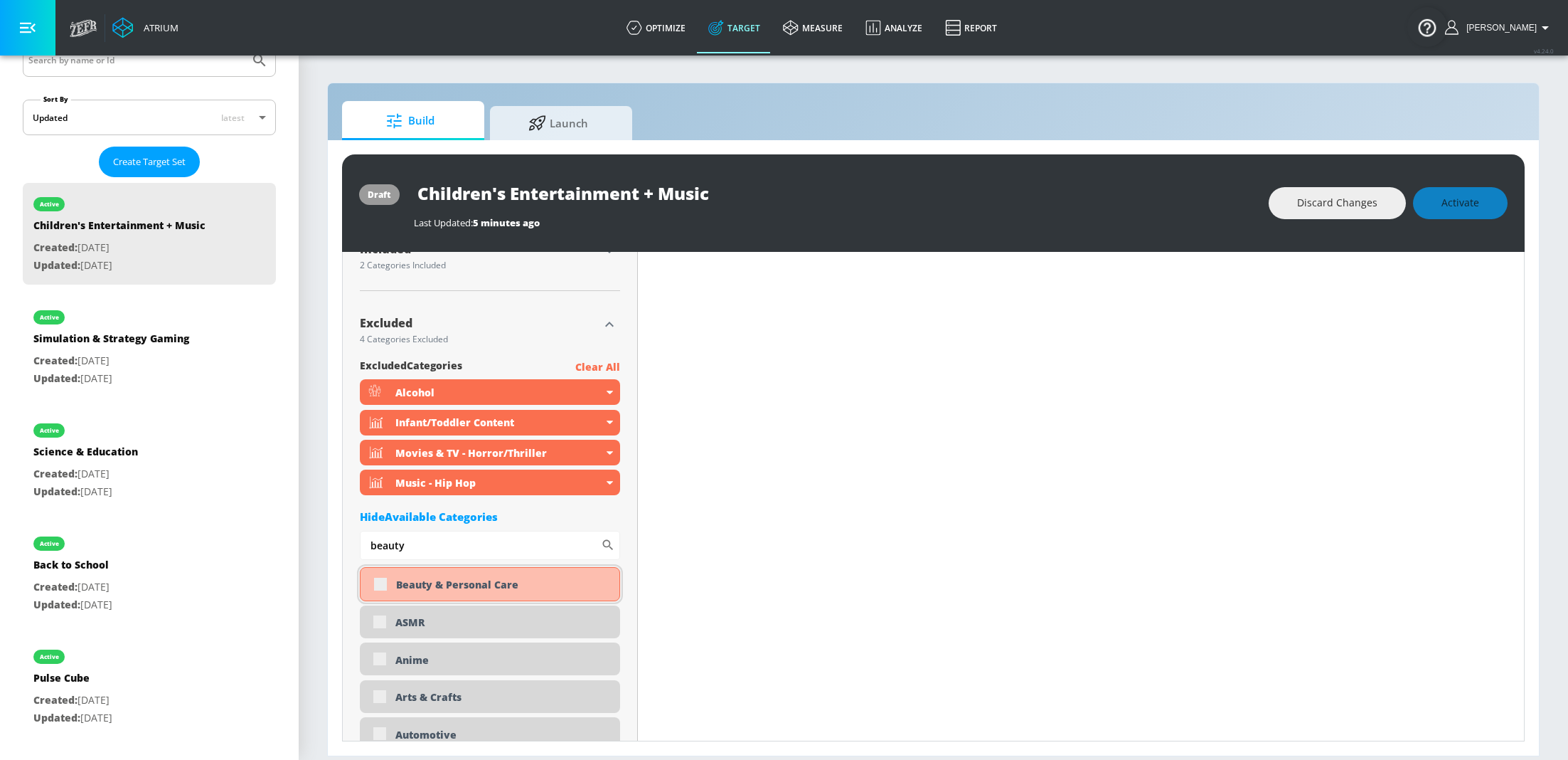
type input "beauty"
click at [385, 587] on div "Beauty & Personal Care" at bounding box center [490, 584] width 260 height 34
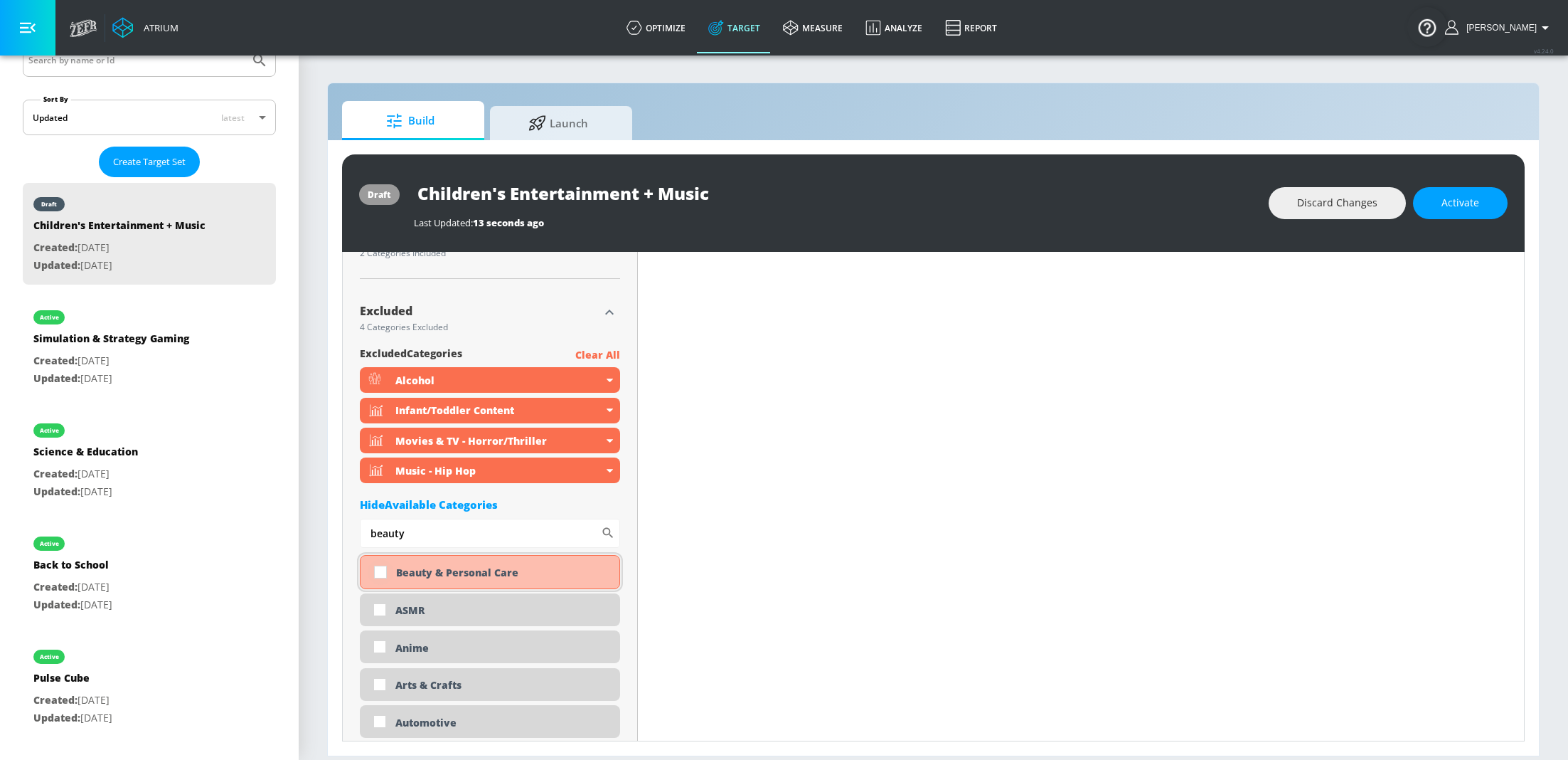
scroll to position [493, 0]
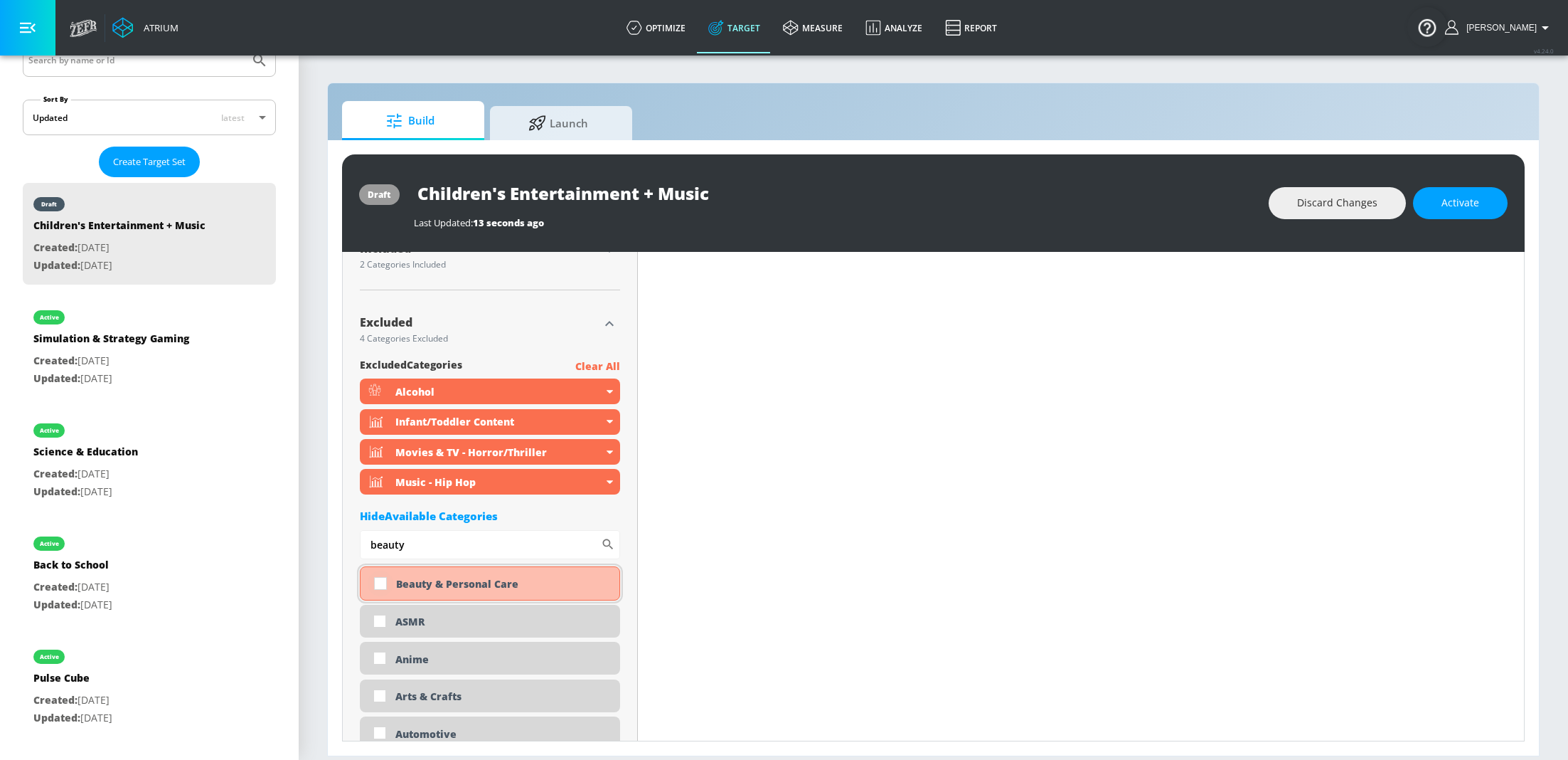
click at [381, 582] on input "checkbox" at bounding box center [380, 583] width 26 height 26
checkbox input "true"
click at [442, 548] on input "beauty" at bounding box center [480, 544] width 241 height 28
click at [441, 548] on input "beauty" at bounding box center [480, 544] width 241 height 28
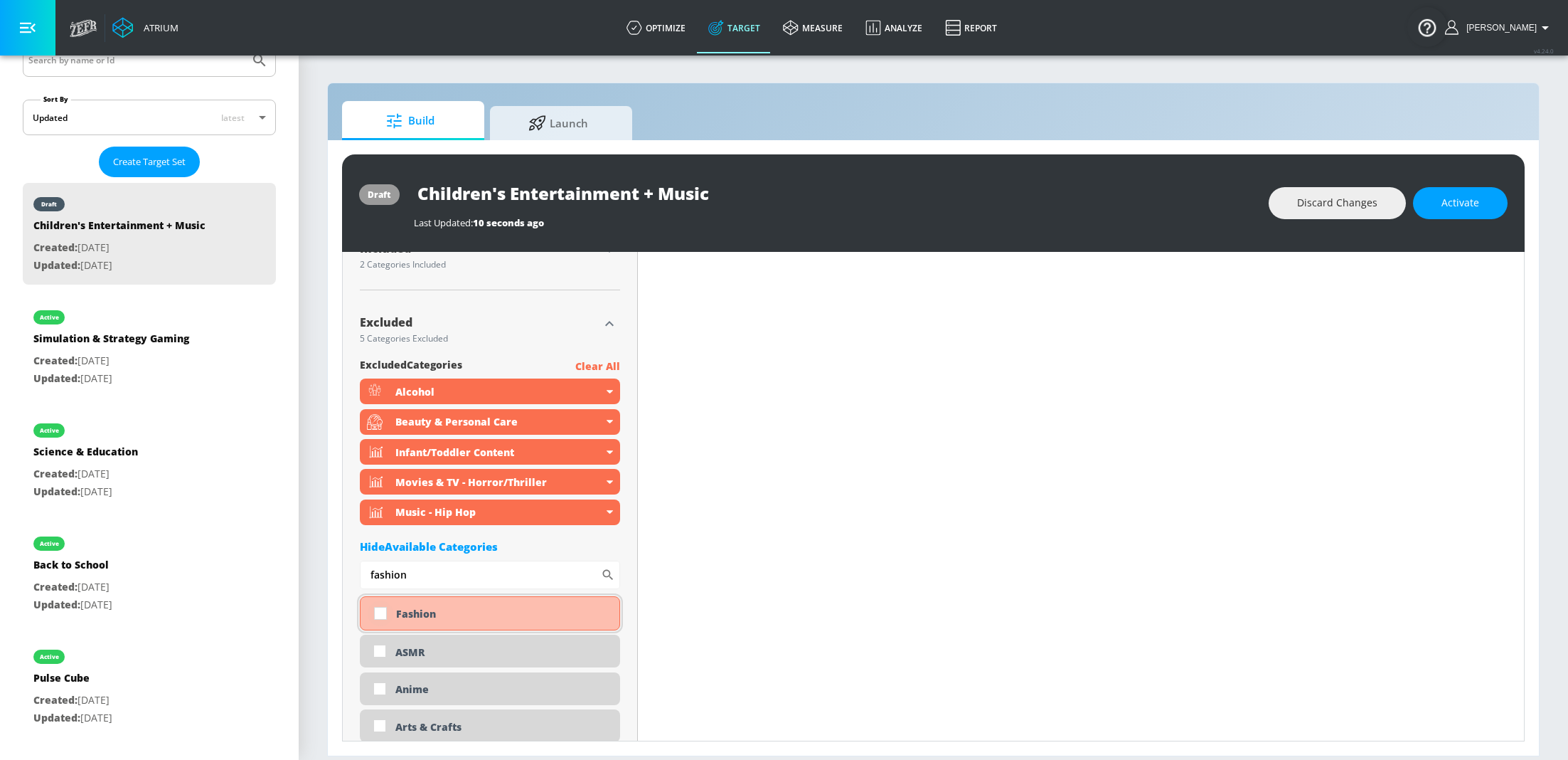
type input "fashion"
click at [387, 618] on input "checkbox" at bounding box center [380, 613] width 26 height 26
checkbox input "true"
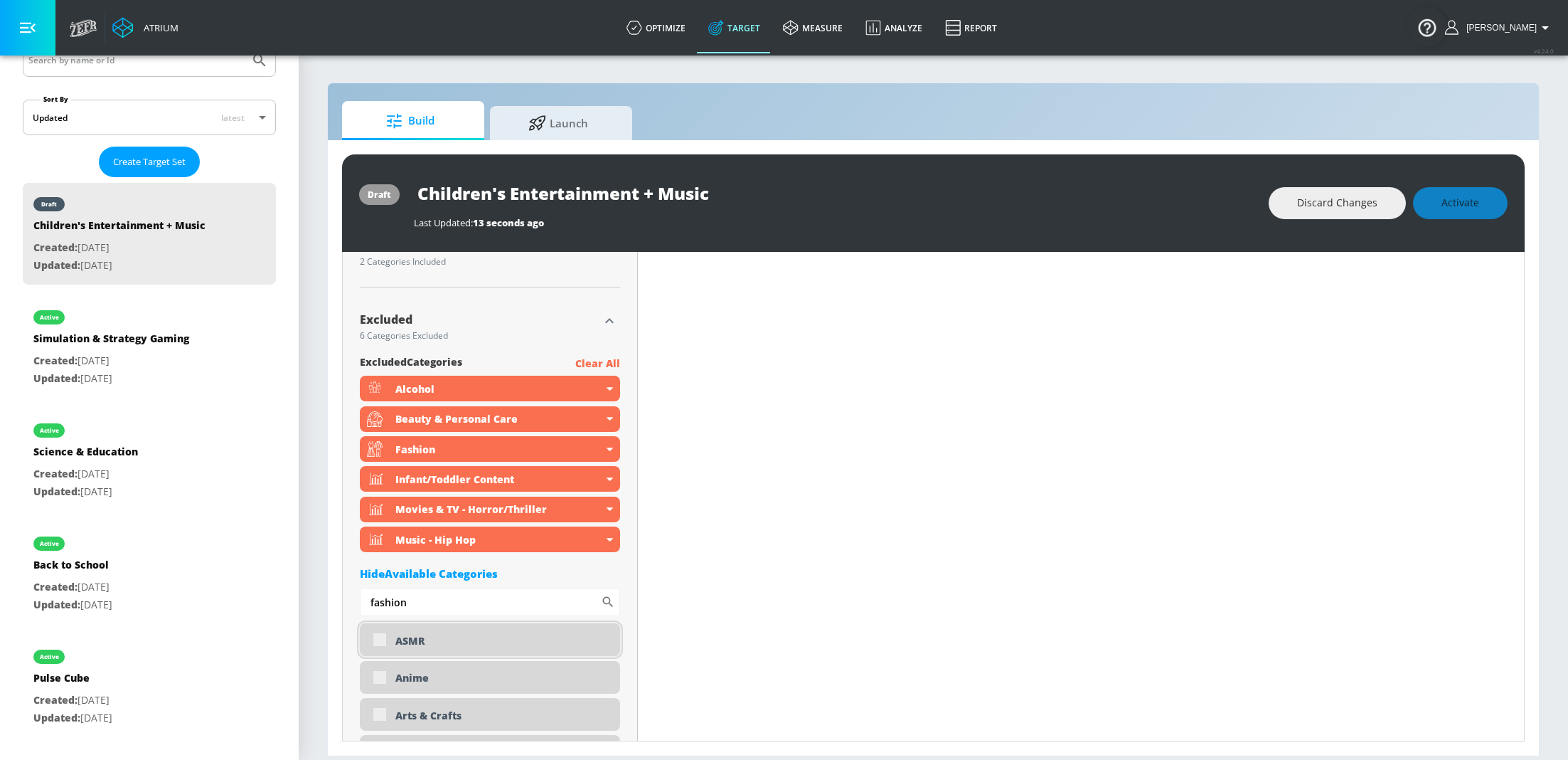
scroll to position [509, 0]
click at [434, 602] on input "fashion" at bounding box center [480, 602] width 241 height 28
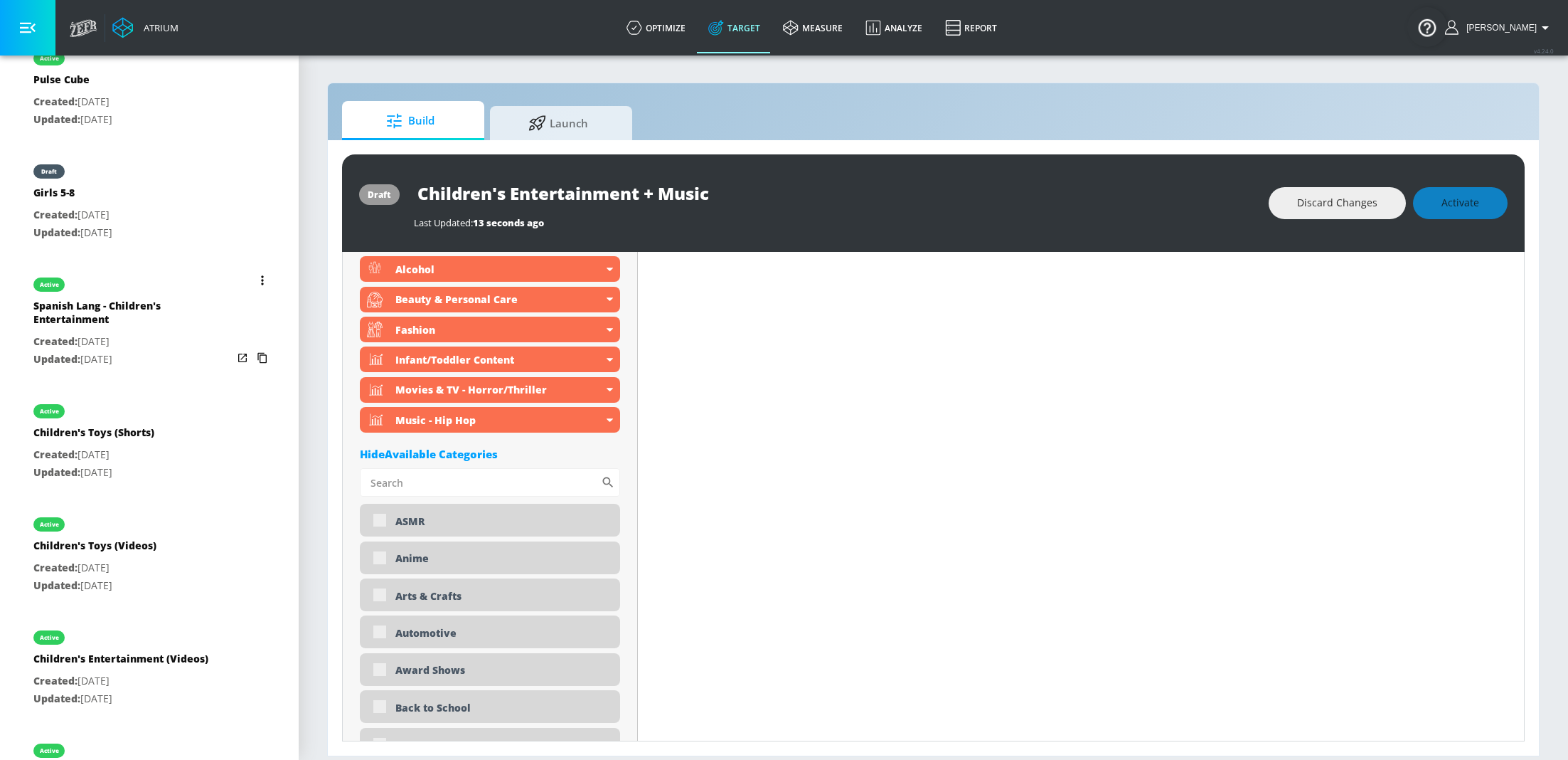
scroll to position [902, 0]
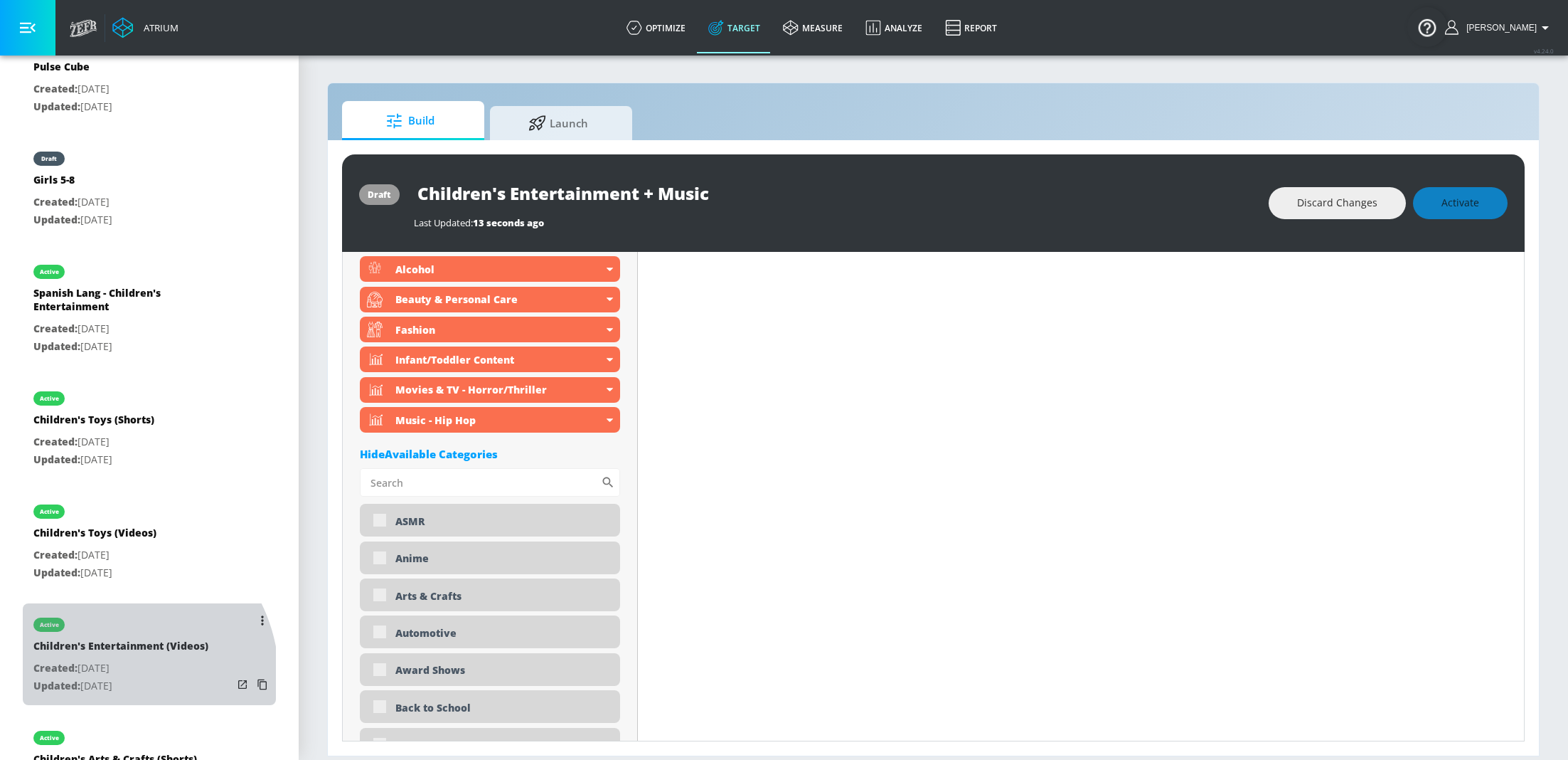
click at [113, 680] on p "Updated: [DATE]" at bounding box center [120, 685] width 175 height 17
type input "Children's Entertainment (Videos)"
type input "videos"
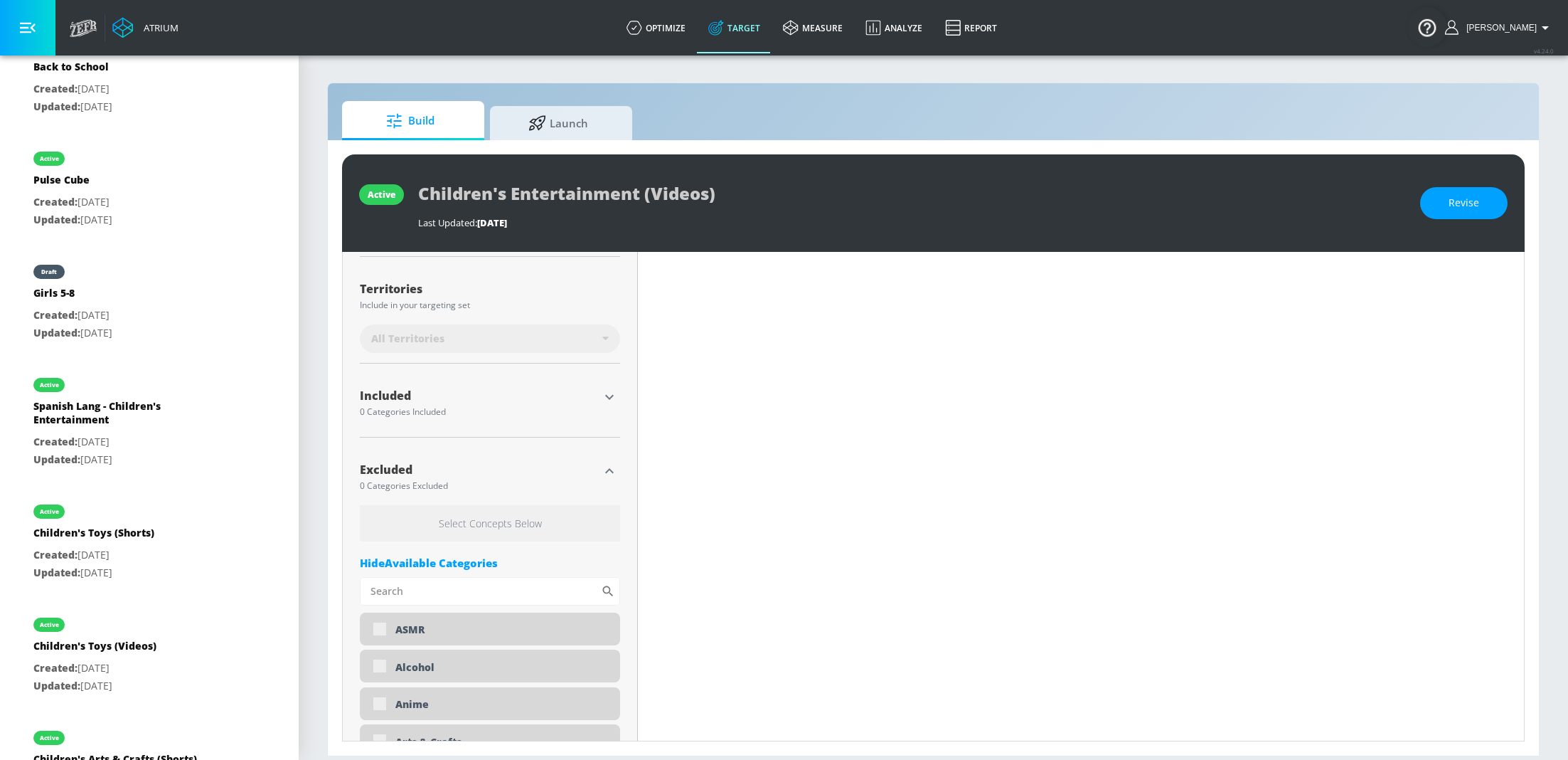
type input "0.71"
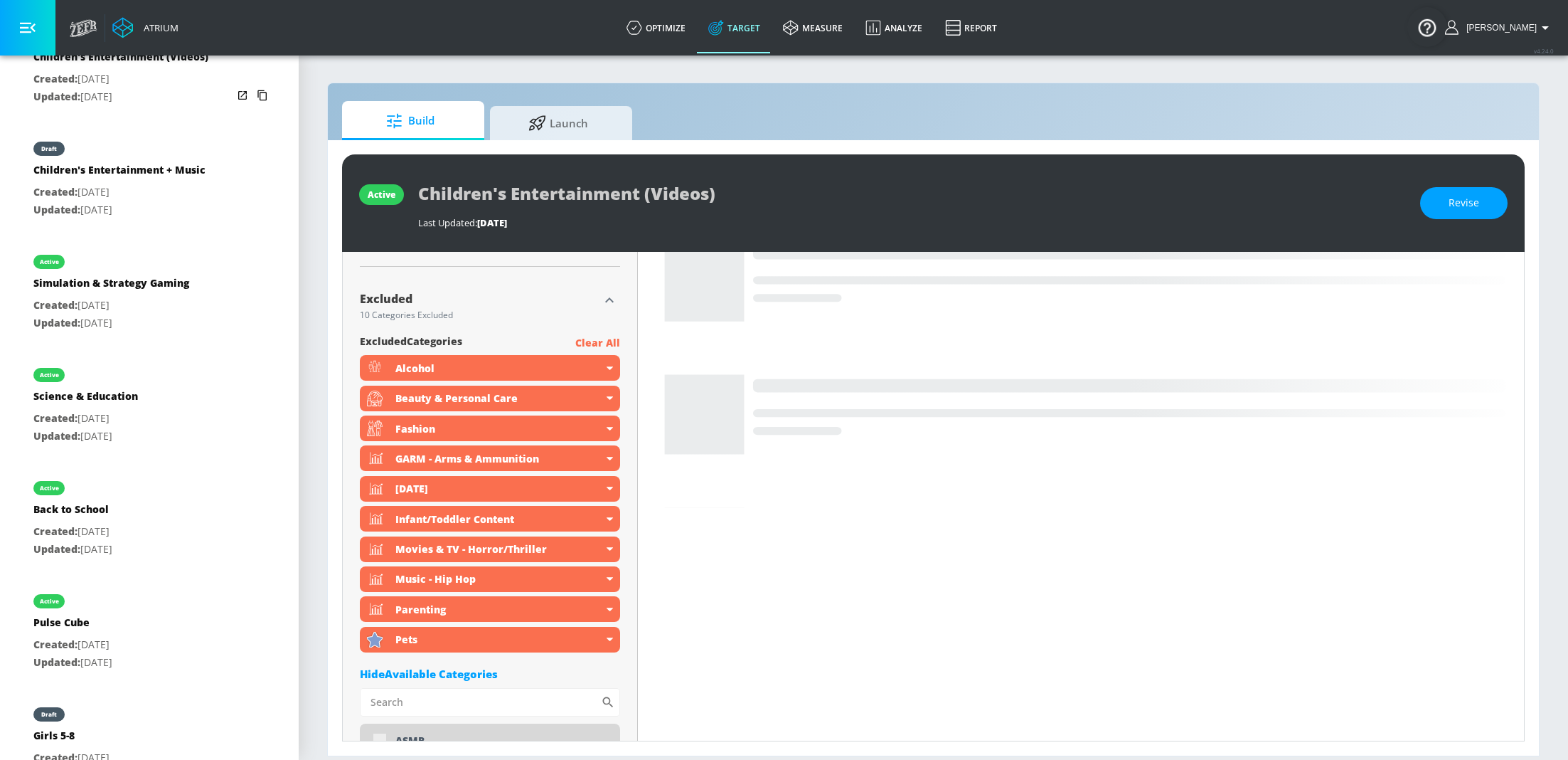
scroll to position [156, 0]
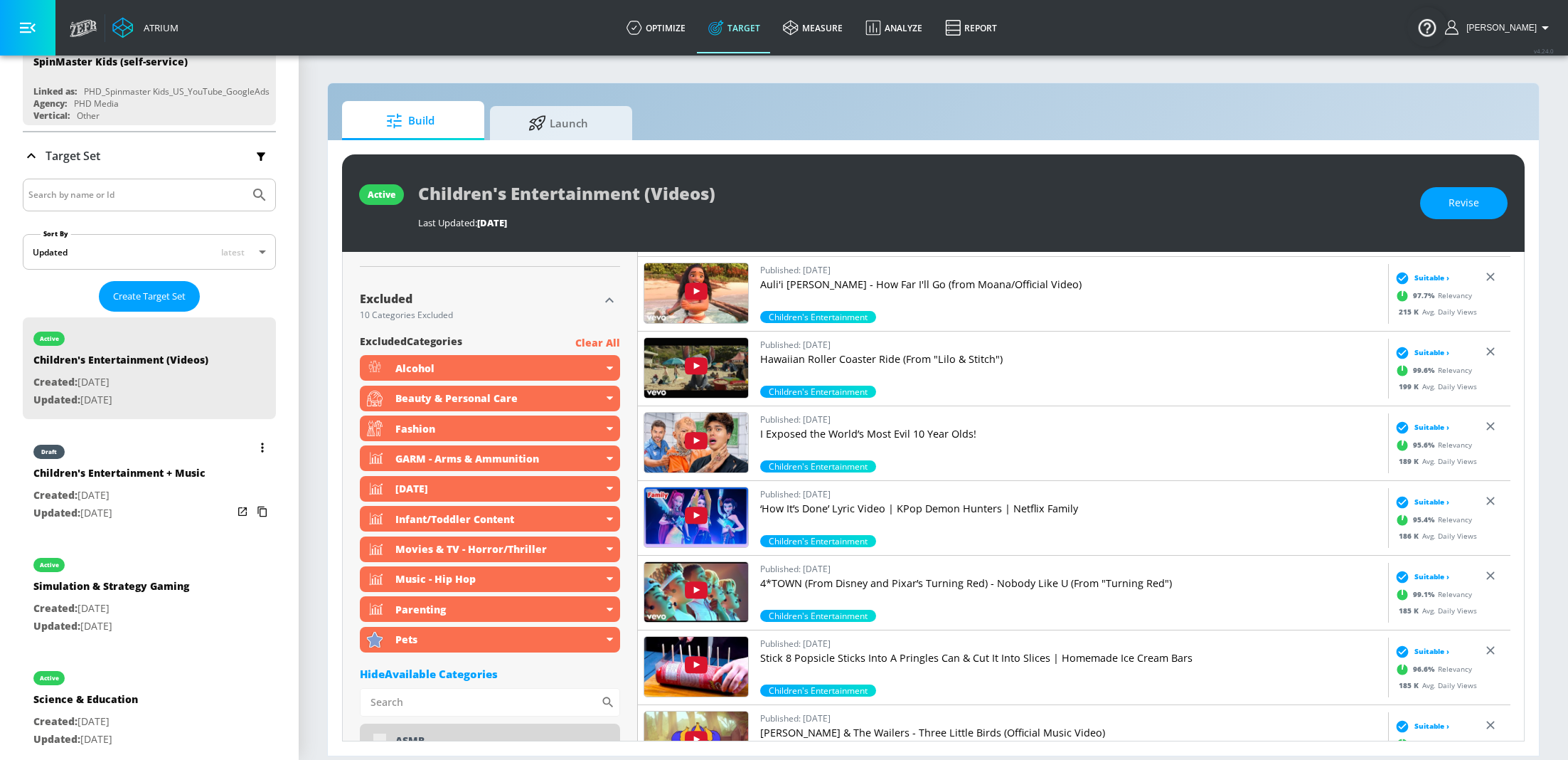
click at [92, 504] on p "Updated: [DATE]" at bounding box center [119, 513] width 172 height 17
type input "Children's Entertainment + Music"
type input "channels"
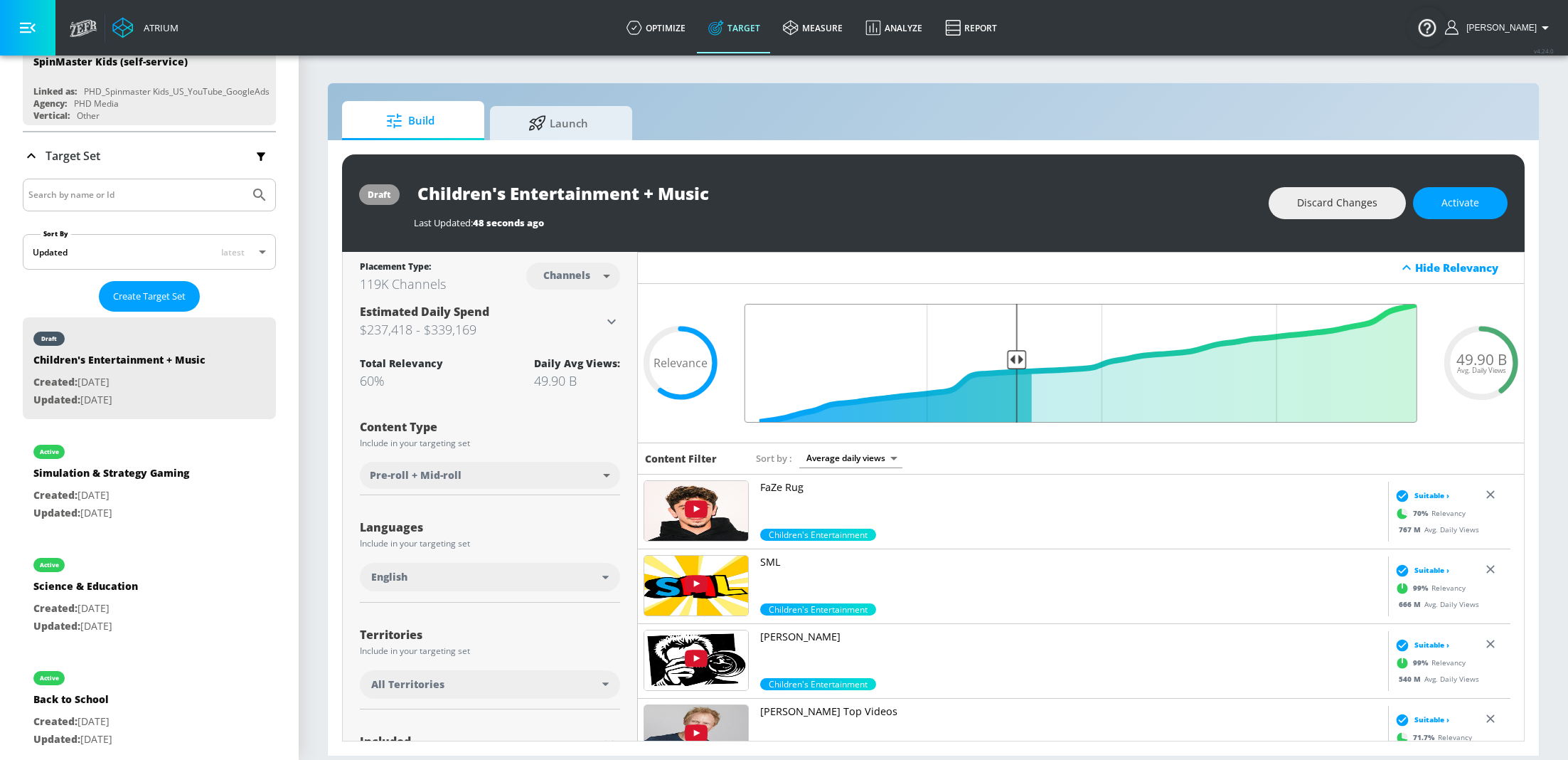
click at [1011, 353] on input "Final Threshold" at bounding box center [1080, 363] width 687 height 119
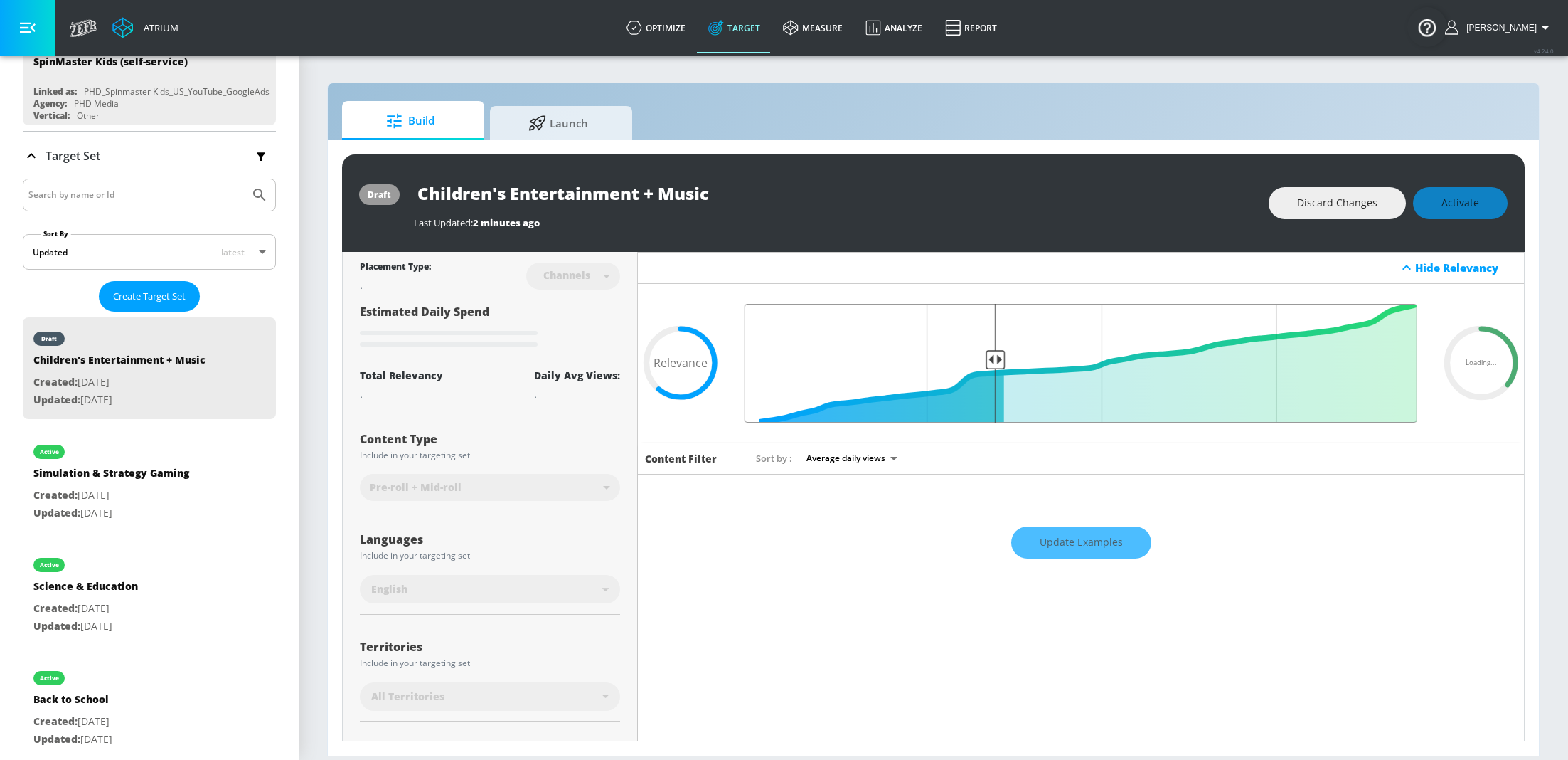
drag, startPoint x: 1011, startPoint y: 358, endPoint x: 986, endPoint y: 358, distance: 25.0
click at [986, 358] on input "Final Threshold" at bounding box center [1080, 363] width 687 height 119
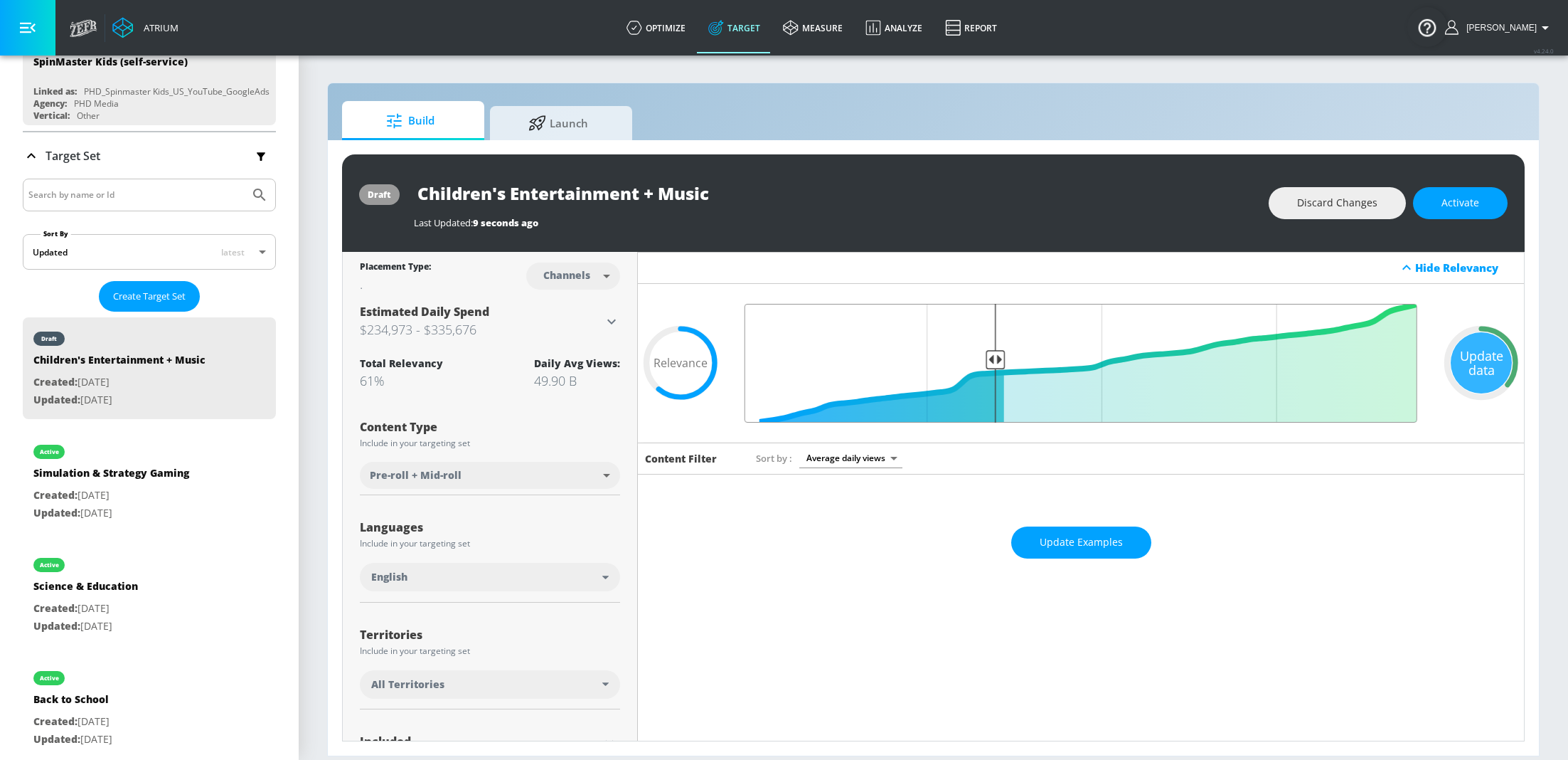
drag, startPoint x: 1007, startPoint y: 357, endPoint x: 986, endPoint y: 354, distance: 21.2
click at [986, 354] on input "Final Threshold" at bounding box center [1080, 363] width 687 height 119
click at [981, 356] on input "Final Threshold" at bounding box center [1080, 363] width 687 height 119
click at [1099, 548] on span "Update Examples" at bounding box center [1081, 542] width 83 height 17
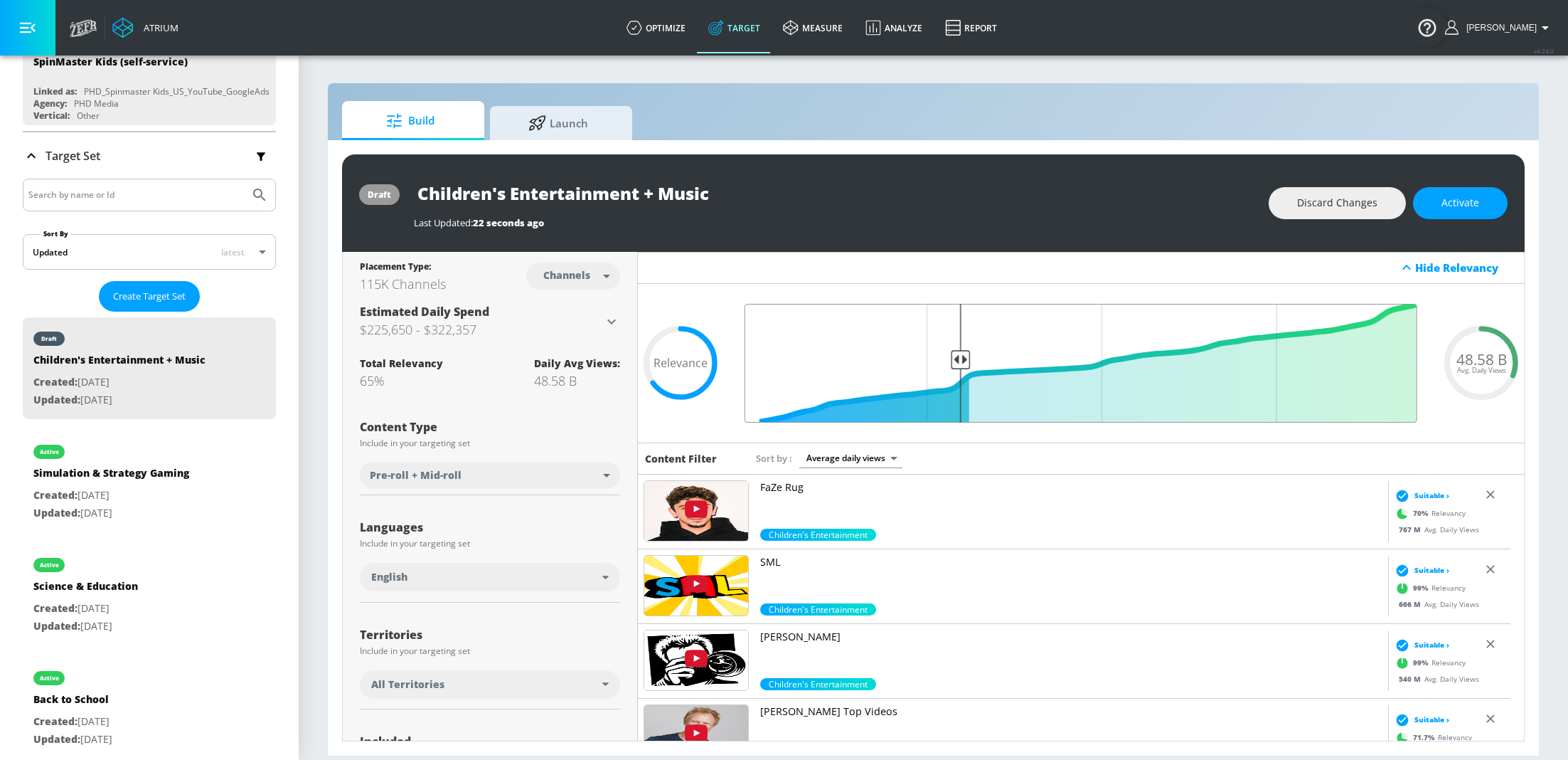
drag, startPoint x: 983, startPoint y: 363, endPoint x: 952, endPoint y: 365, distance: 31.1
click at [952, 365] on input "Final Threshold" at bounding box center [1080, 363] width 687 height 119
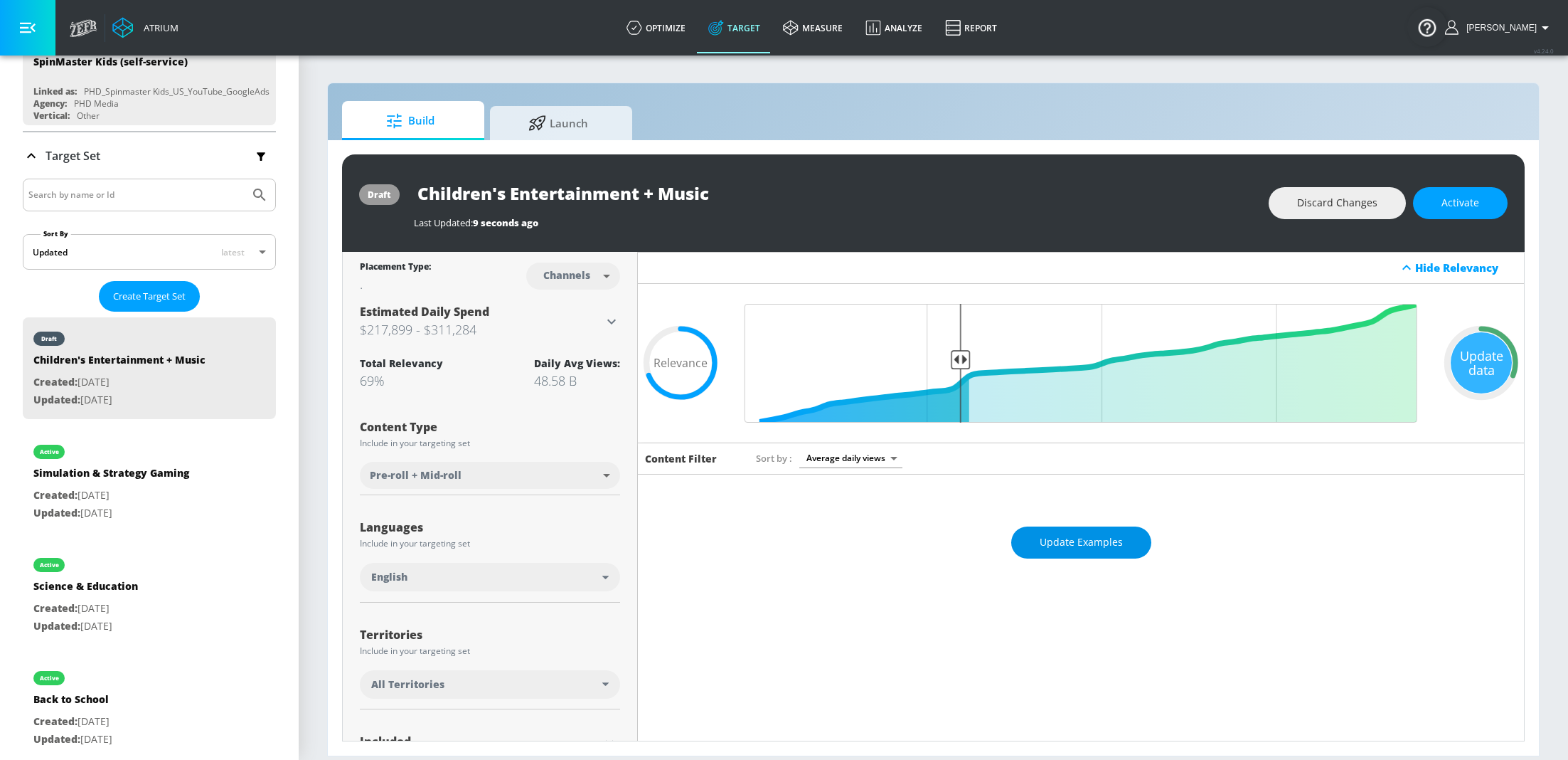
click at [1047, 543] on span "Update Examples" at bounding box center [1081, 542] width 83 height 17
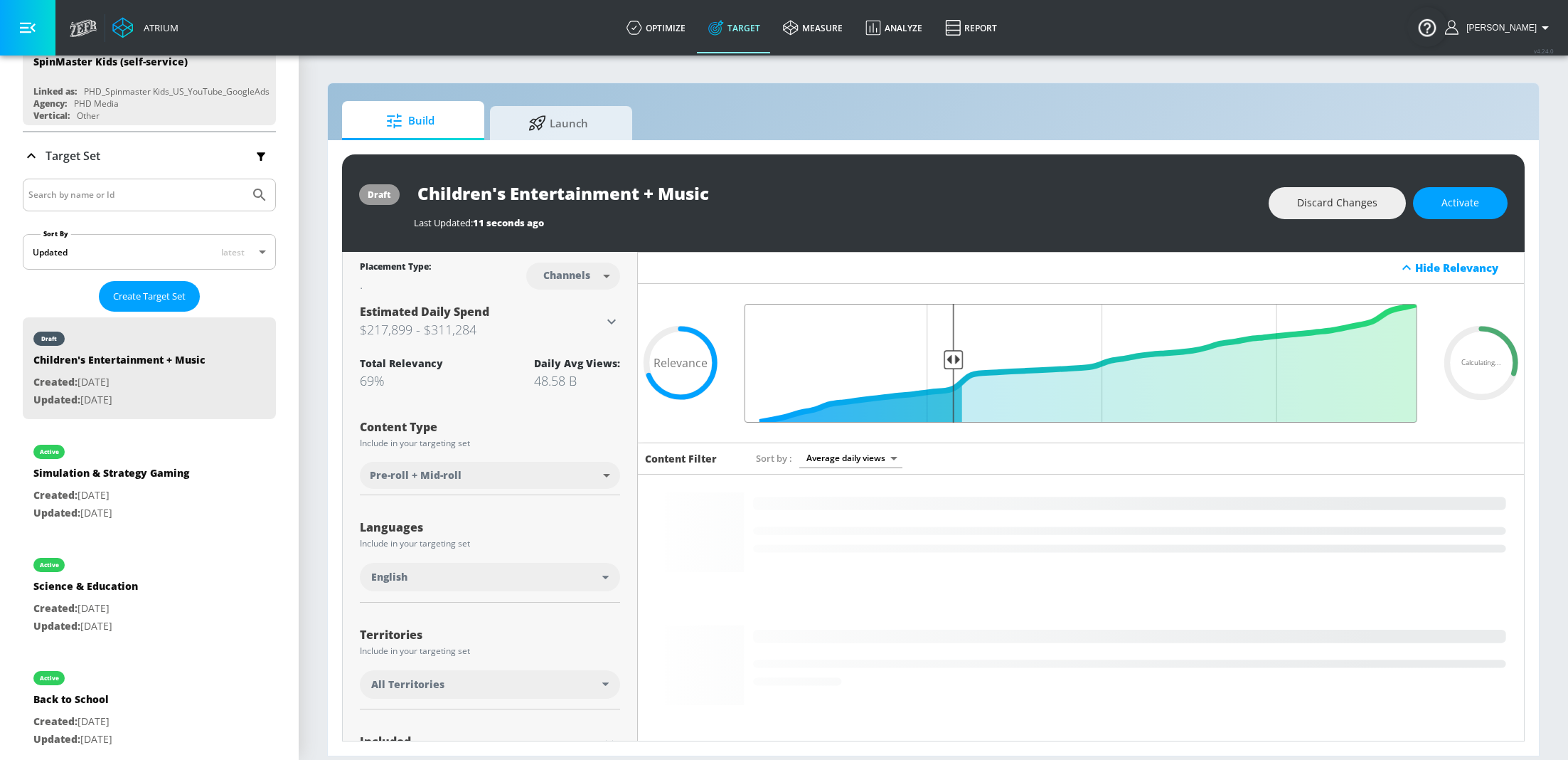
drag, startPoint x: 956, startPoint y: 359, endPoint x: 947, endPoint y: 358, distance: 9.1
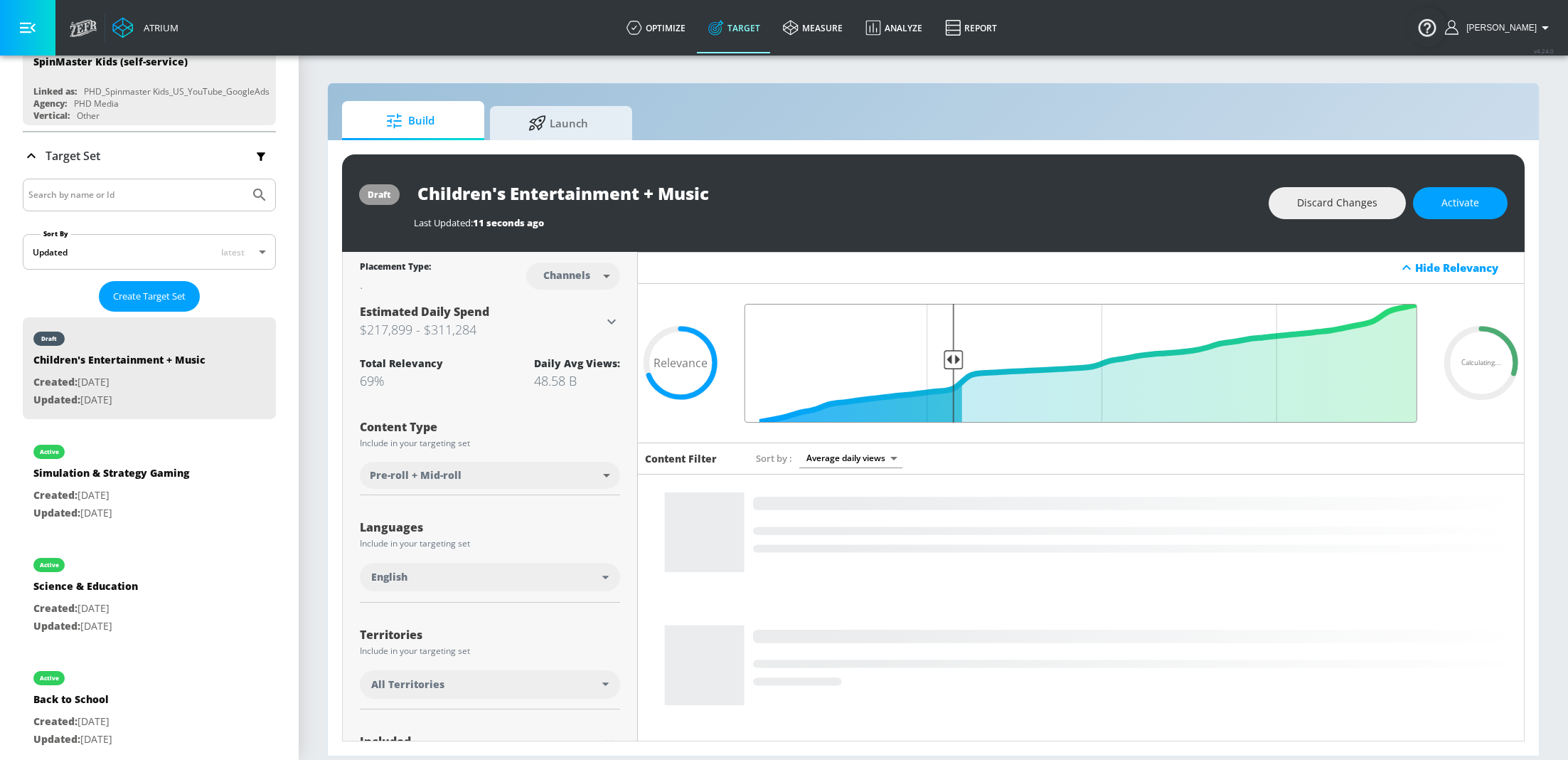
type input "0.7"
click at [947, 358] on input "Final Threshold" at bounding box center [1080, 363] width 687 height 119
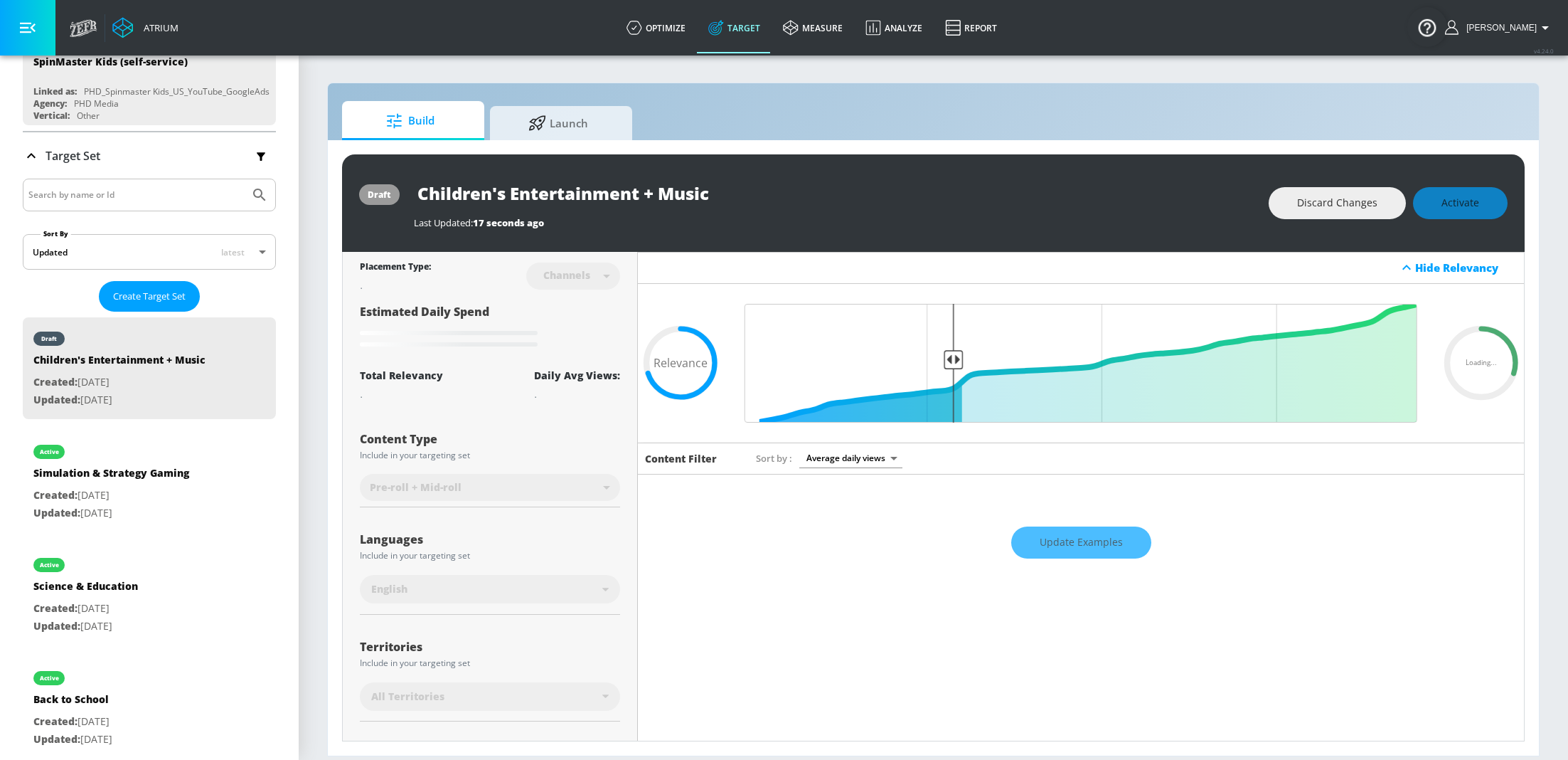
click at [1098, 527] on div "Update Examples" at bounding box center [1080, 543] width 886 height 50
click at [1058, 546] on div "Update Examples" at bounding box center [1080, 543] width 886 height 50
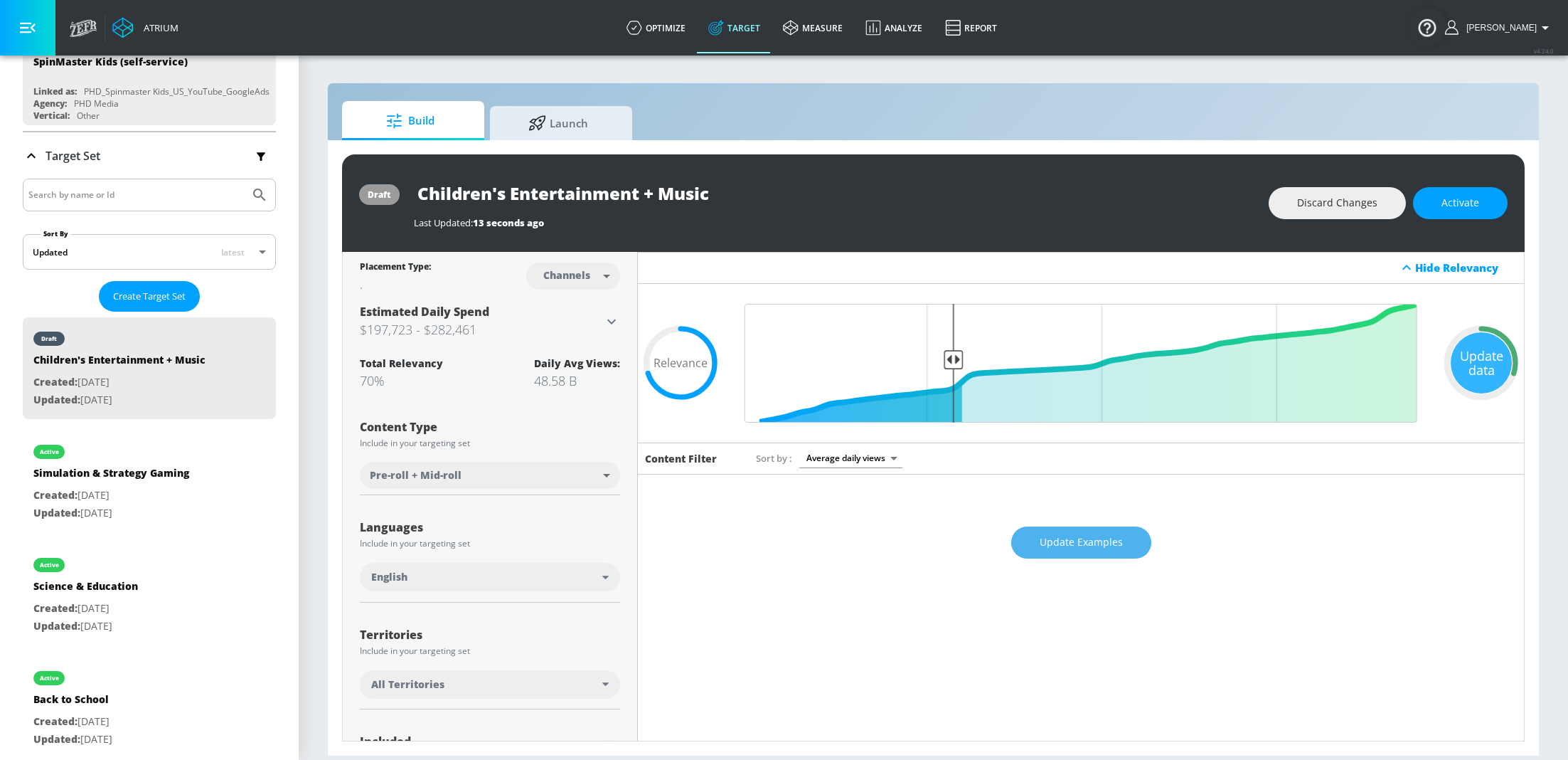
click at [1074, 544] on span "Update Examples" at bounding box center [1081, 542] width 83 height 17
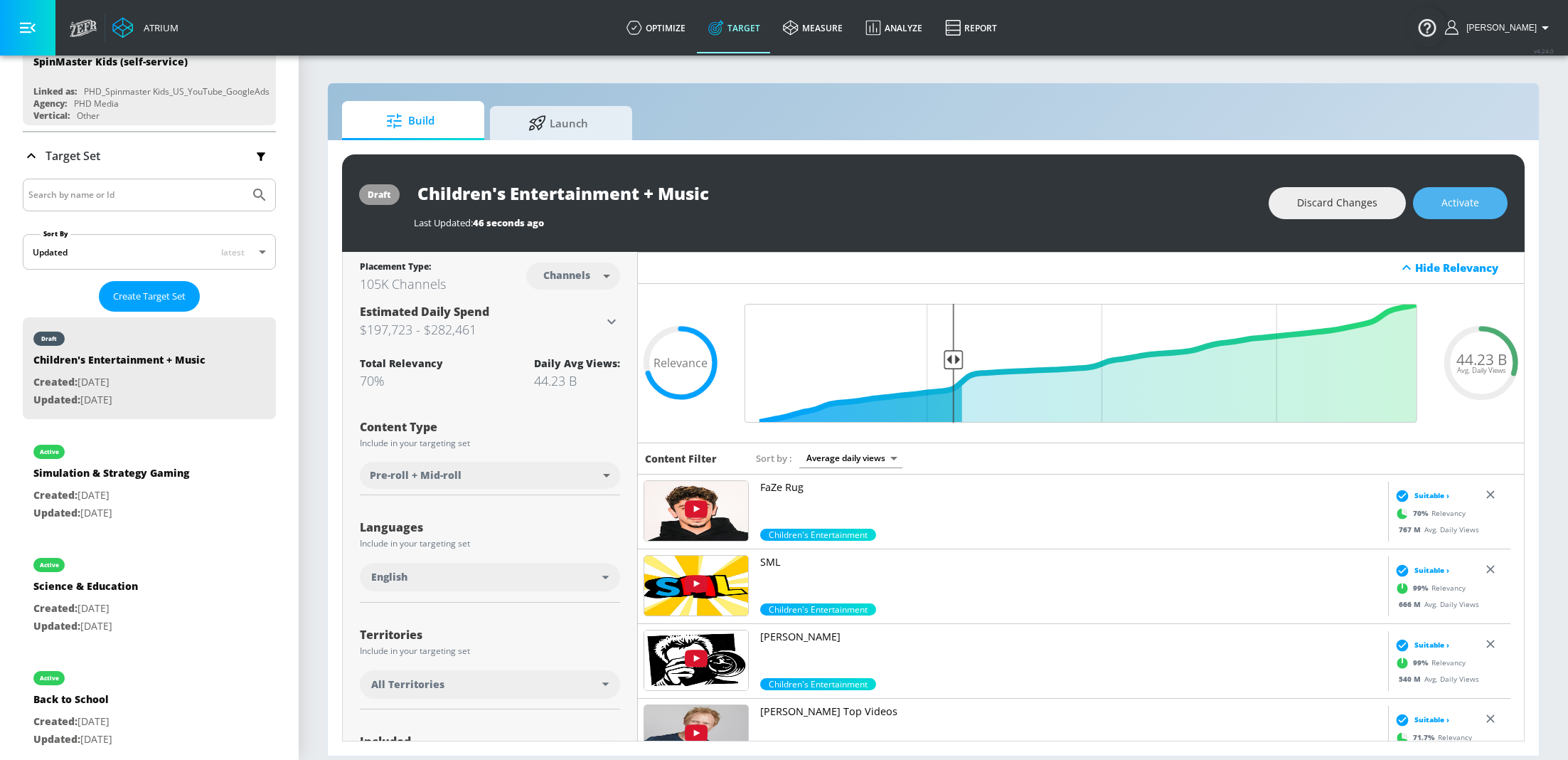
click at [1483, 208] on button "Activate" at bounding box center [1460, 203] width 95 height 32
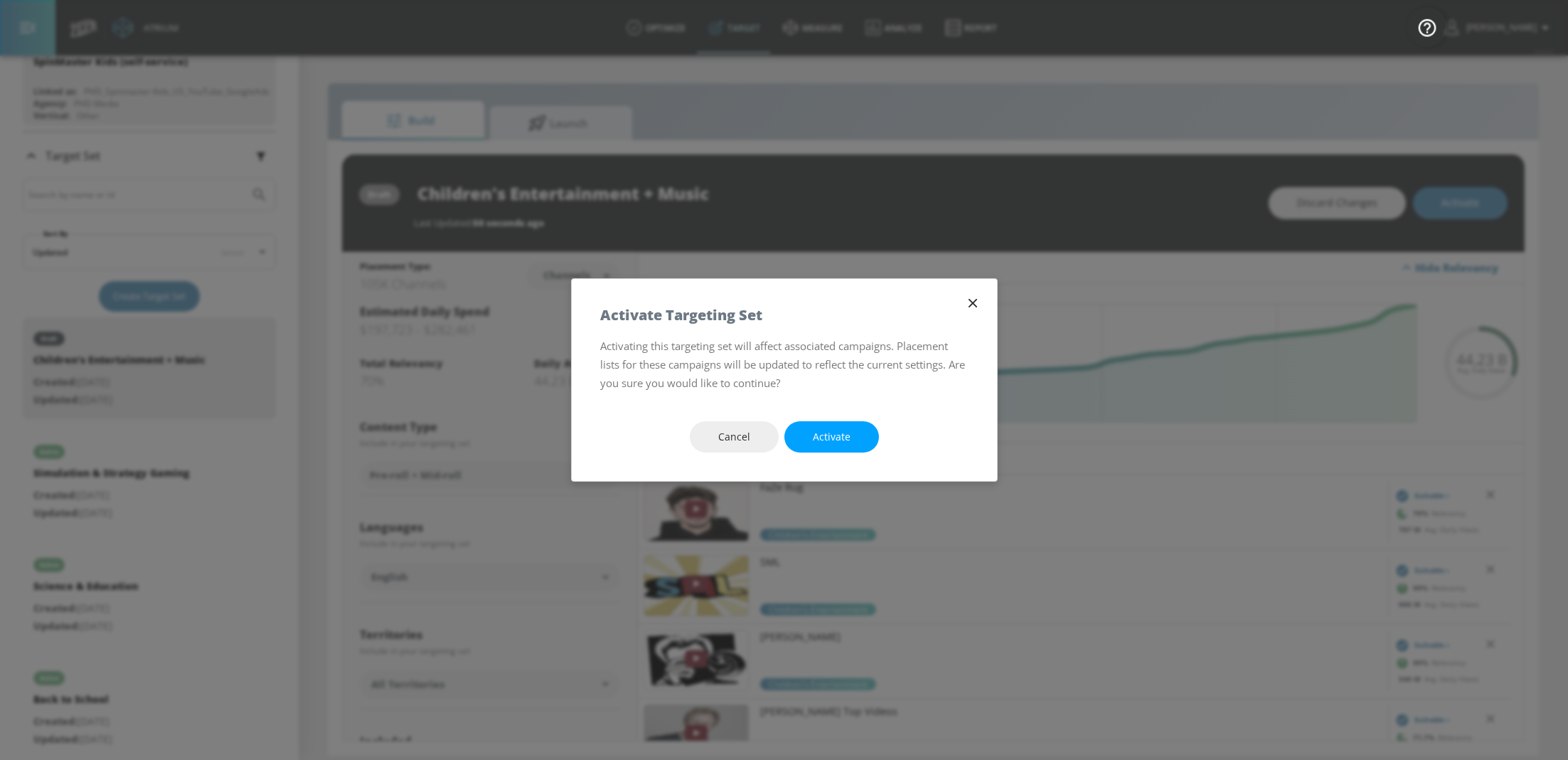
click at [843, 460] on div "Cancel Activate" at bounding box center [784, 436] width 425 height 89
click at [845, 450] on button "Activate" at bounding box center [832, 437] width 95 height 32
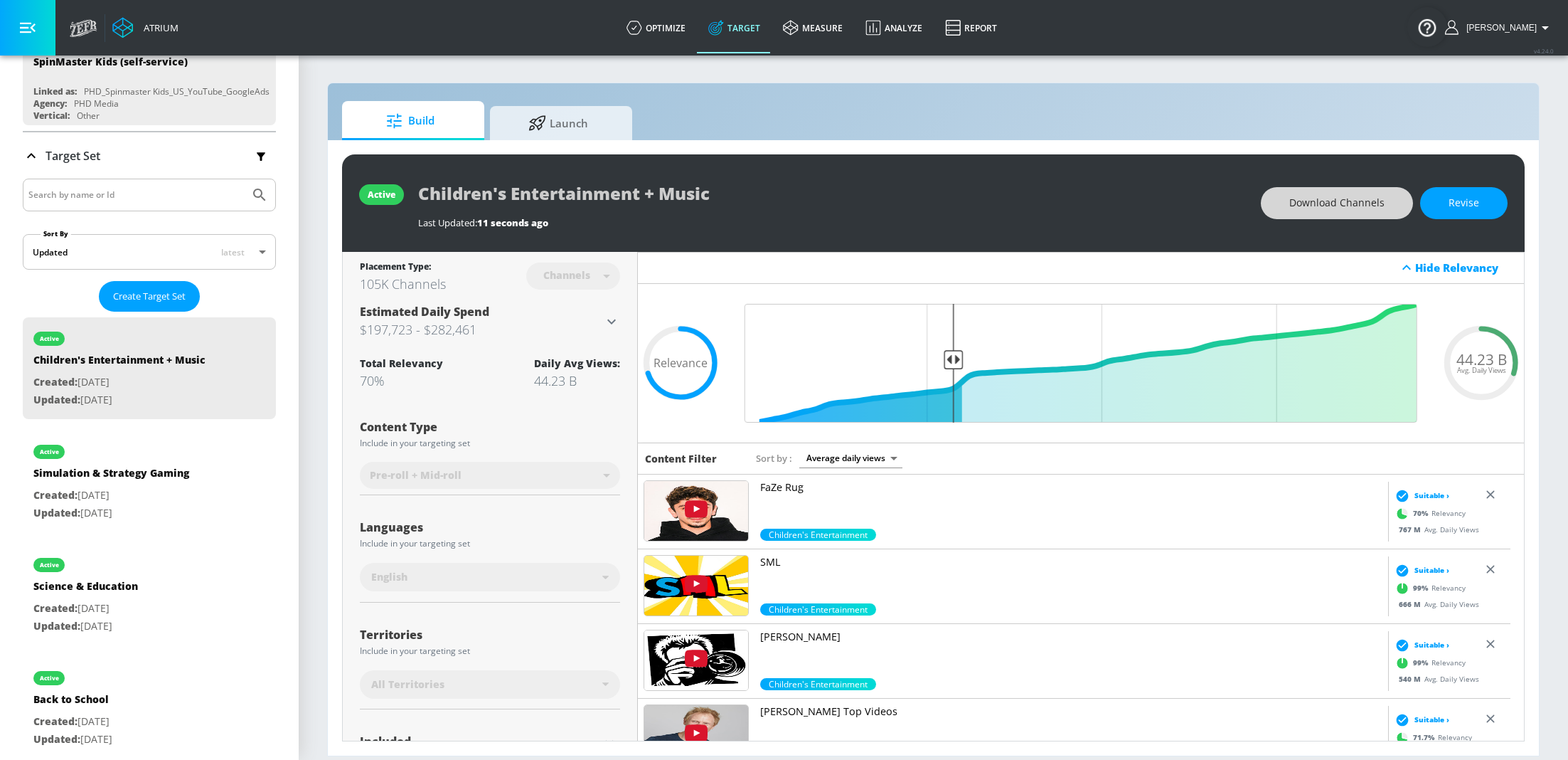
click at [1365, 207] on span "Download Channels" at bounding box center [1337, 202] width 95 height 17
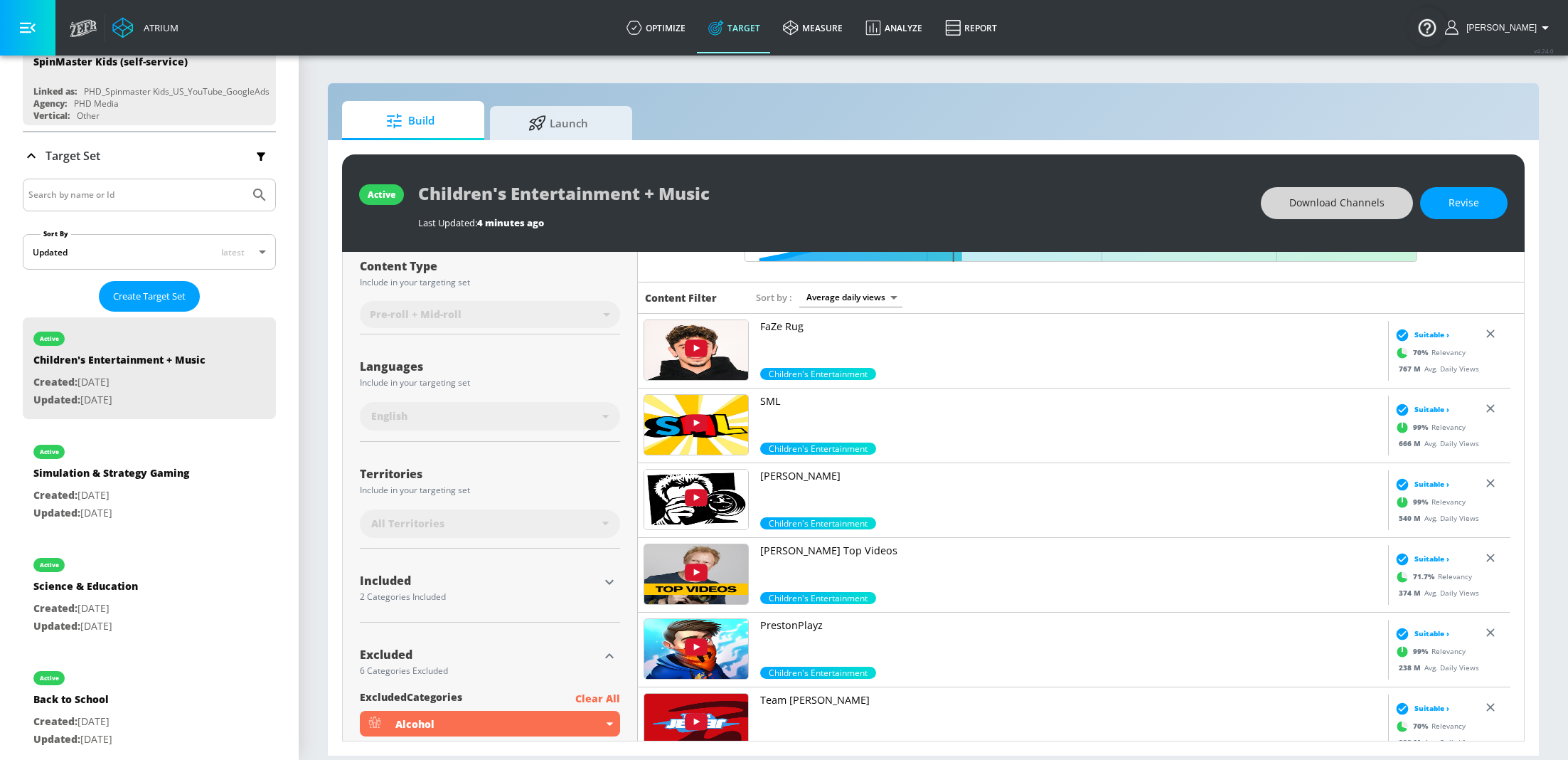
scroll to position [169, 0]
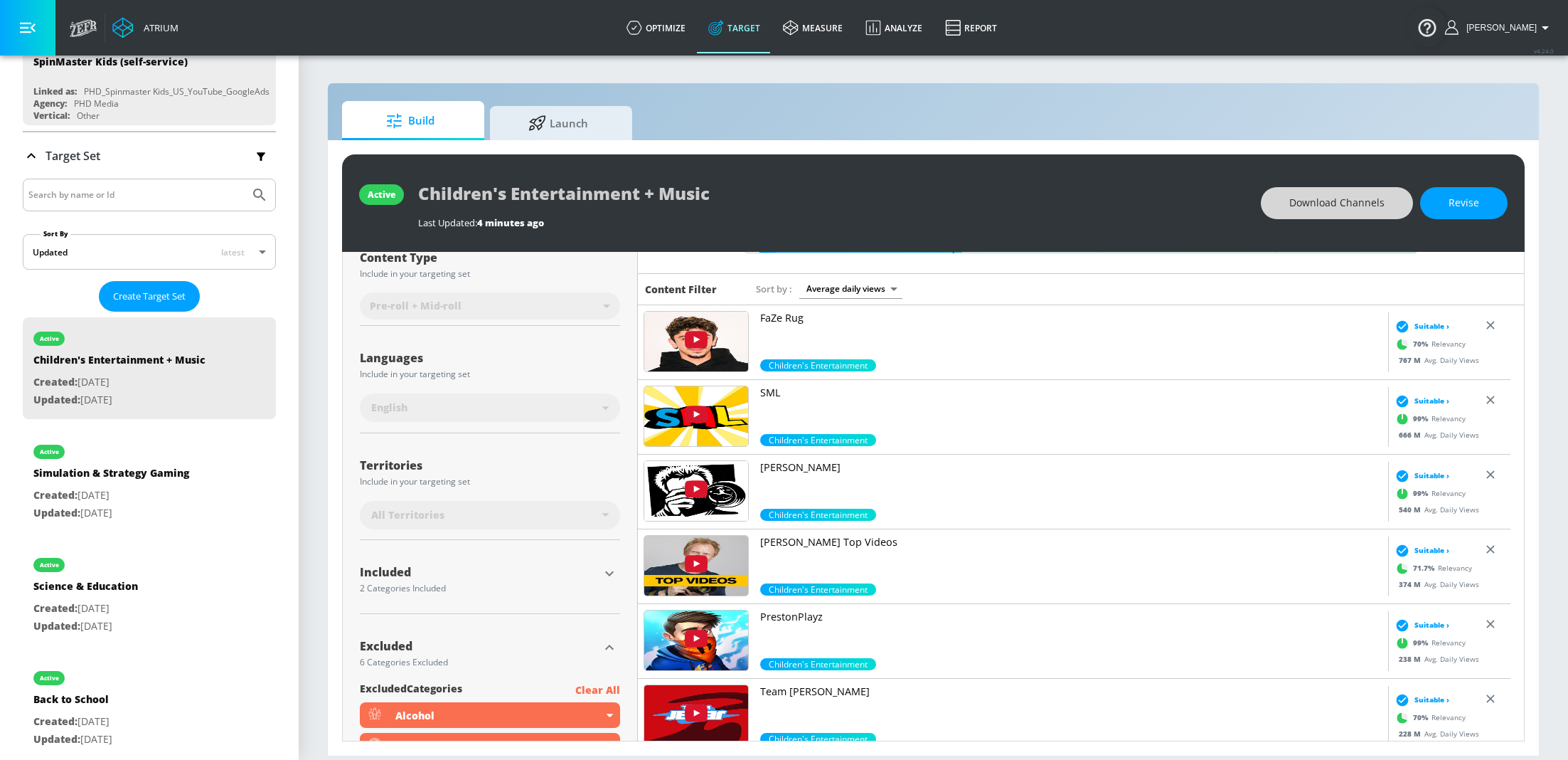
click at [565, 553] on div "Included 2 Categories Included included Categories Clear All Children's Enterta…" at bounding box center [490, 582] width 260 height 62
click at [607, 574] on icon "button" at bounding box center [609, 573] width 17 height 17
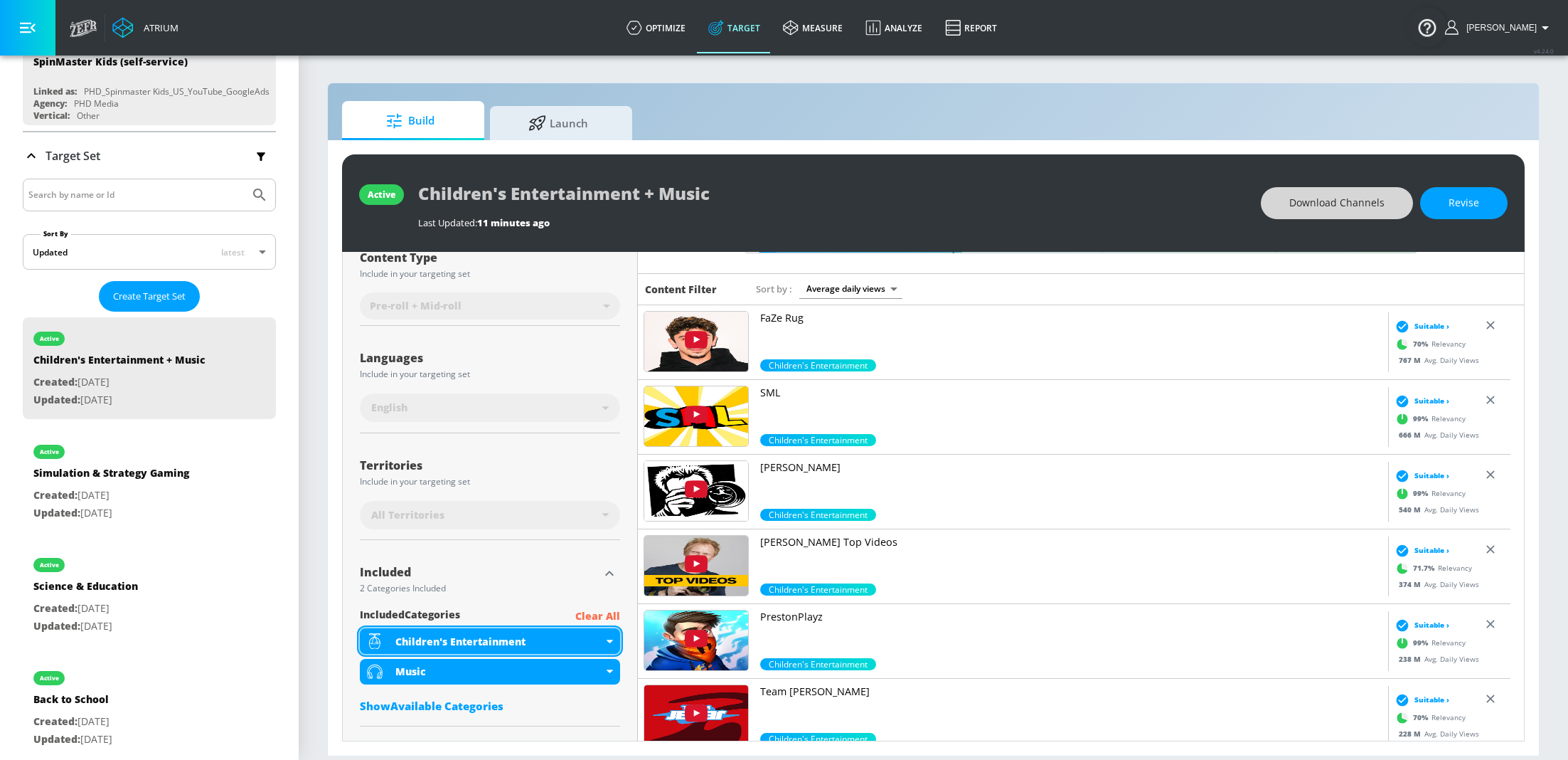
click at [602, 638] on div "Children's Entertainment" at bounding box center [490, 641] width 260 height 26
click at [604, 648] on div "Children's Entertainment" at bounding box center [490, 641] width 260 height 26
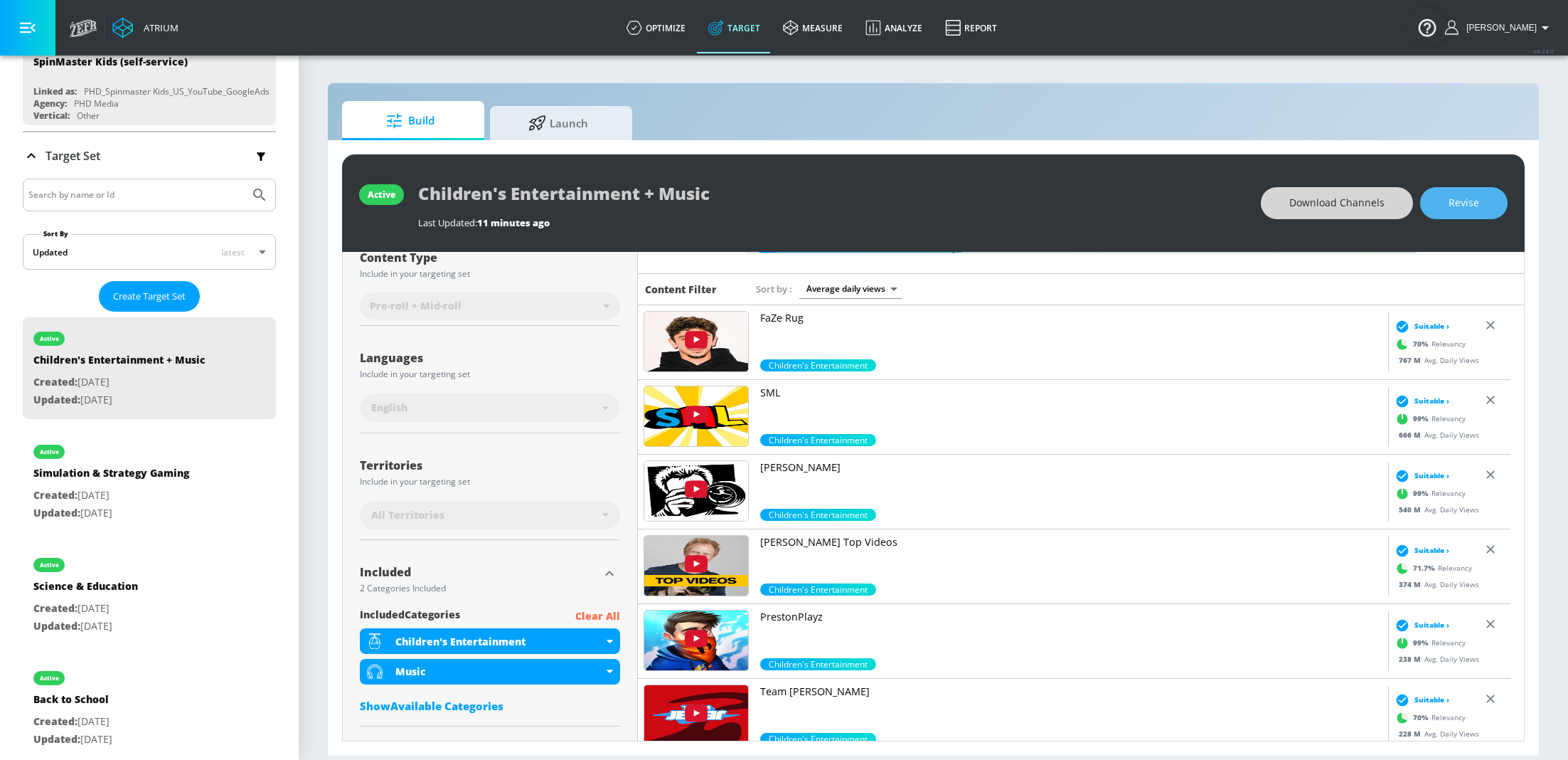
click at [1476, 208] on span "Revise" at bounding box center [1464, 202] width 31 height 17
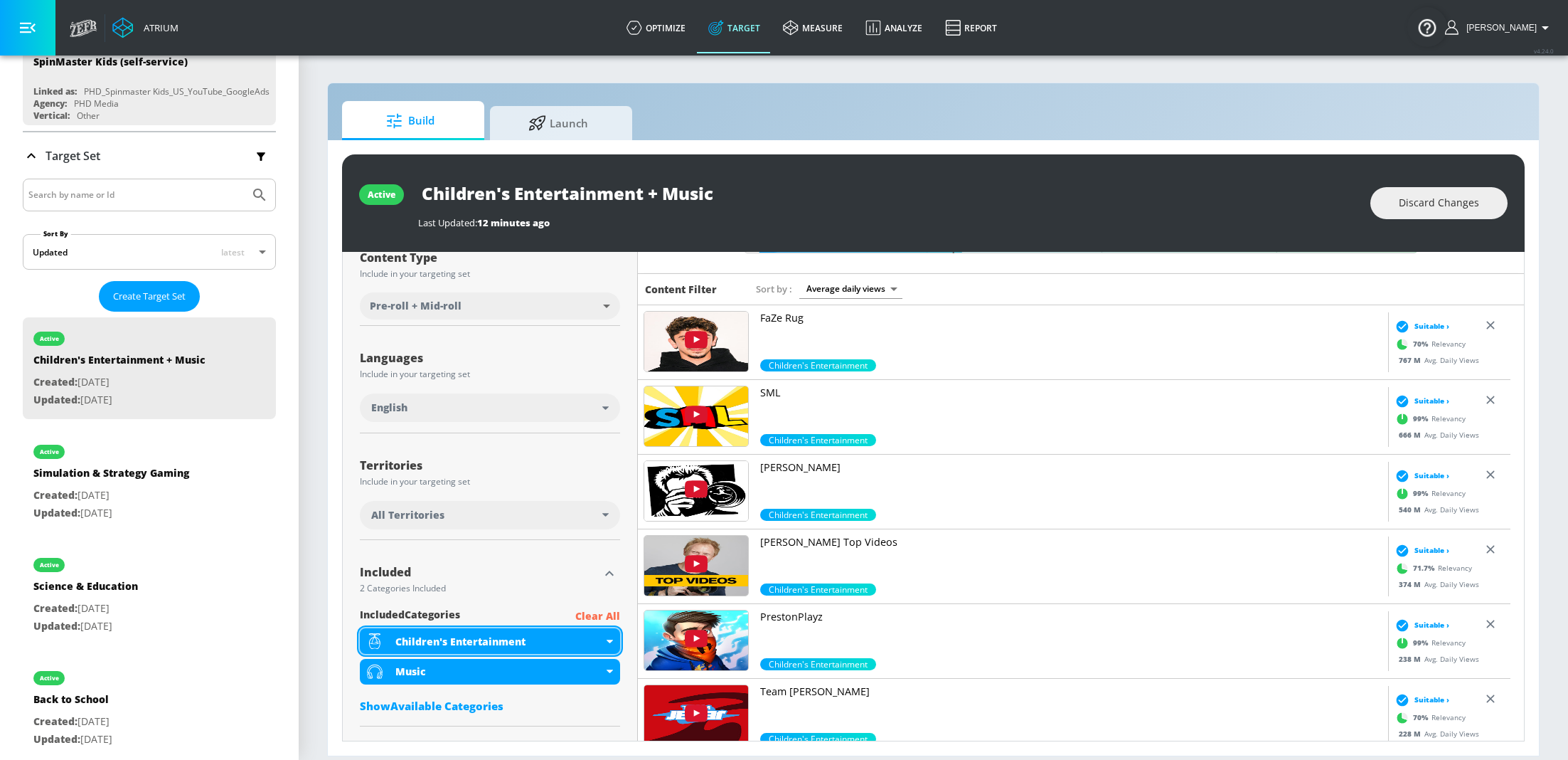
click at [607, 642] on icon at bounding box center [610, 641] width 7 height 3
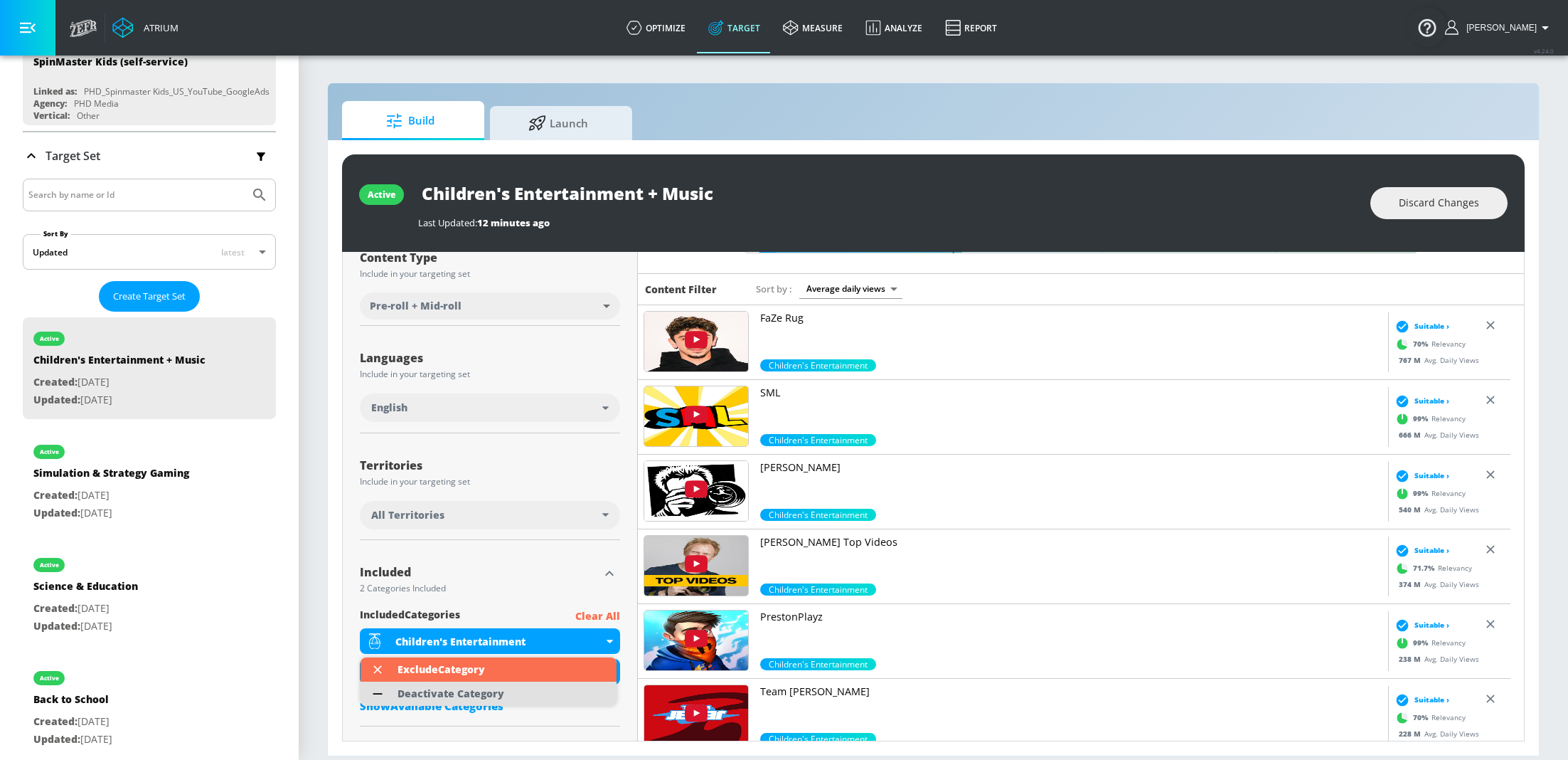
click at [496, 691] on div "Deactivate Category" at bounding box center [450, 694] width 107 height 10
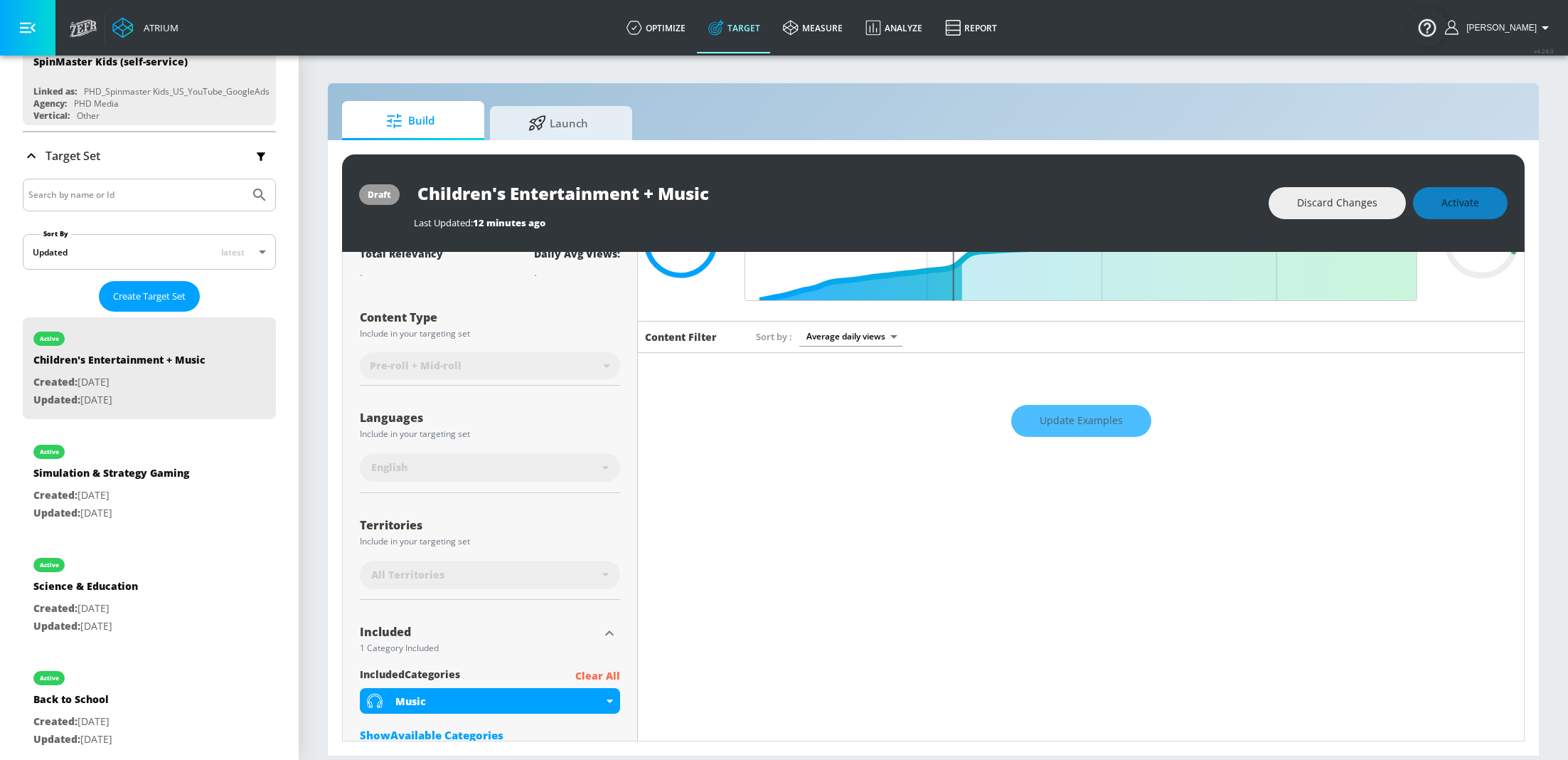
scroll to position [0, 0]
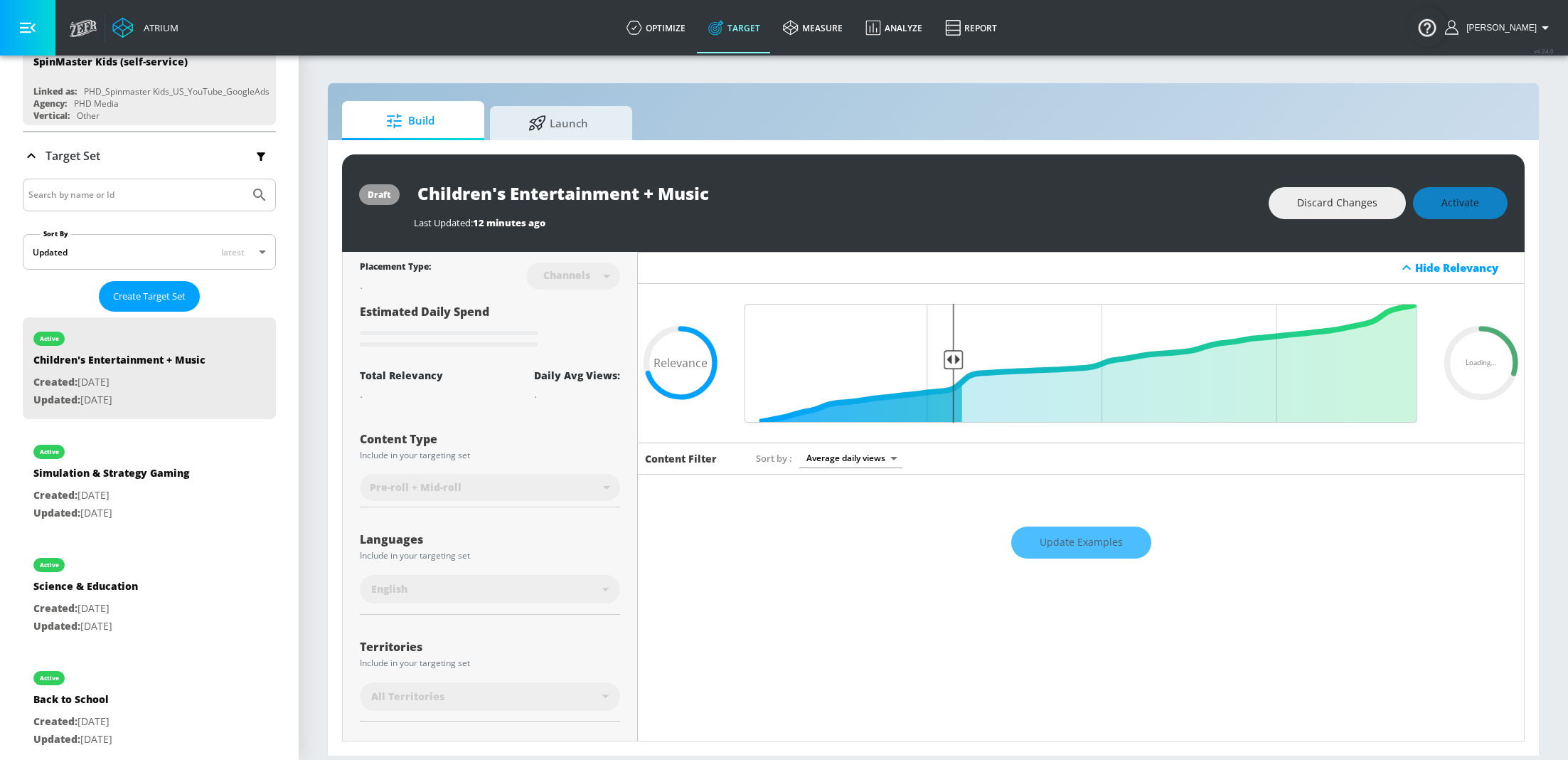
click at [1103, 540] on div "Update Examples" at bounding box center [1080, 543] width 886 height 50
click at [1093, 537] on div "Update Examples" at bounding box center [1080, 543] width 886 height 50
click at [1080, 538] on div "Update Examples" at bounding box center [1080, 543] width 886 height 50
